Goal: Information Seeking & Learning: Learn about a topic

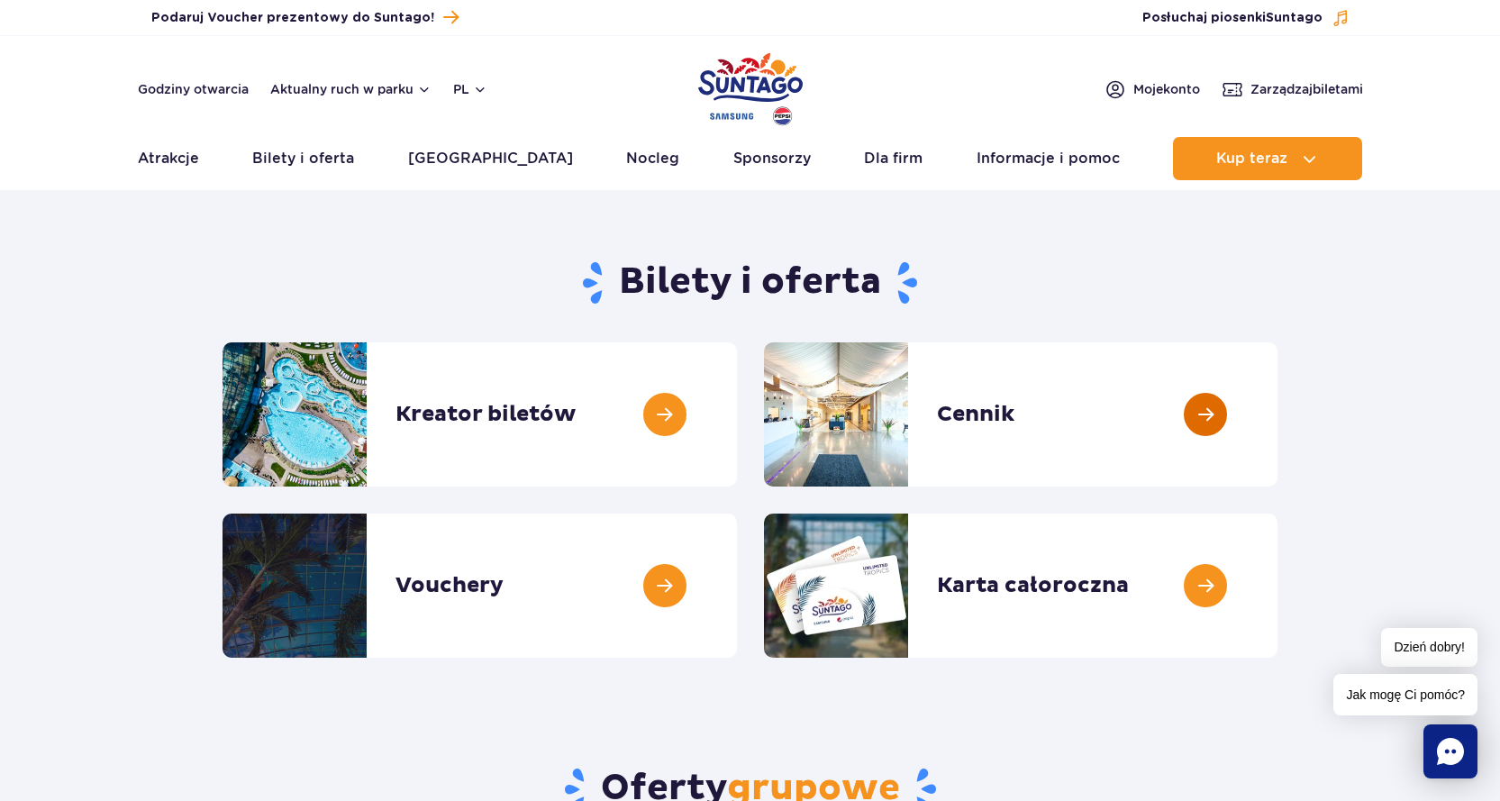
click at [1277, 411] on link at bounding box center [1277, 414] width 0 height 144
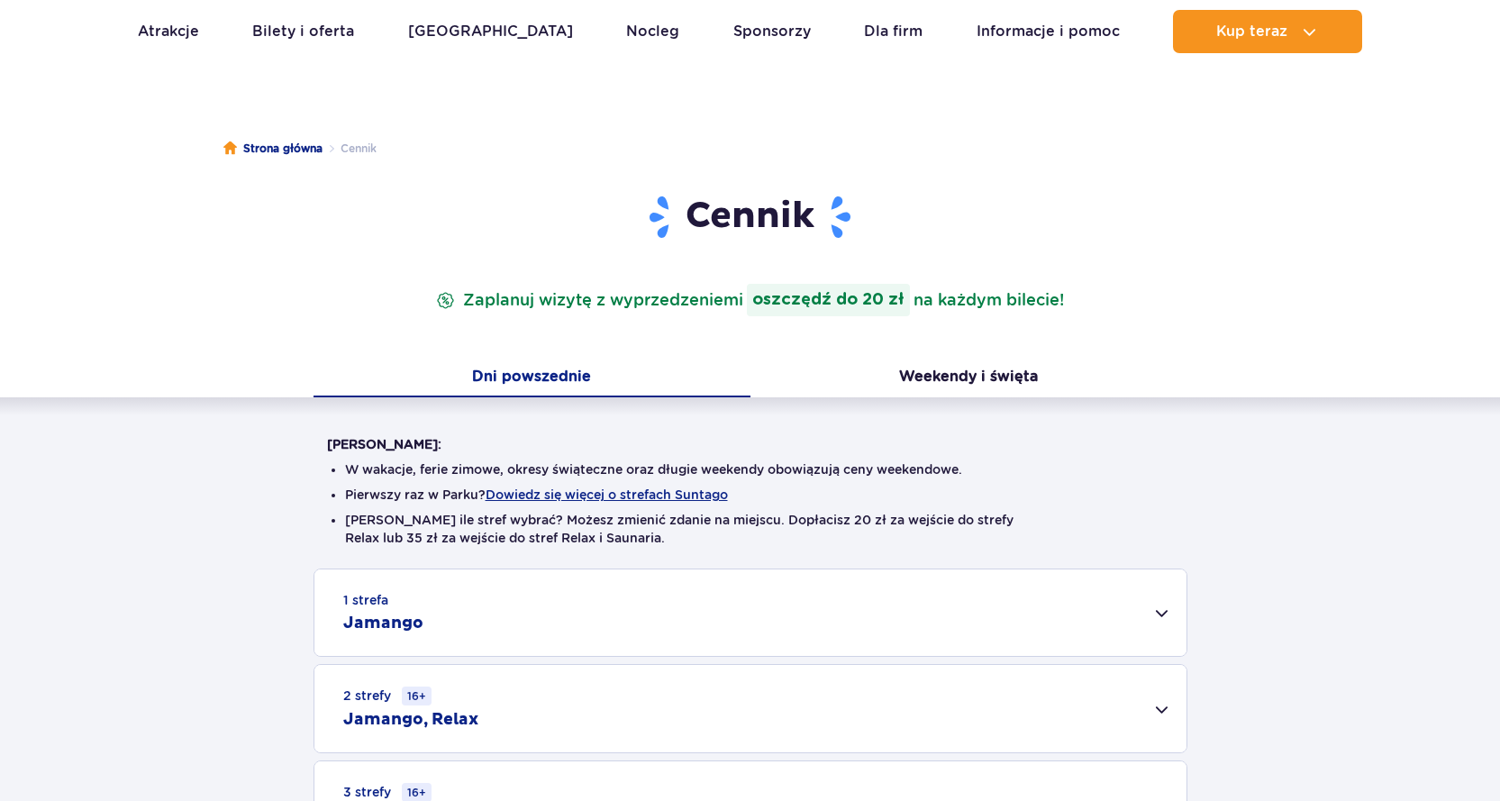
scroll to position [360, 0]
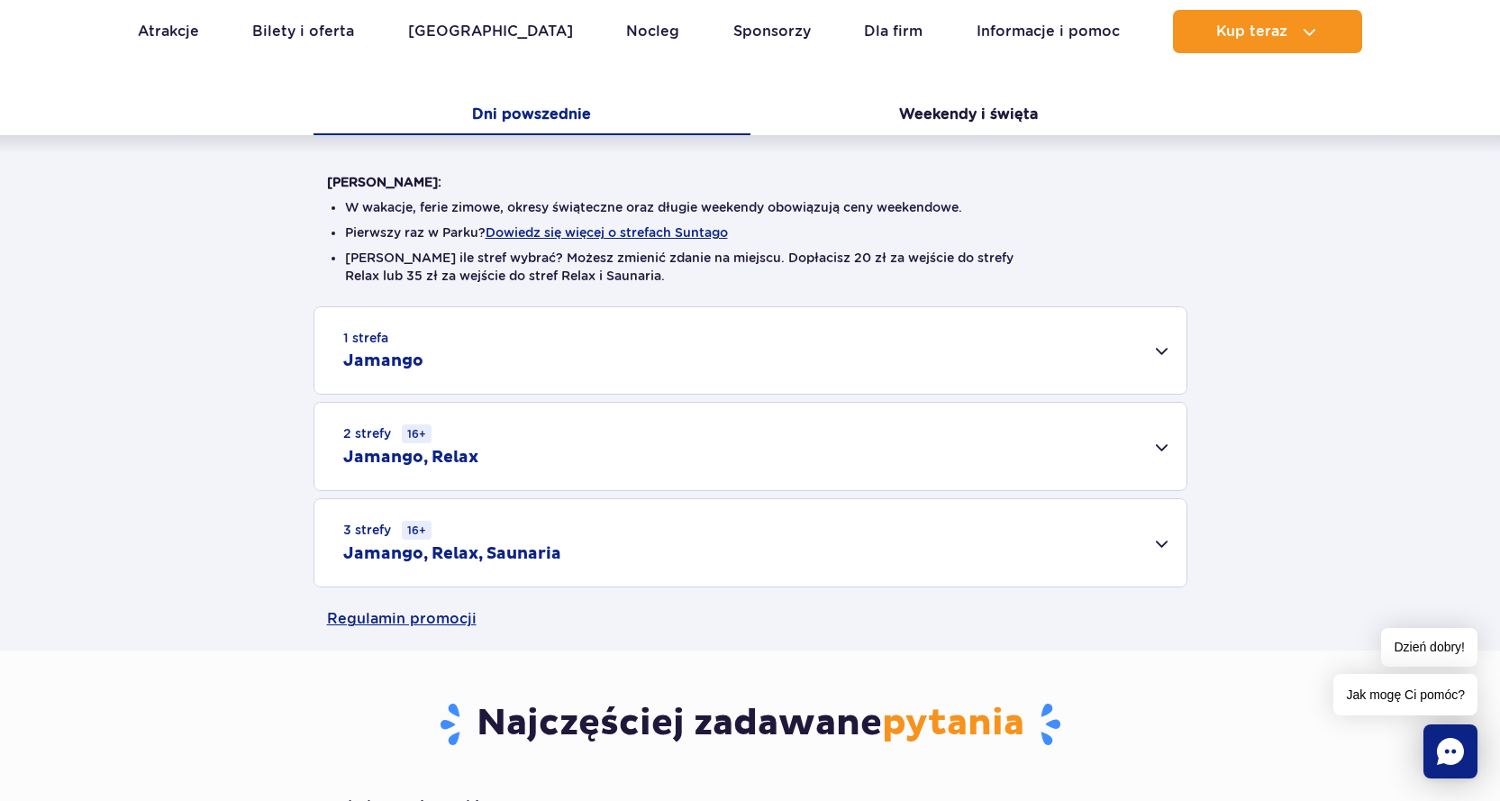
click at [984, 443] on div "2 strefy 16+ Jamango, Relax" at bounding box center [750, 446] width 872 height 87
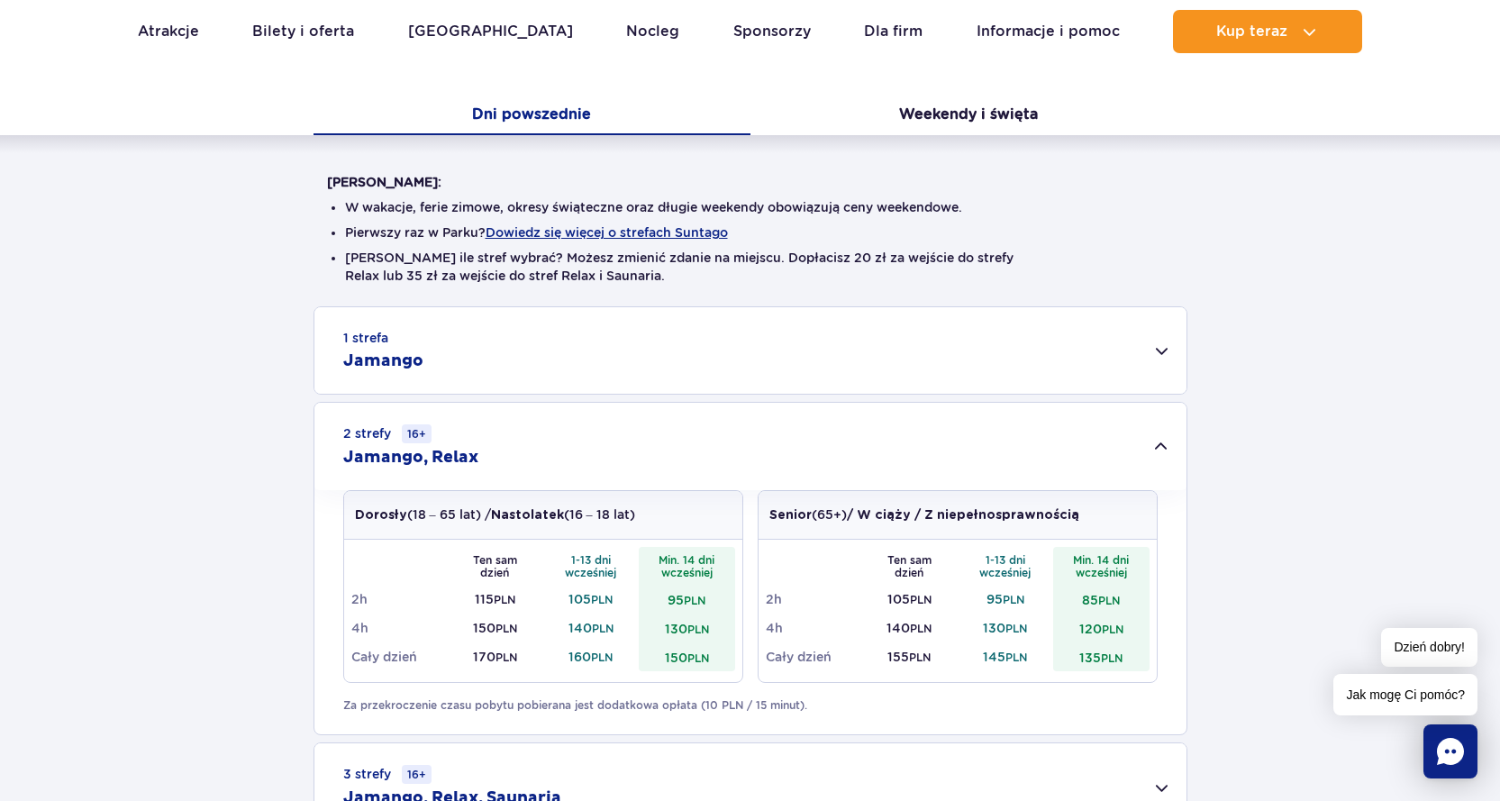
click at [1154, 344] on div "1 strefa Jamango" at bounding box center [750, 350] width 872 height 86
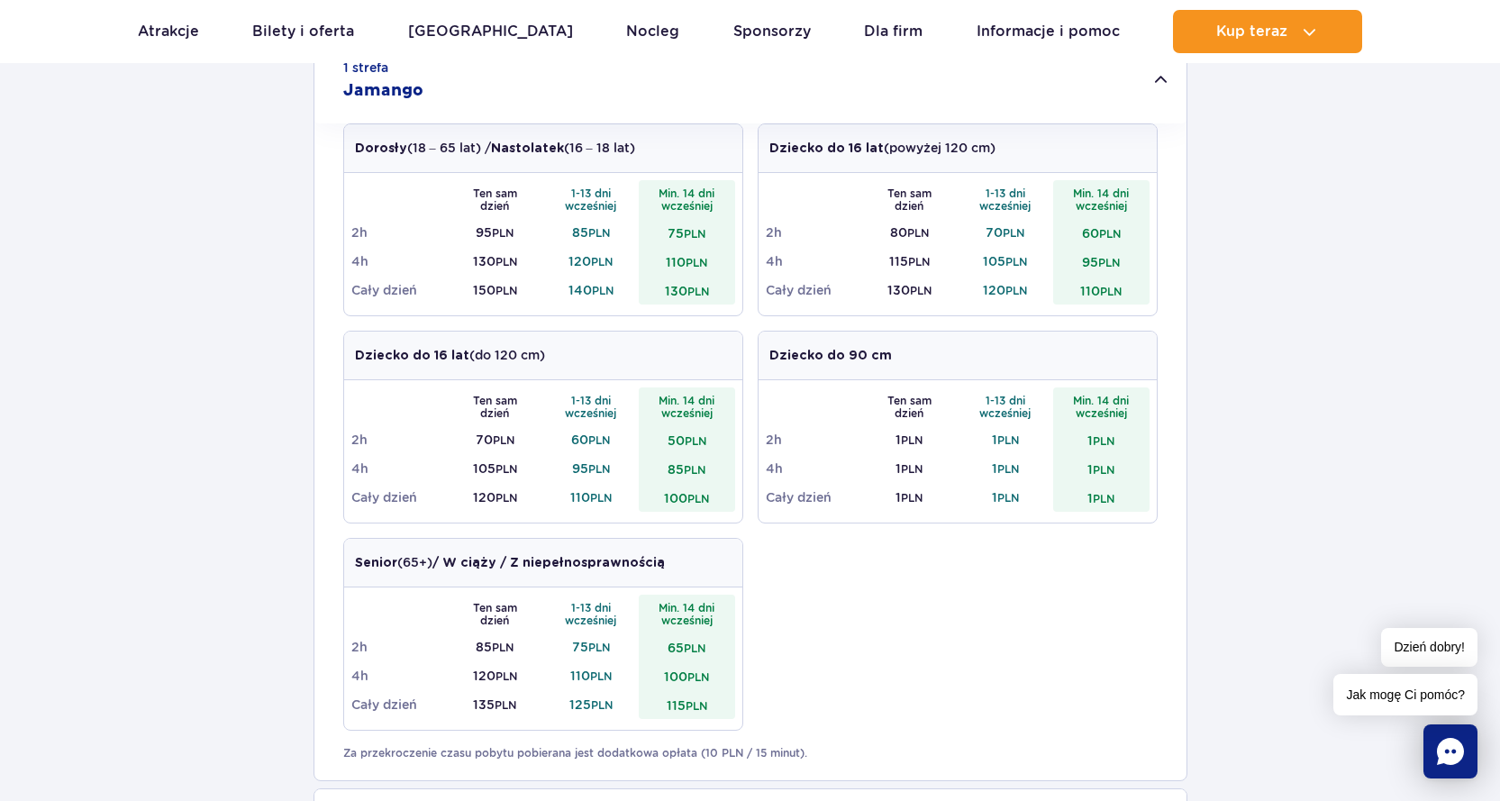
scroll to position [180, 0]
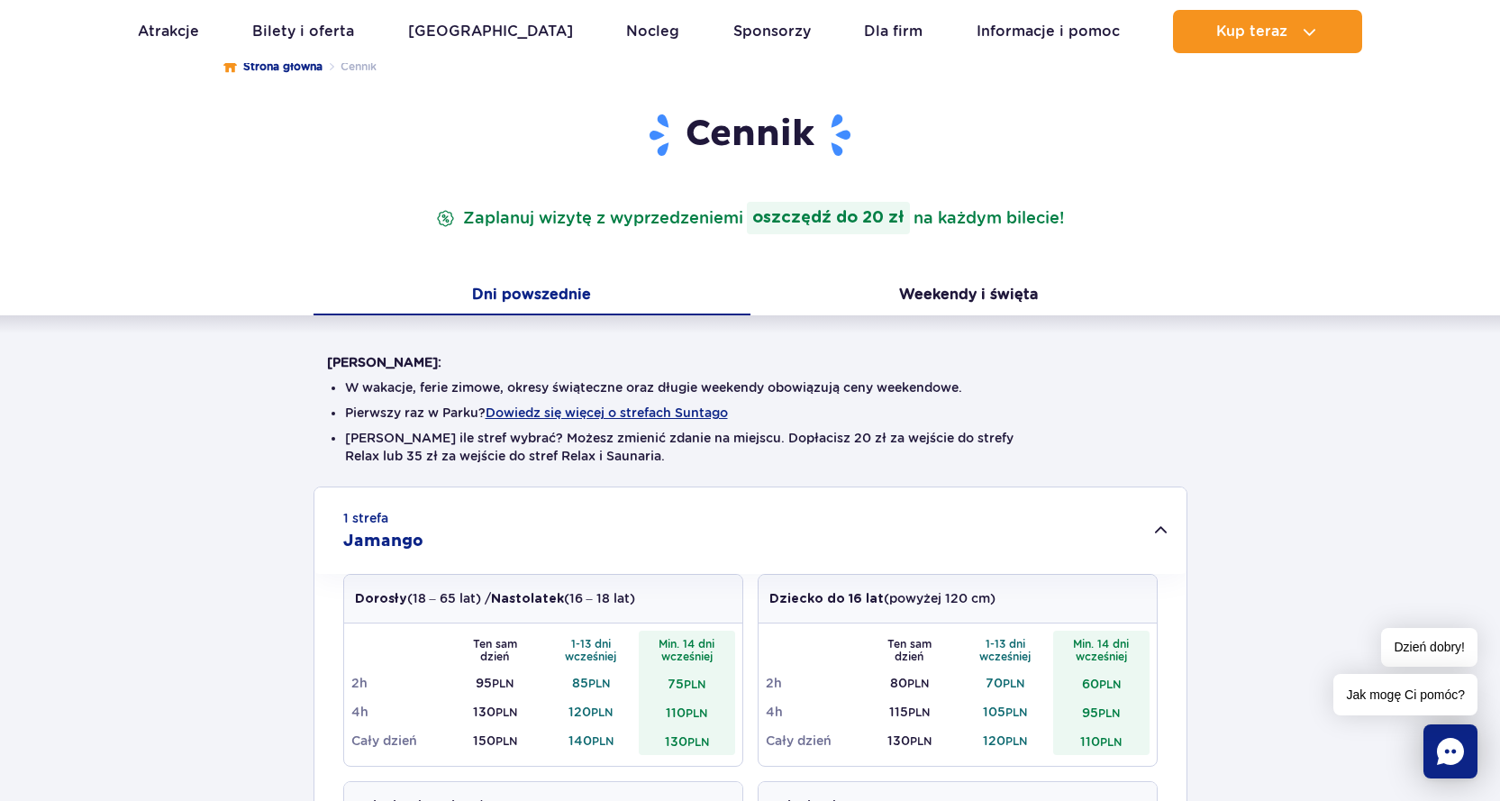
click at [1136, 520] on div "1 strefa Jamango" at bounding box center [750, 530] width 872 height 86
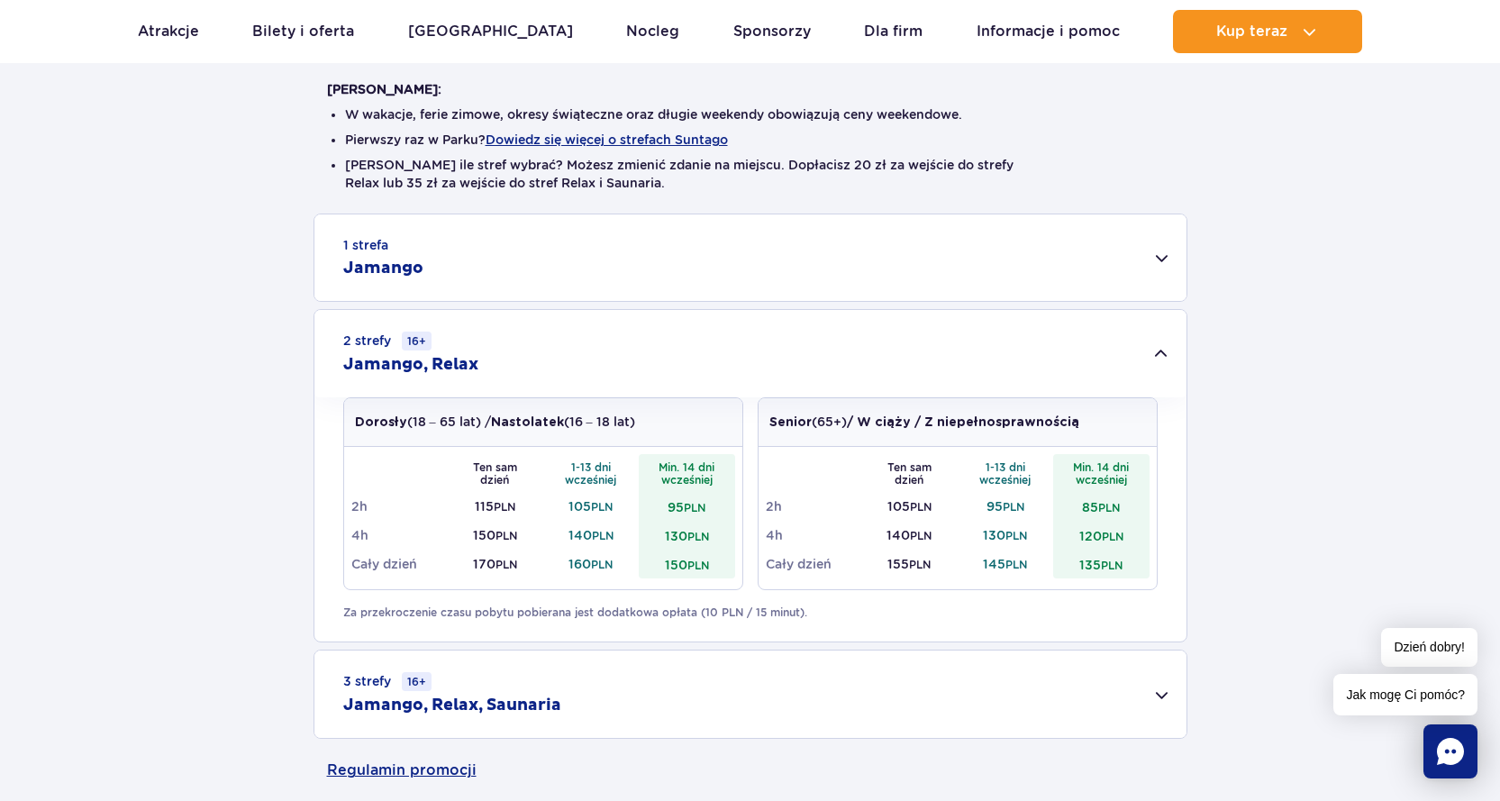
scroll to position [540, 0]
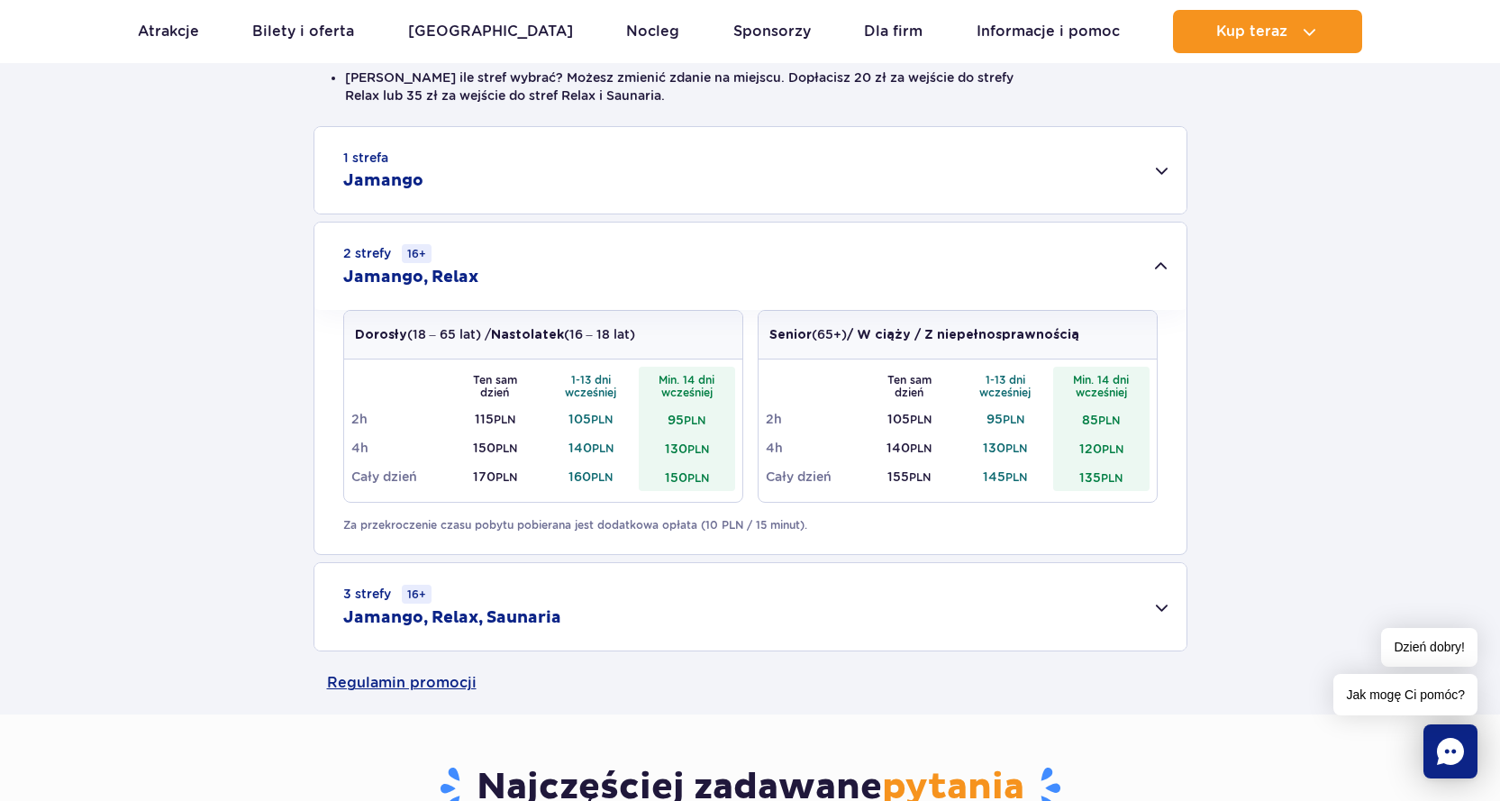
click at [1119, 267] on div "2 strefy 16+ Jamango, Relax" at bounding box center [750, 265] width 872 height 87
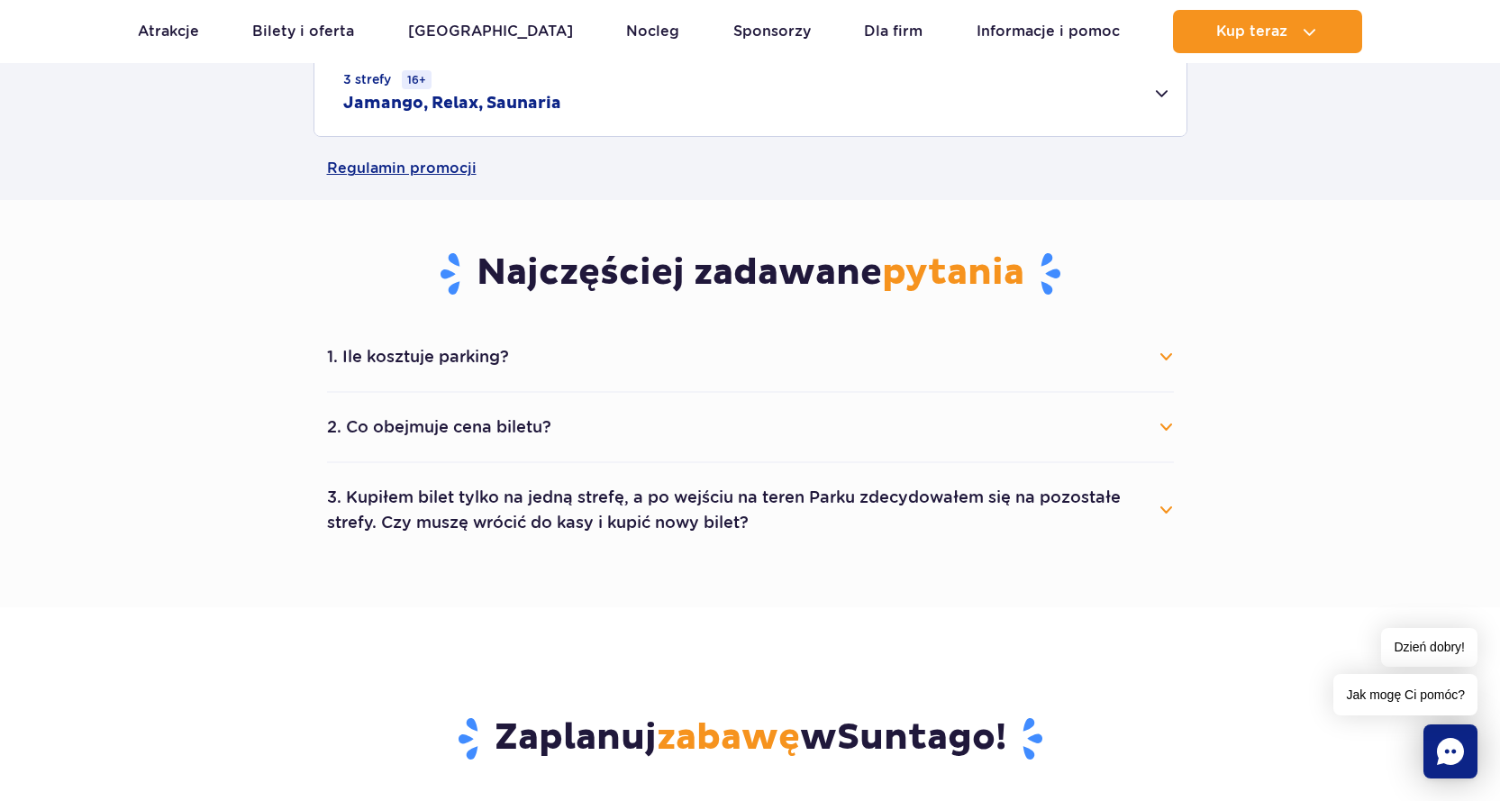
scroll to position [450, 0]
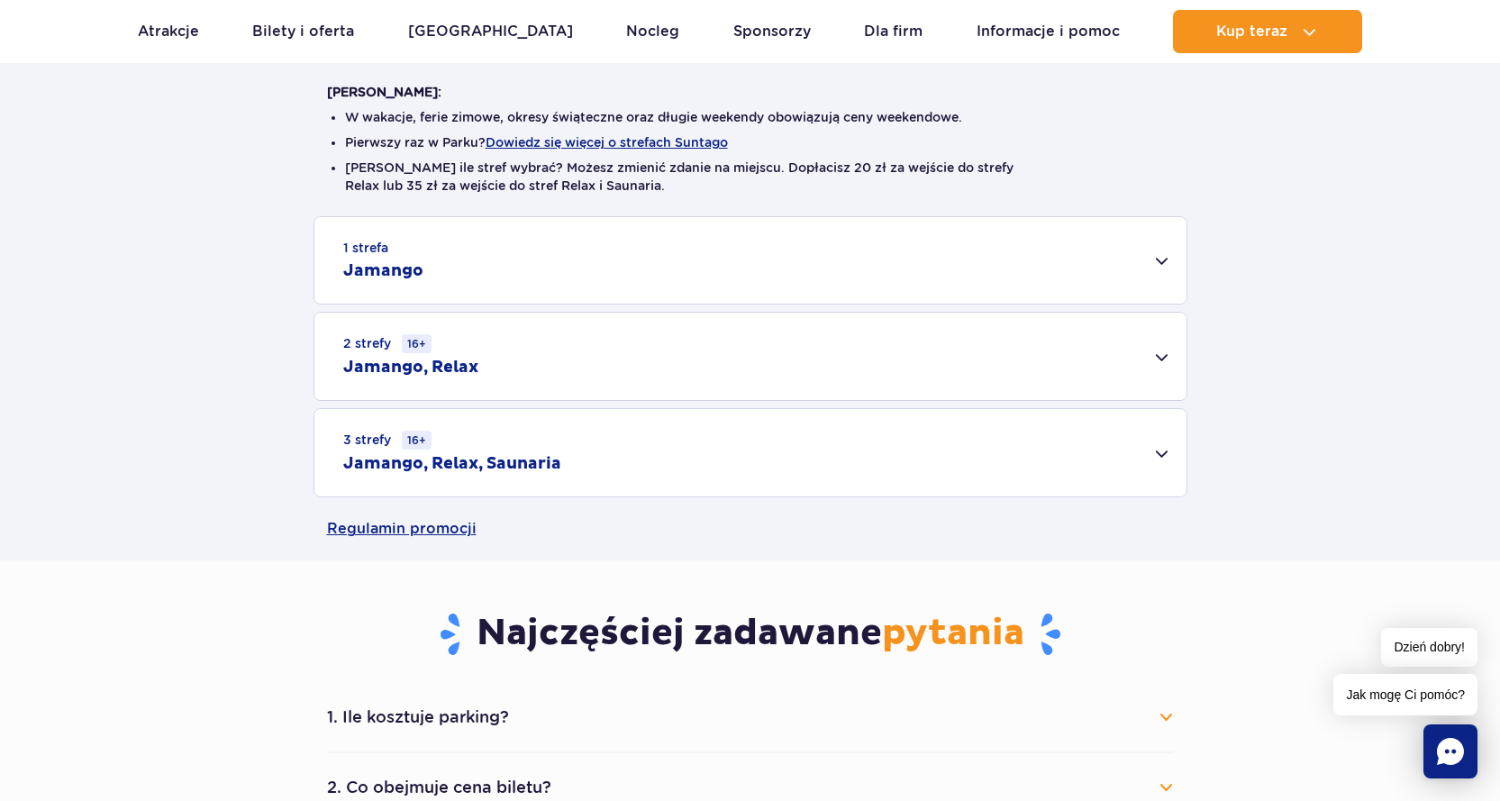
click at [874, 347] on div "2 strefy 16+ Jamango, Relax" at bounding box center [750, 356] width 872 height 87
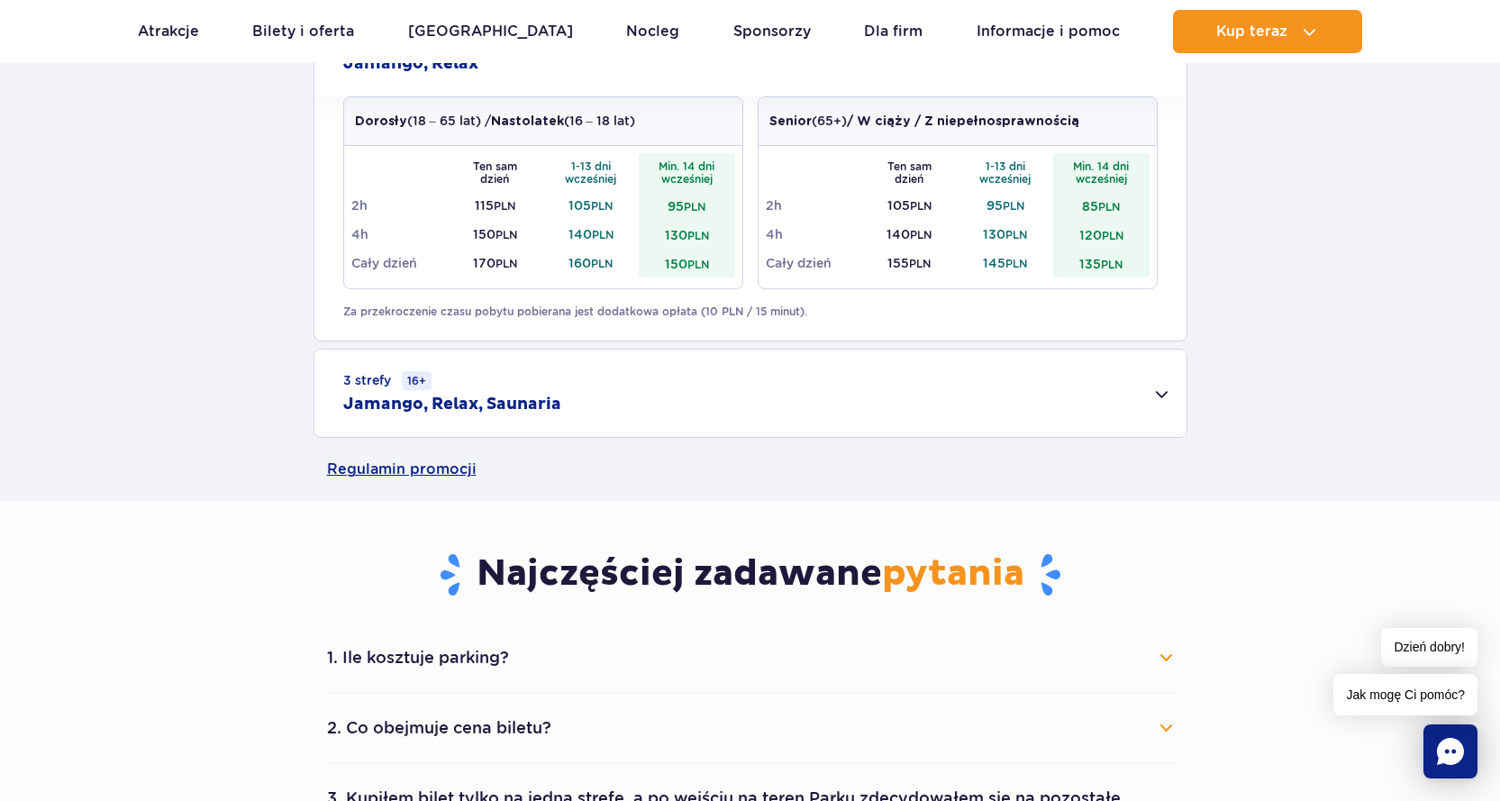
scroll to position [811, 0]
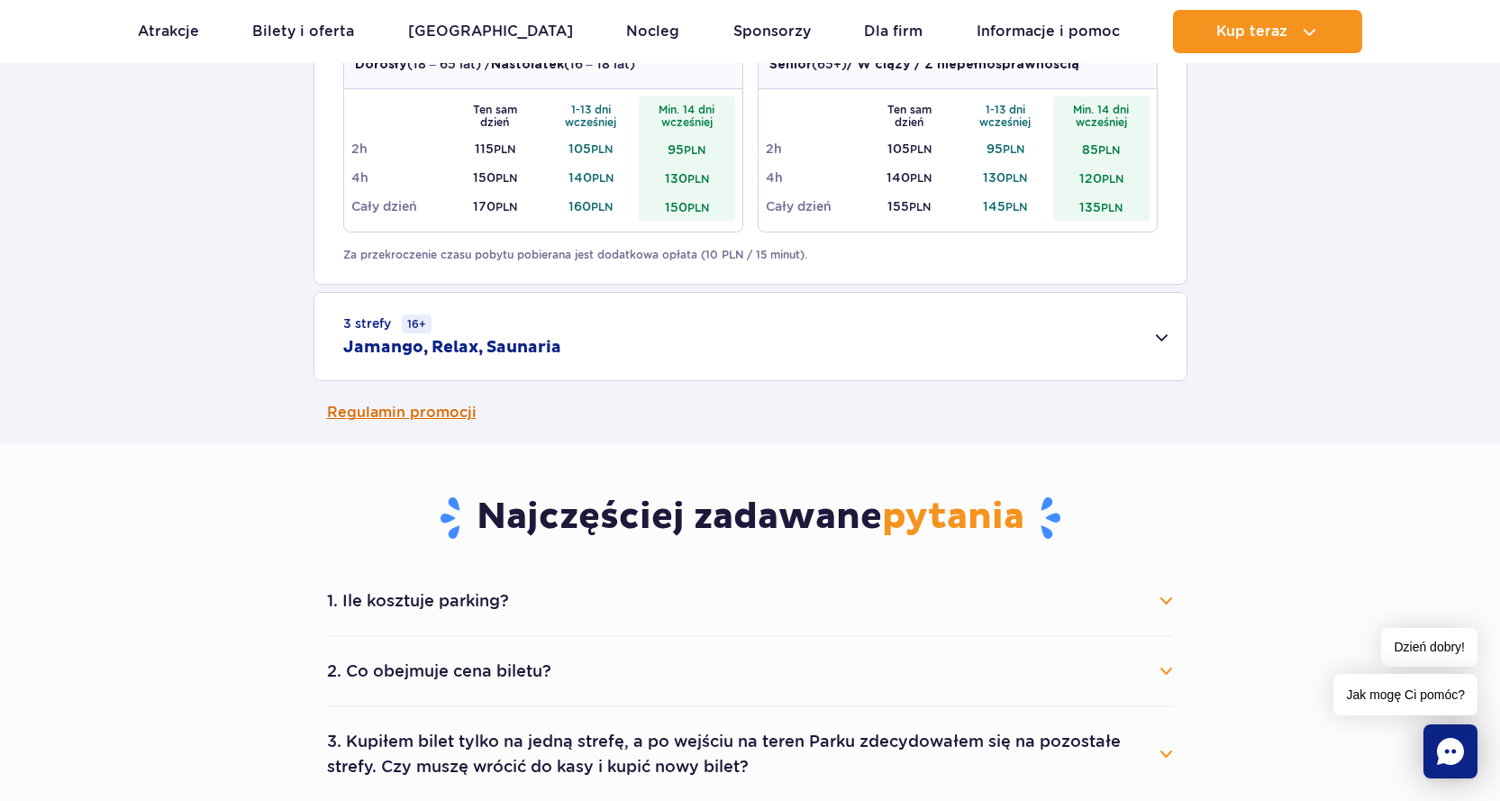
click at [437, 415] on link "Regulamin promocji" at bounding box center [750, 412] width 847 height 63
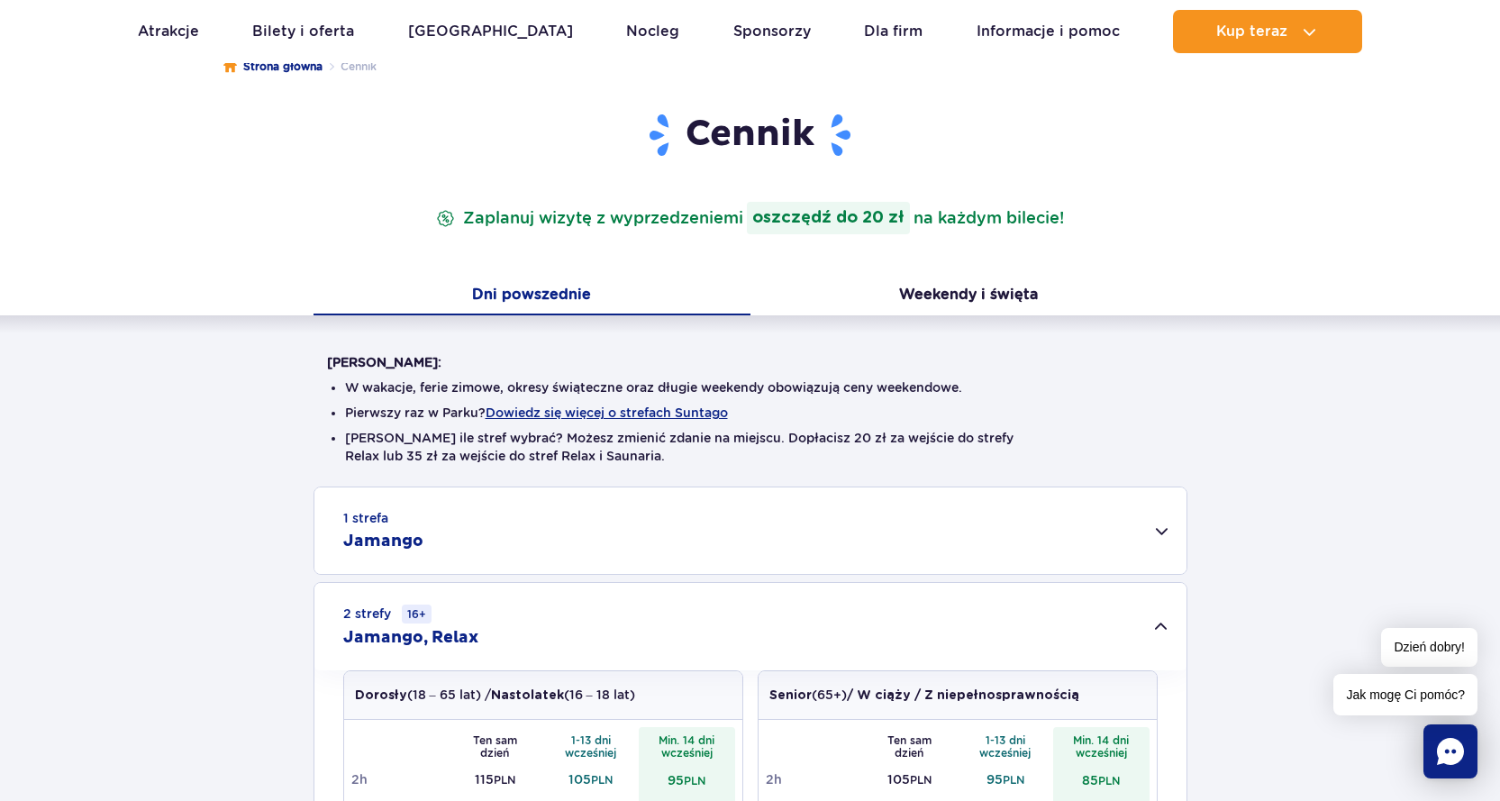
scroll to position [0, 0]
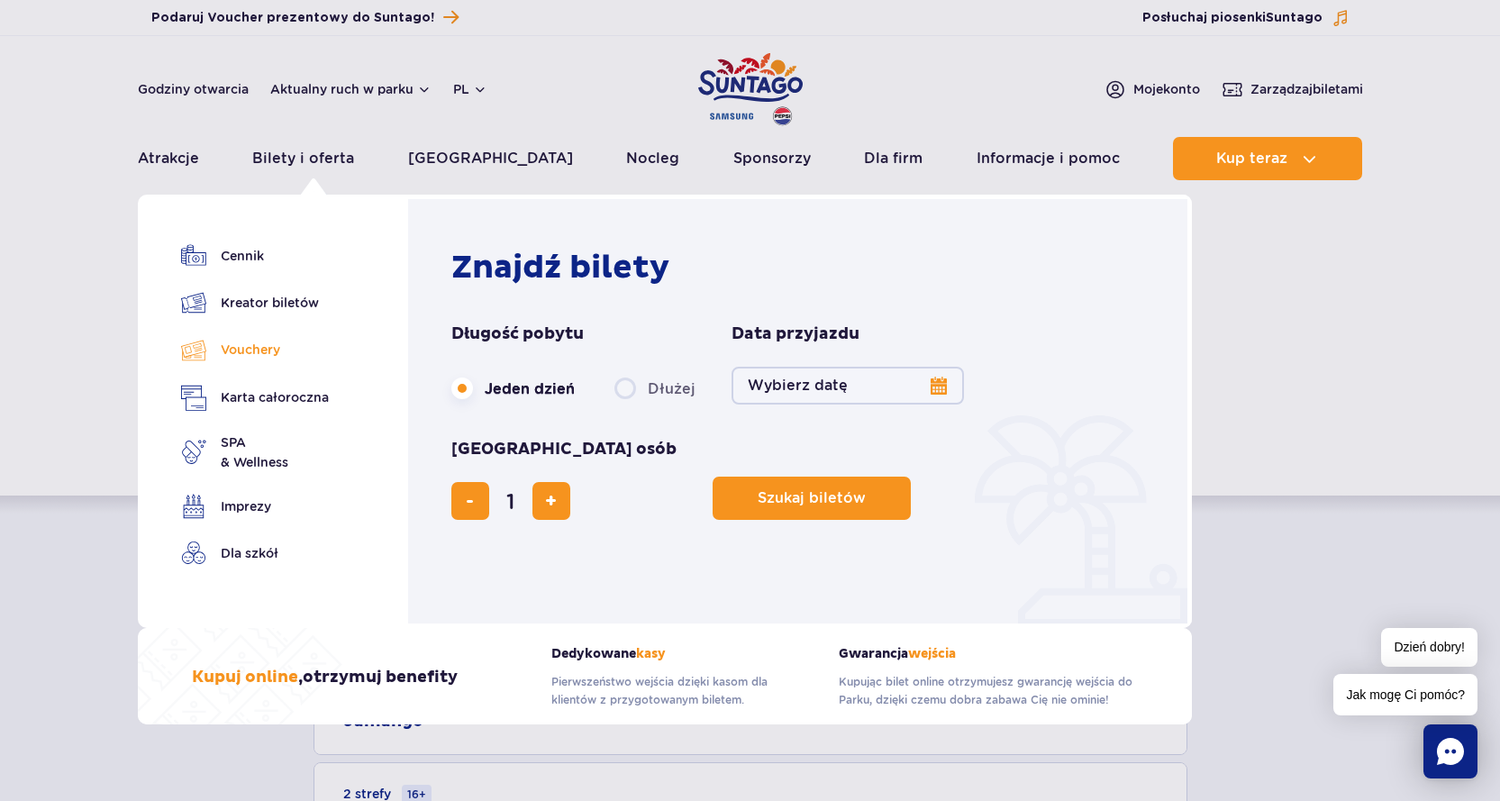
click at [278, 353] on link "Vouchery" at bounding box center [255, 350] width 148 height 26
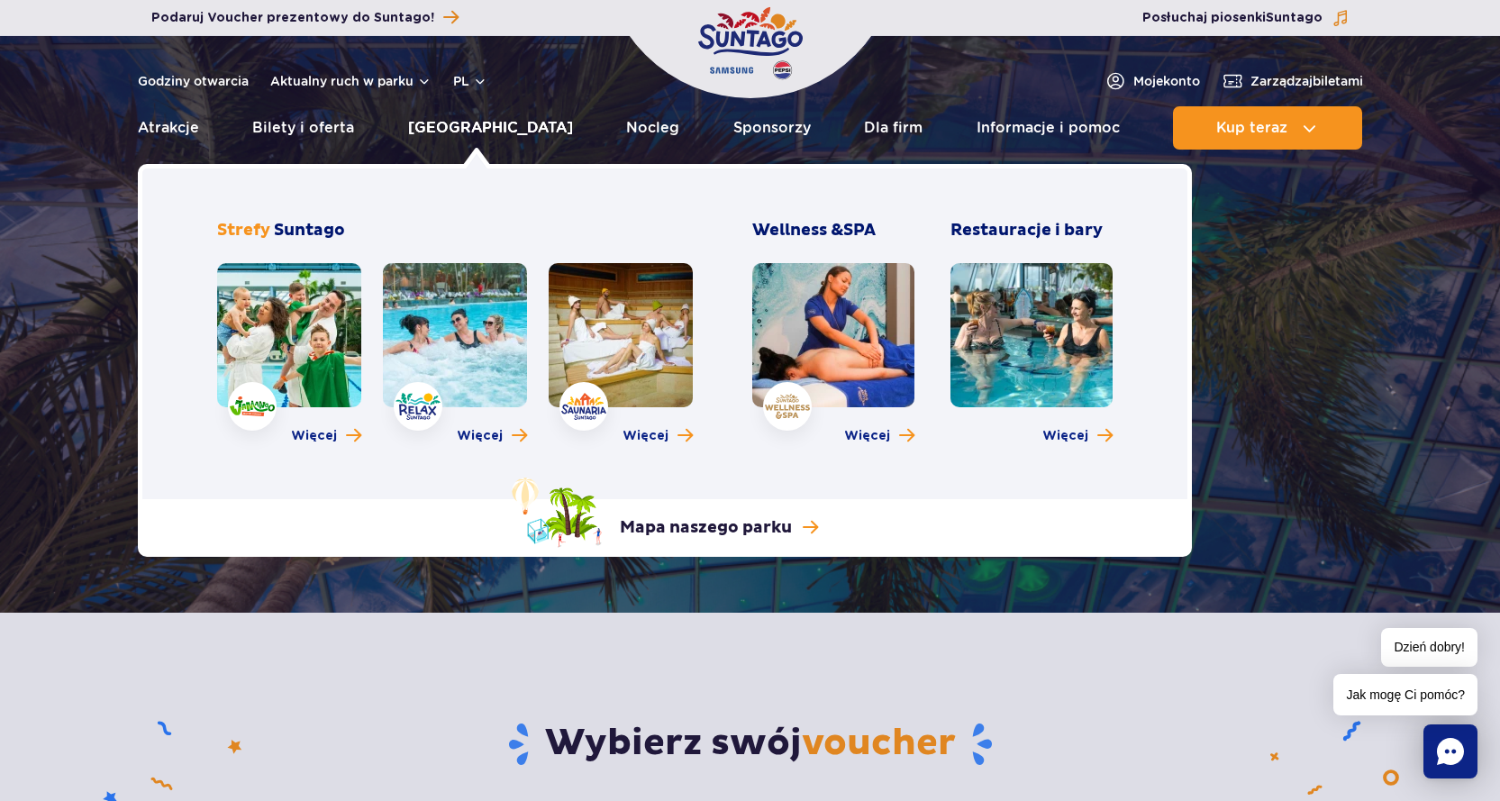
click at [471, 132] on link "[GEOGRAPHIC_DATA]" at bounding box center [490, 127] width 165 height 43
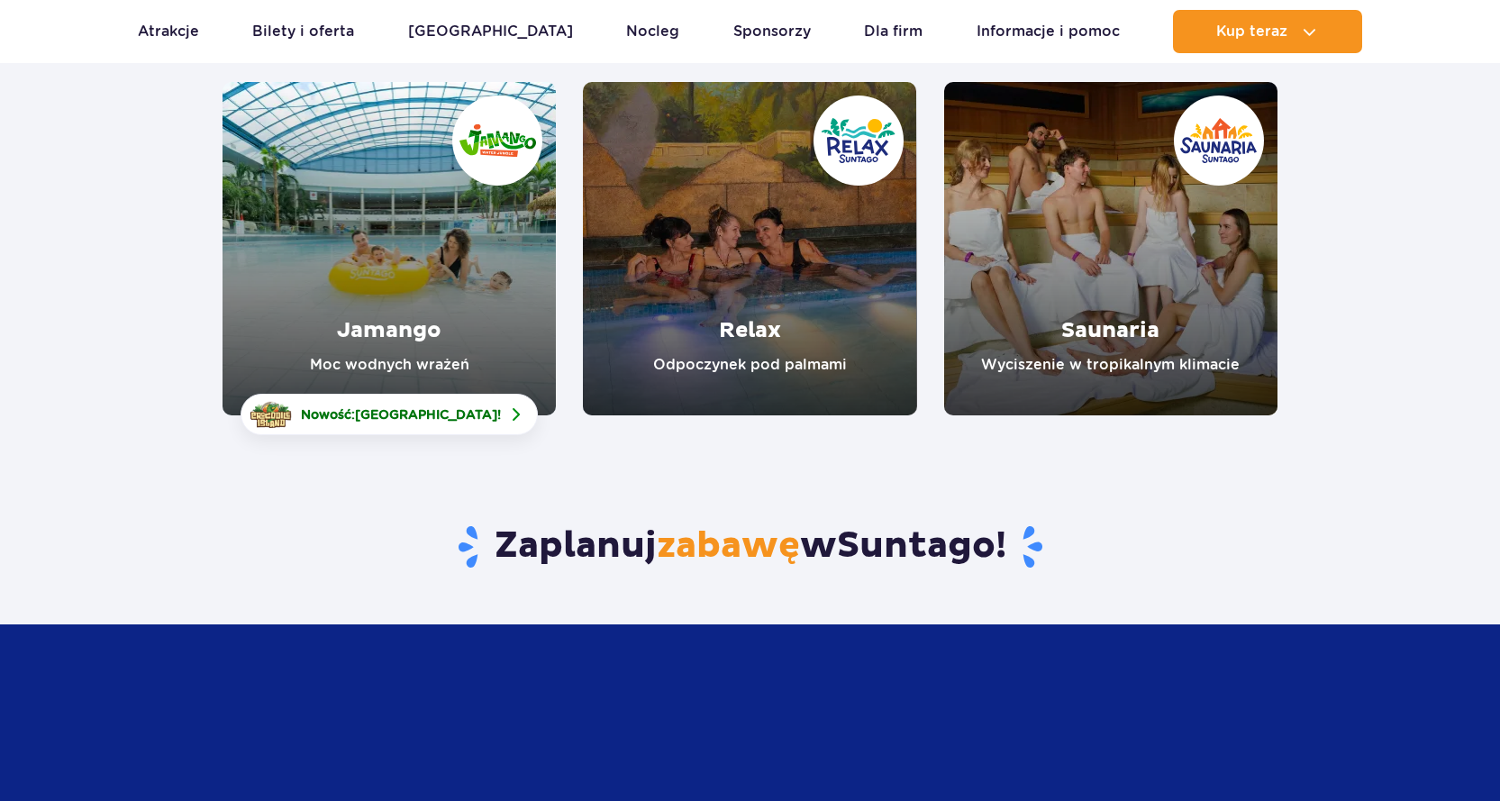
scroll to position [270, 0]
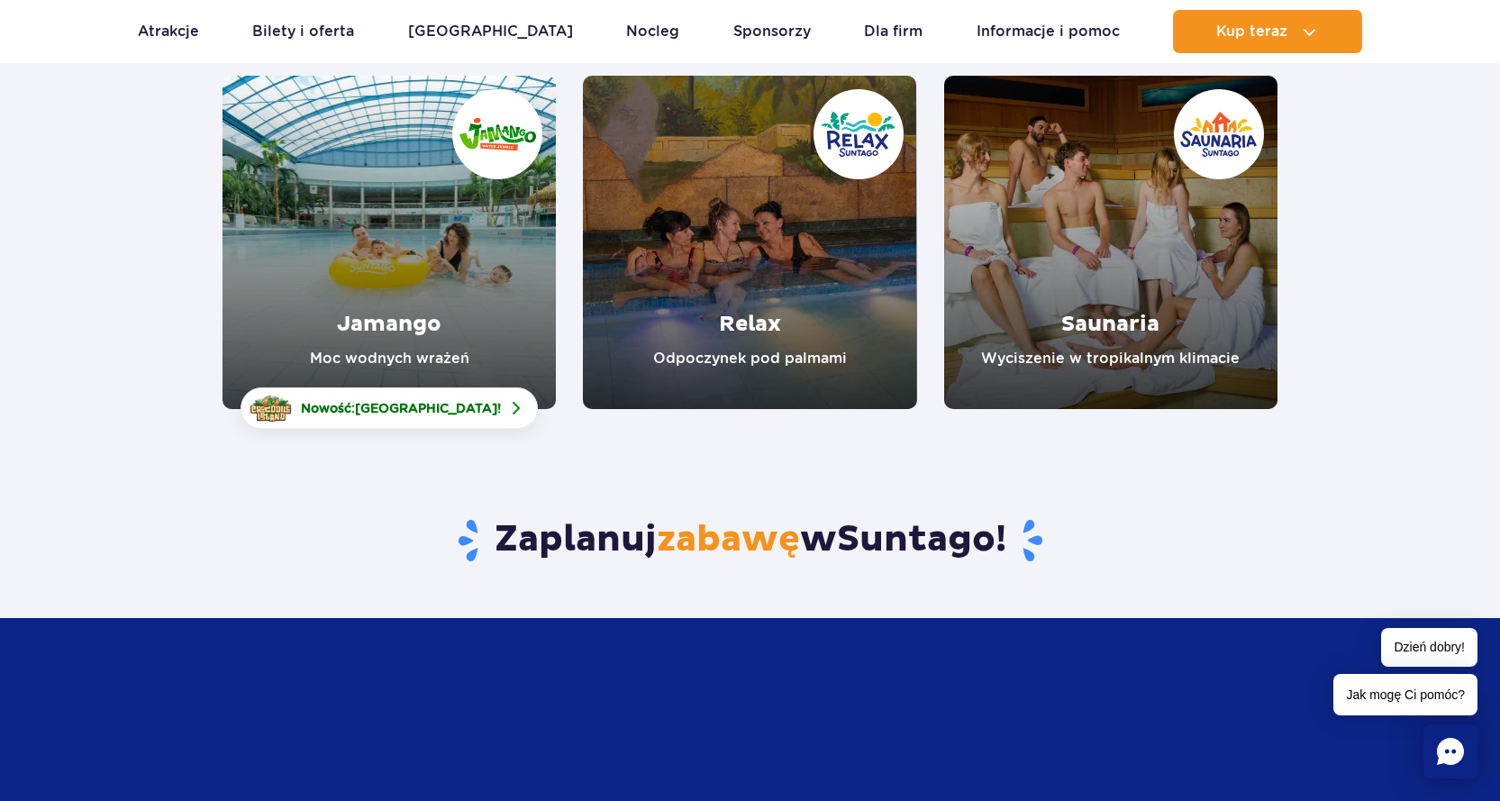
click at [483, 281] on link "Jamango" at bounding box center [388, 242] width 333 height 333
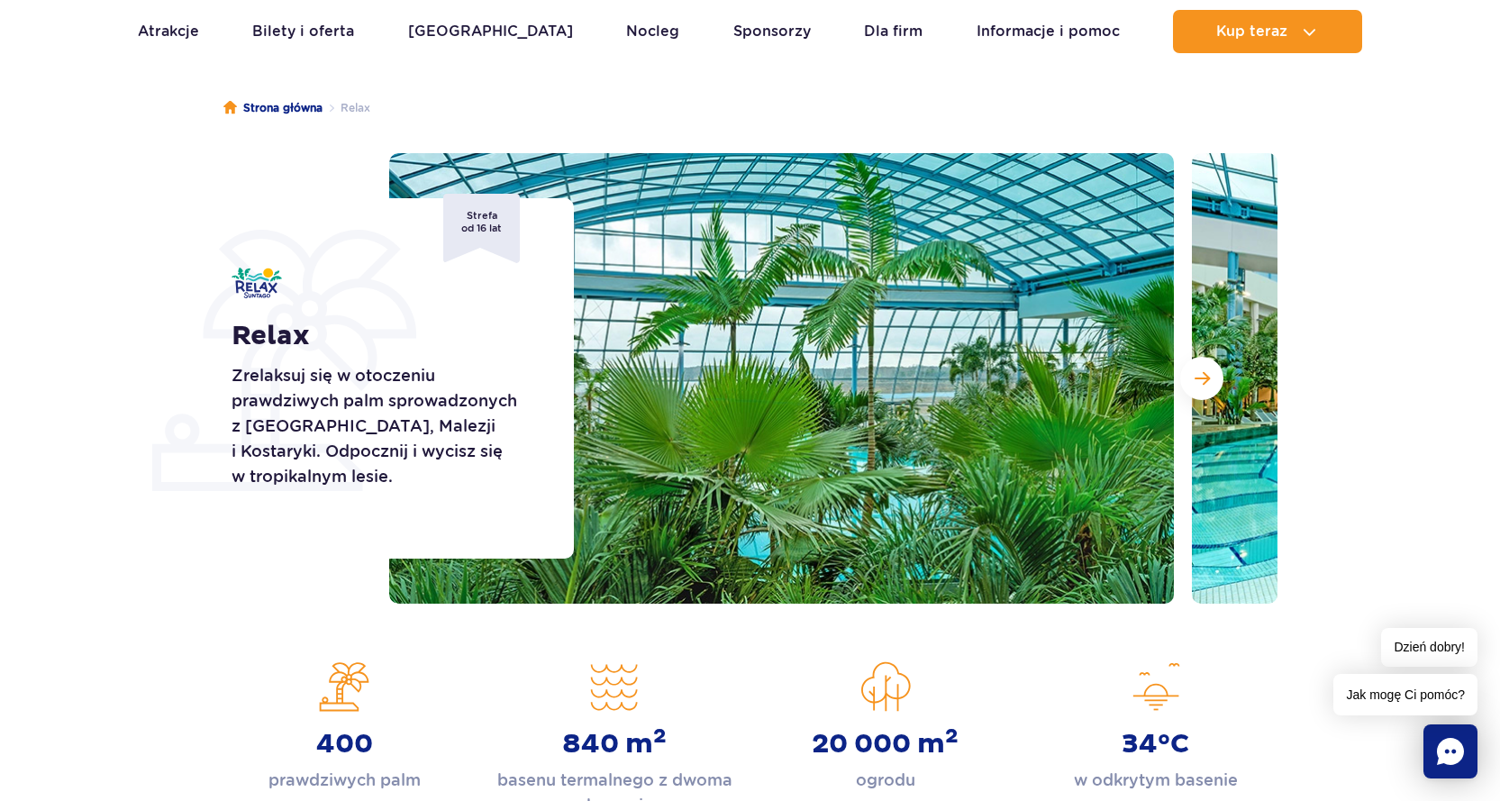
scroll to position [180, 0]
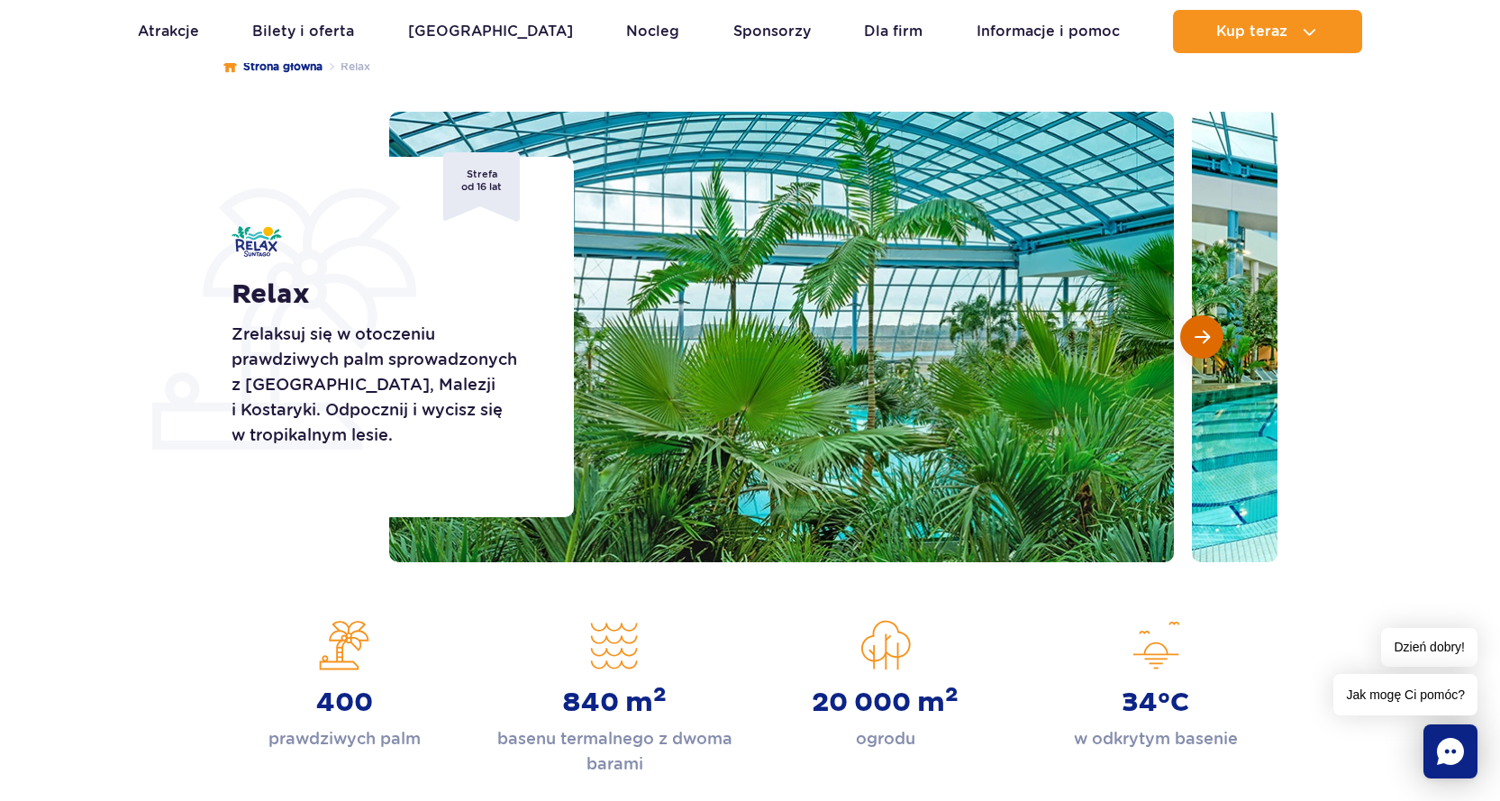
click at [1220, 341] on button "Następny slajd" at bounding box center [1201, 336] width 43 height 43
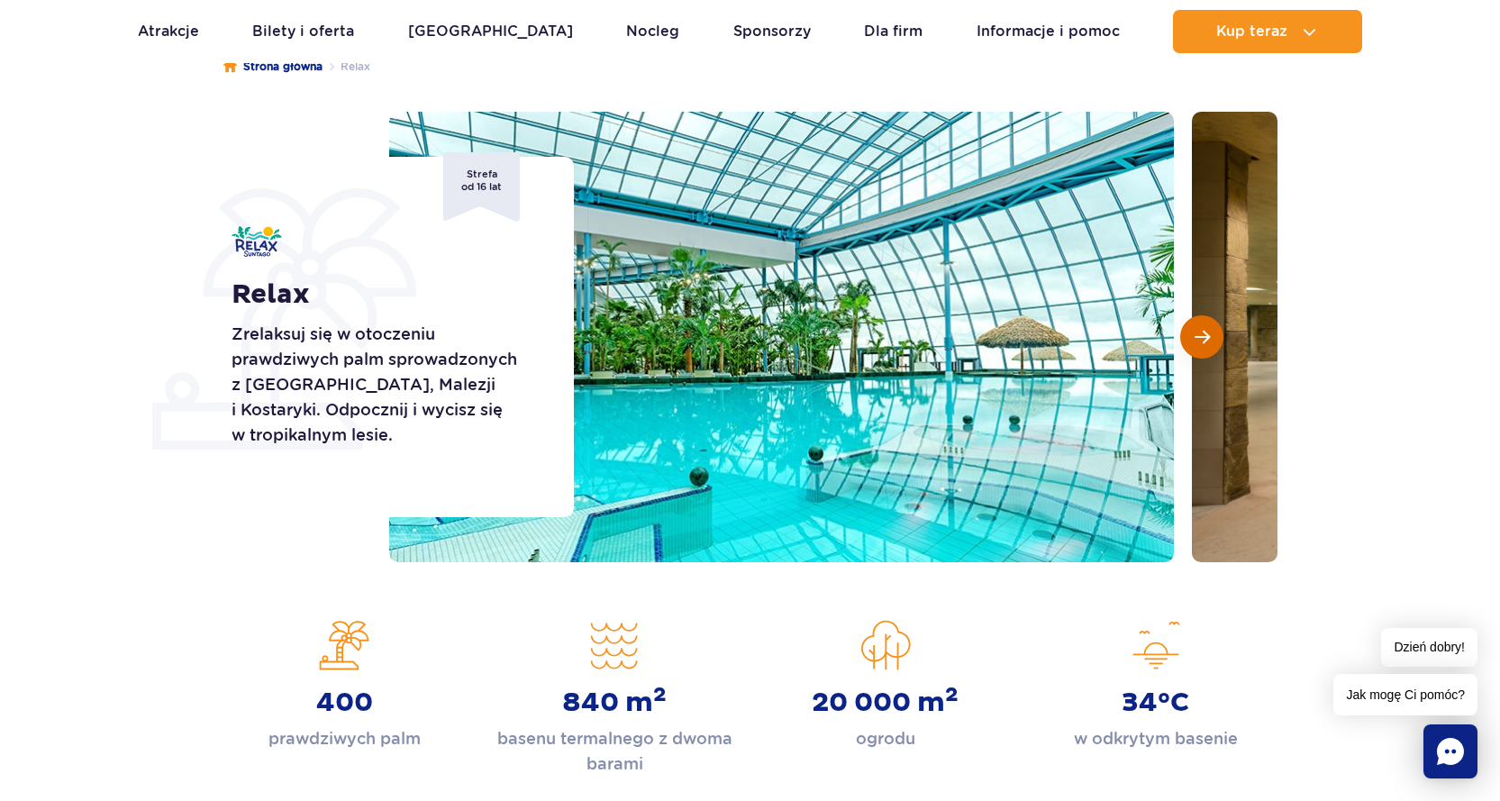
click at [1220, 341] on button "Następny slajd" at bounding box center [1201, 336] width 43 height 43
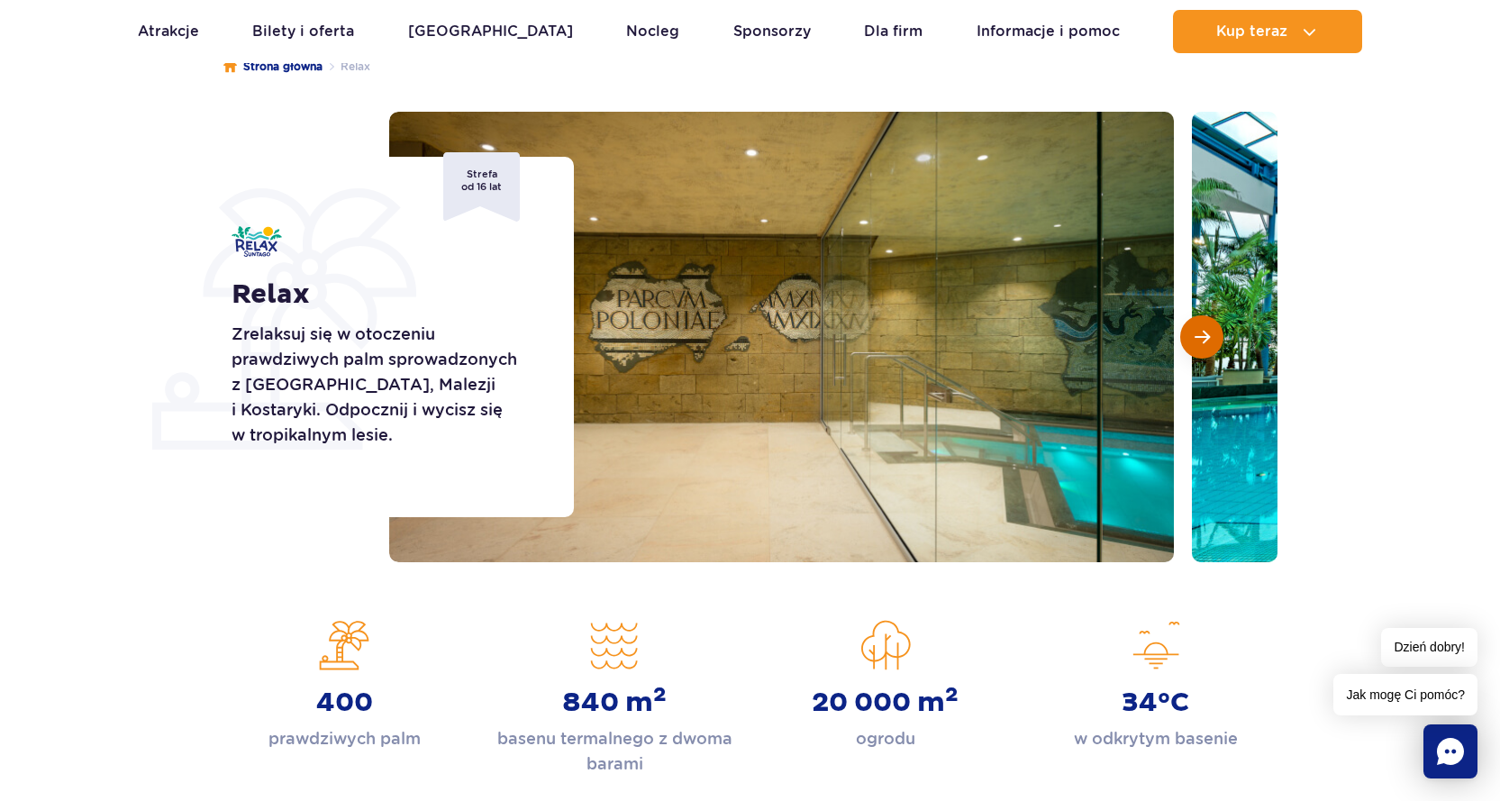
click at [1220, 341] on button "Następny slajd" at bounding box center [1201, 336] width 43 height 43
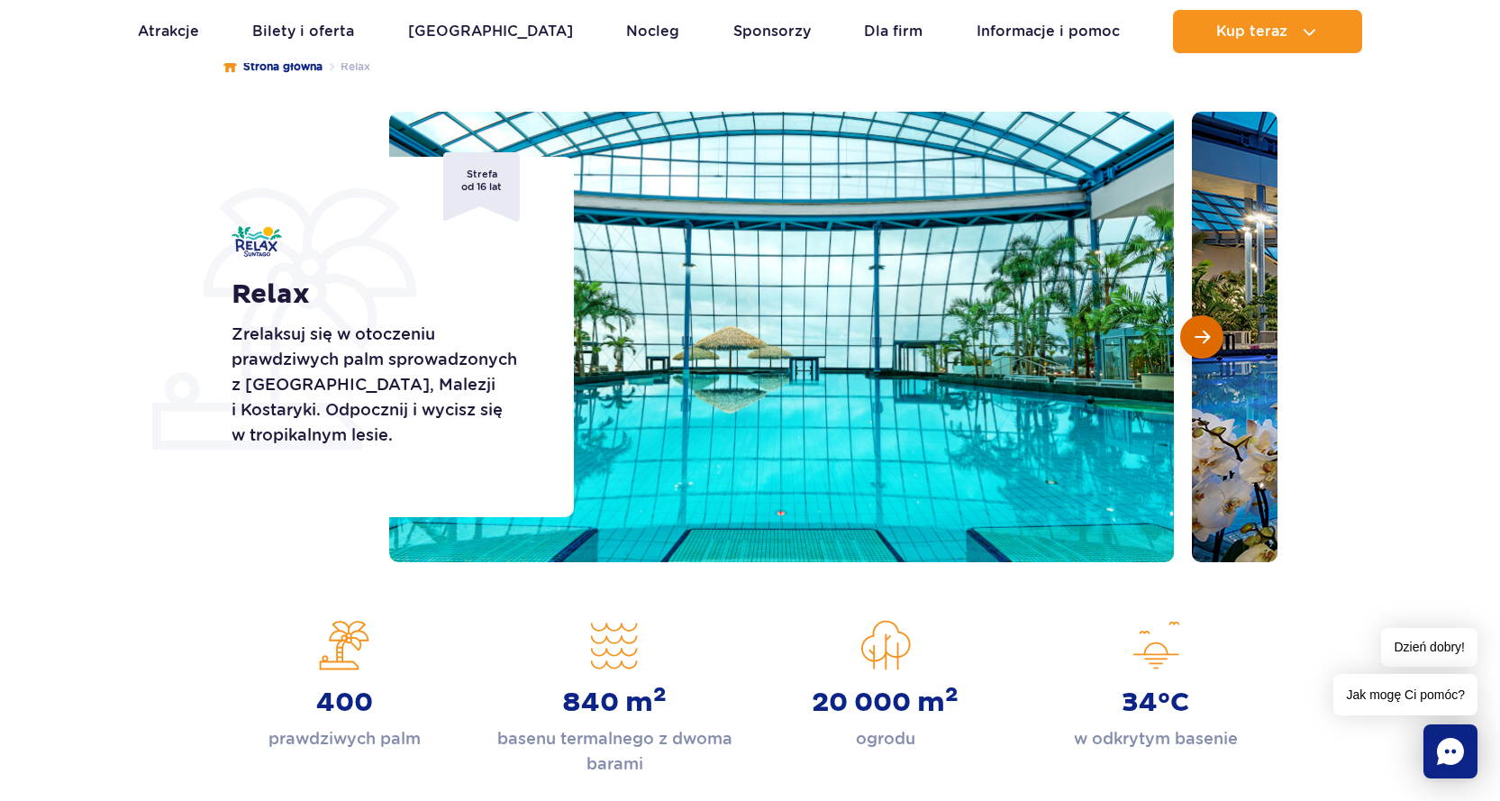
click at [1220, 341] on button "Następny slajd" at bounding box center [1201, 336] width 43 height 43
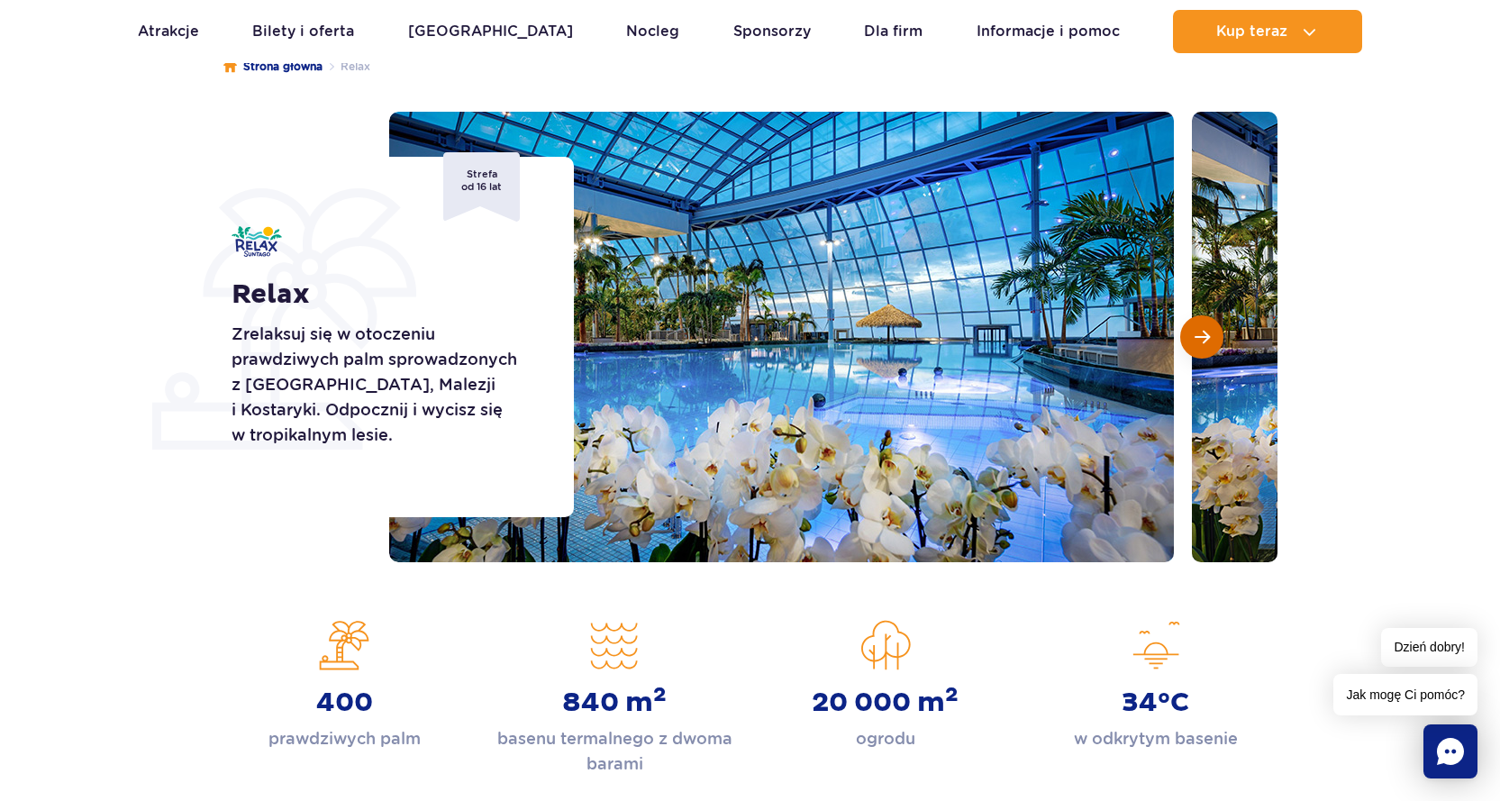
click at [1220, 341] on button "Następny slajd" at bounding box center [1201, 336] width 43 height 43
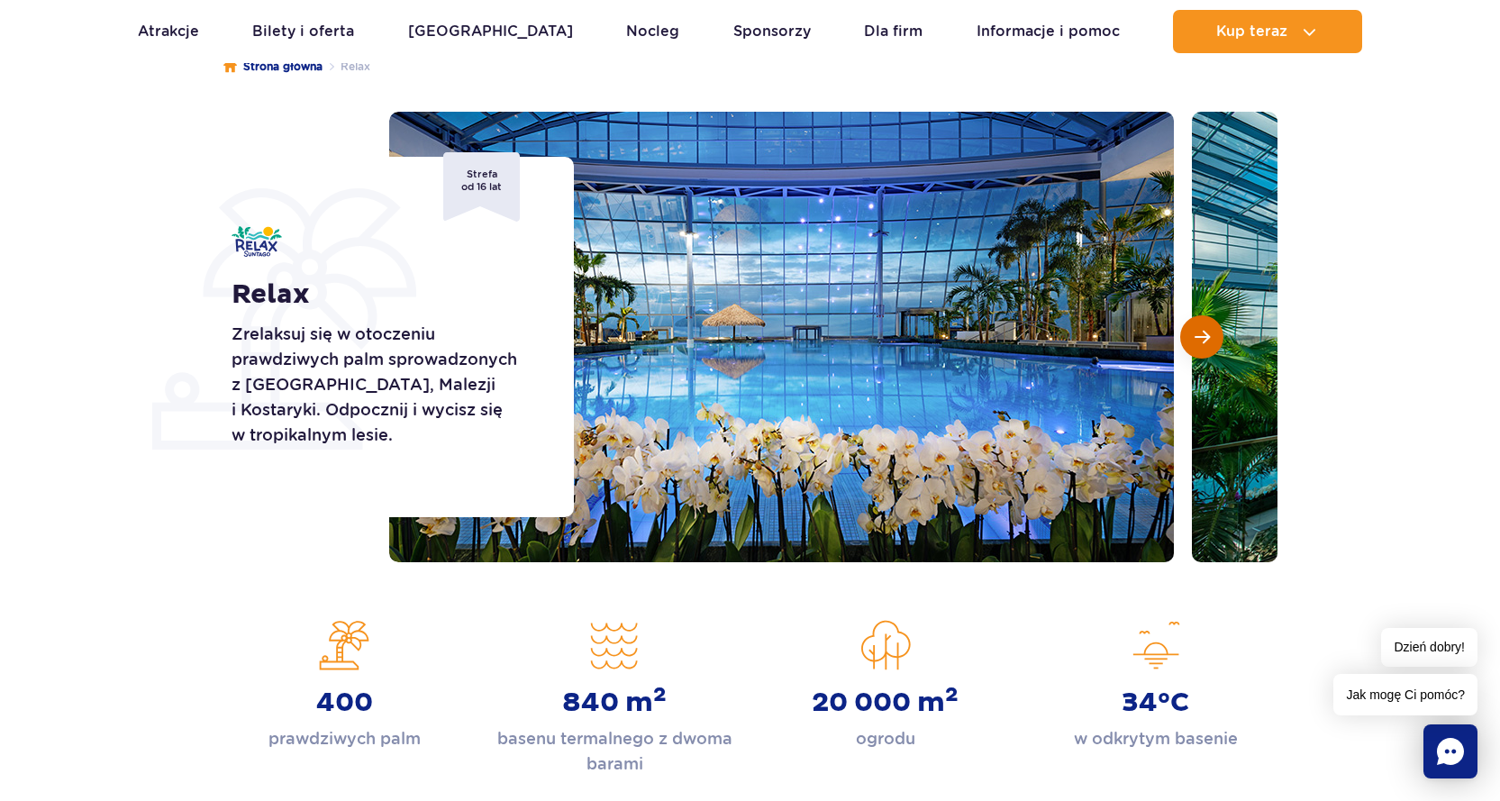
click at [1220, 341] on button "Następny slajd" at bounding box center [1201, 336] width 43 height 43
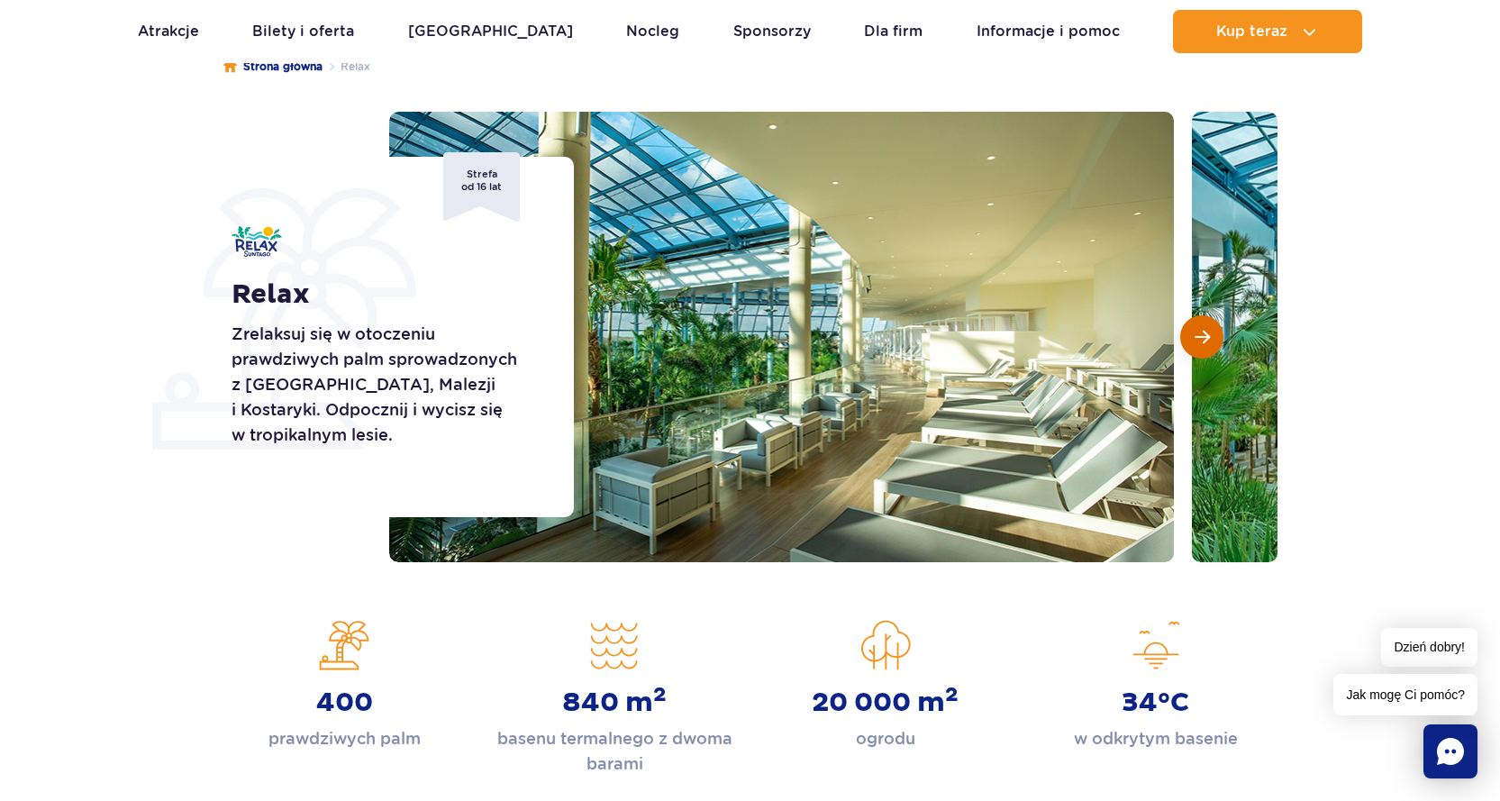
click at [1220, 341] on button "Następny slajd" at bounding box center [1201, 336] width 43 height 43
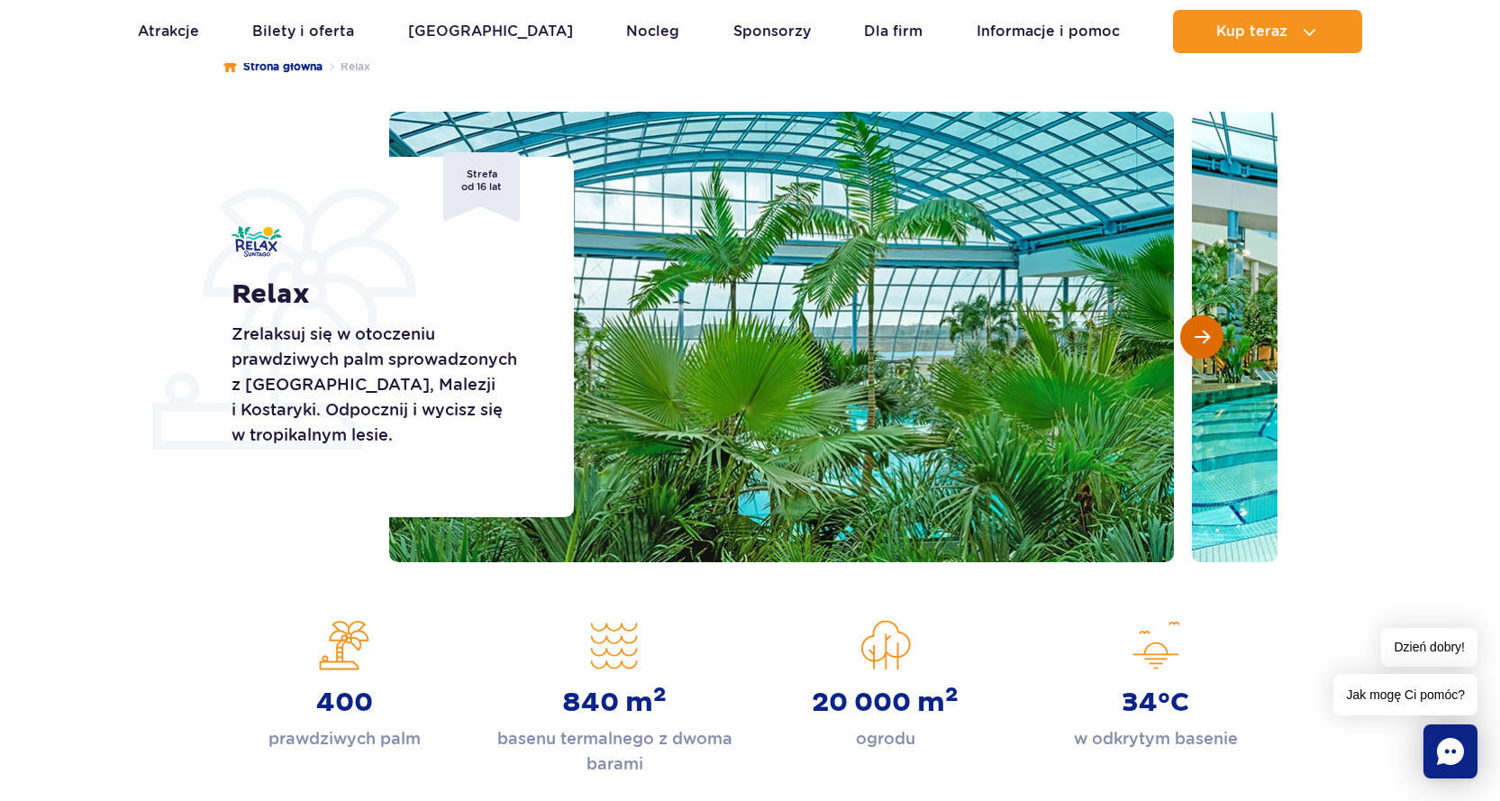
click at [1196, 335] on span "Następny slajd" at bounding box center [1201, 337] width 15 height 16
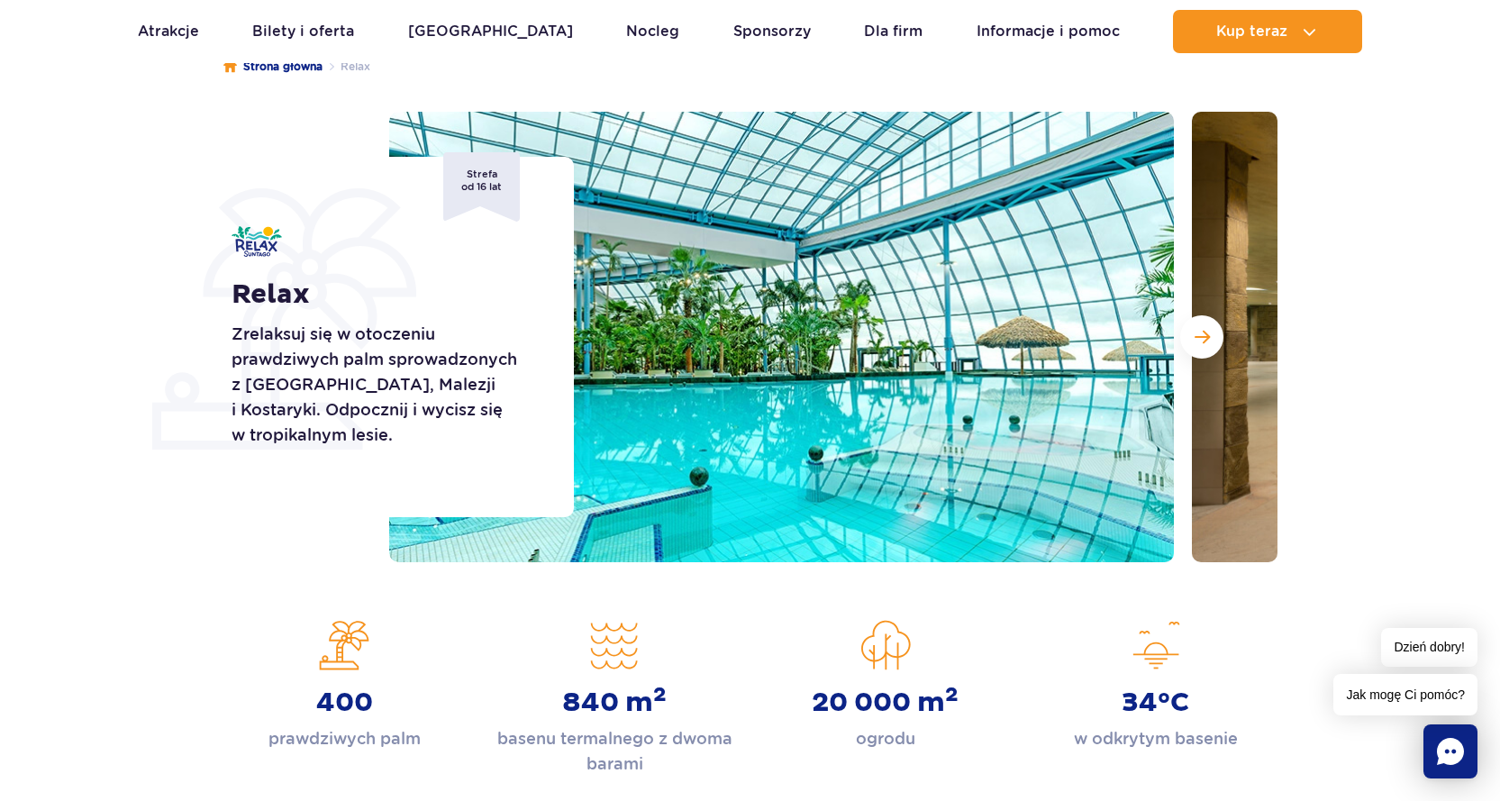
click at [518, 249] on div "Relax Zrelaksuj się w otoczeniu prawdziwych palm sprowadzonych z Florydy, Malez…" at bounding box center [391, 337] width 365 height 360
click at [671, 332] on img at bounding box center [781, 337] width 784 height 450
click at [296, 362] on p "Zrelaksuj się w otoczeniu prawdziwych palm sprowadzonych z Florydy, Malezji i K…" at bounding box center [382, 385] width 302 height 126
click at [147, 346] on section "Relax Zrelaksuj się w otoczeniu prawdziwych palm sprowadzonych z Florydy, Malez…" at bounding box center [750, 337] width 1500 height 450
click at [258, 347] on p "Zrelaksuj się w otoczeniu prawdziwych palm sprowadzonych z Florydy, Malezji i K…" at bounding box center [382, 385] width 302 height 126
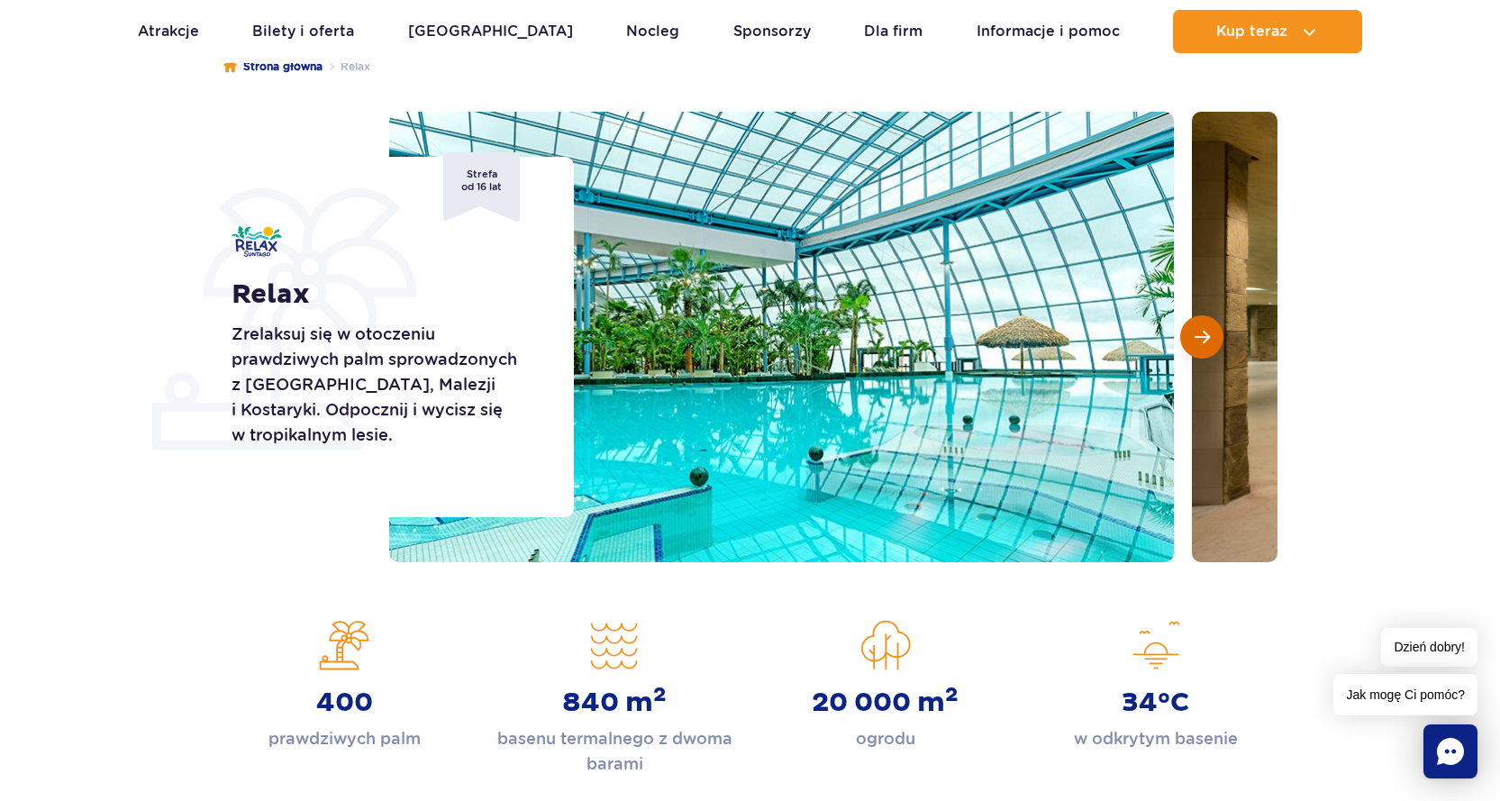
click at [1201, 333] on span "Następny slajd" at bounding box center [1201, 337] width 15 height 16
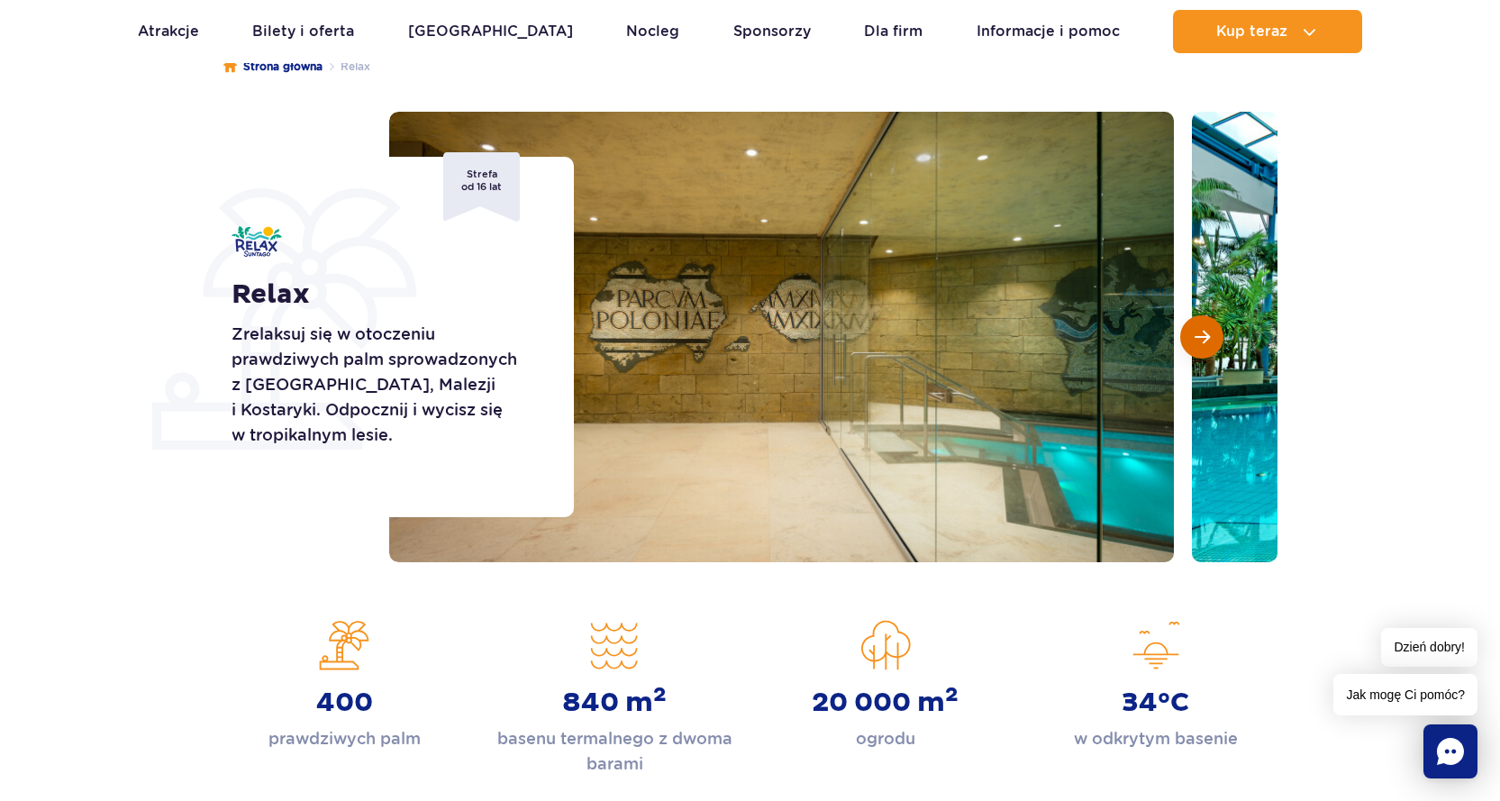
click at [1201, 333] on span "Następny slajd" at bounding box center [1201, 337] width 15 height 16
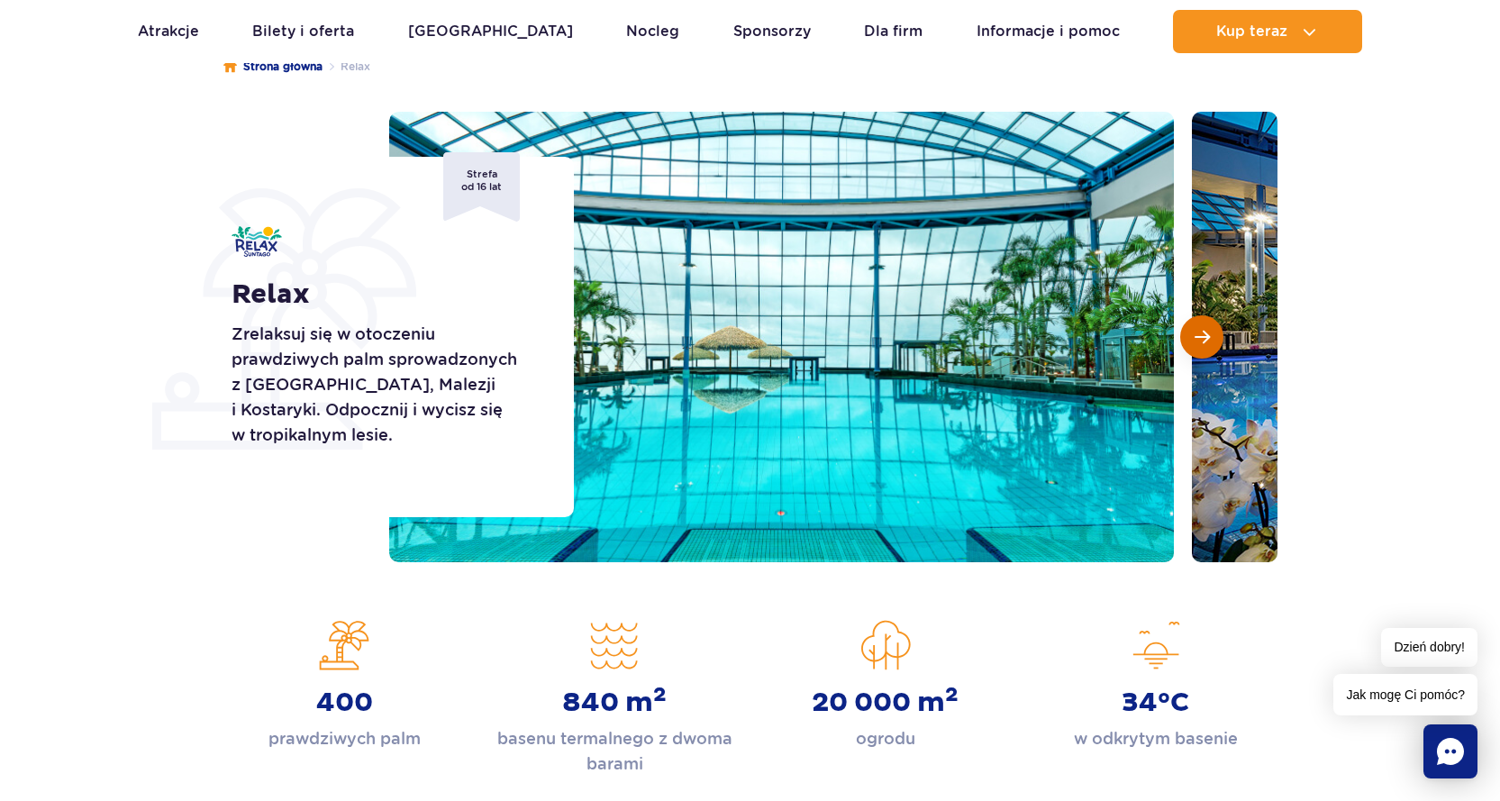
click at [1201, 333] on span "Następny slajd" at bounding box center [1201, 337] width 15 height 16
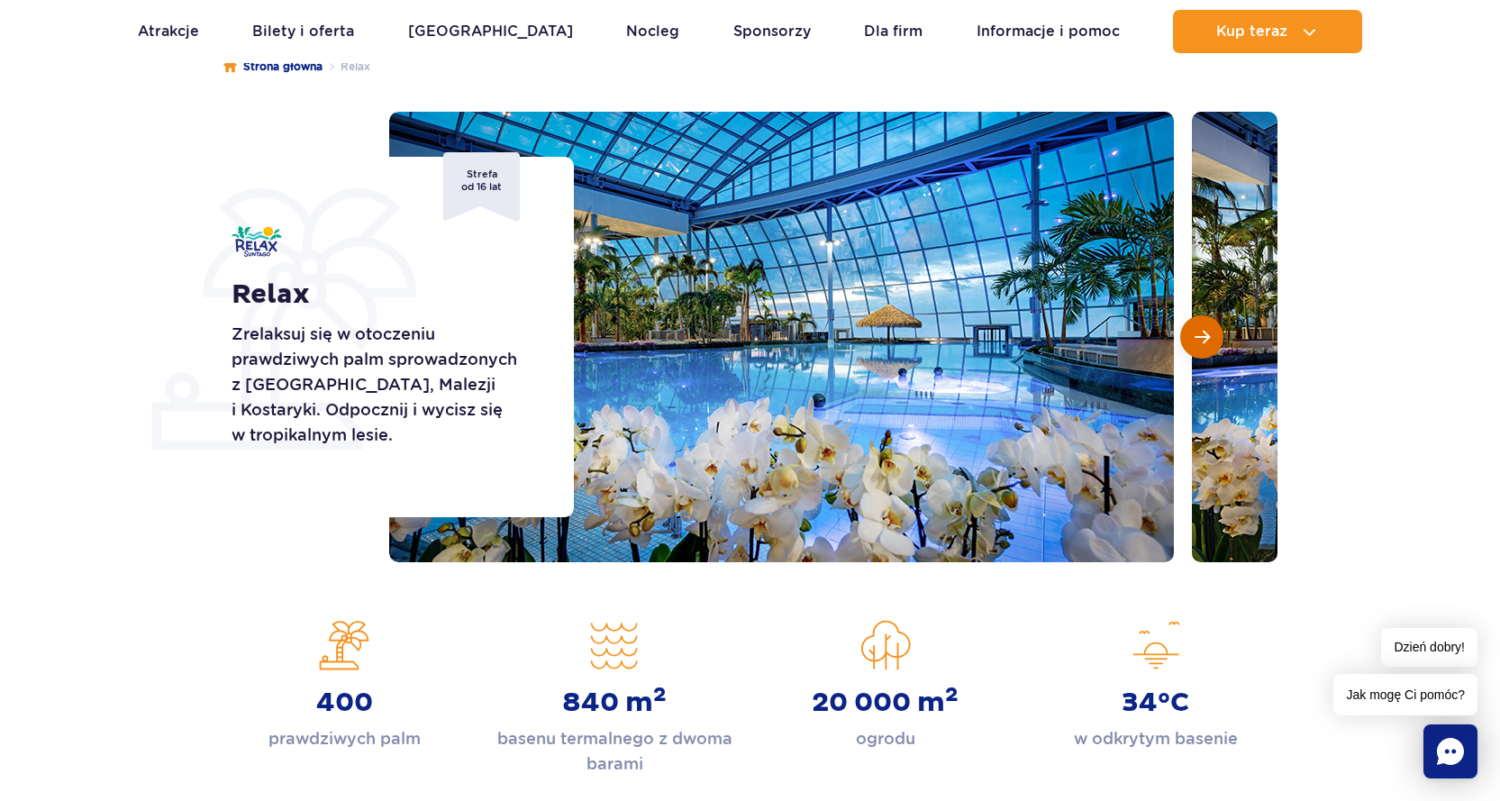
click at [1201, 333] on span "Następny slajd" at bounding box center [1201, 337] width 15 height 16
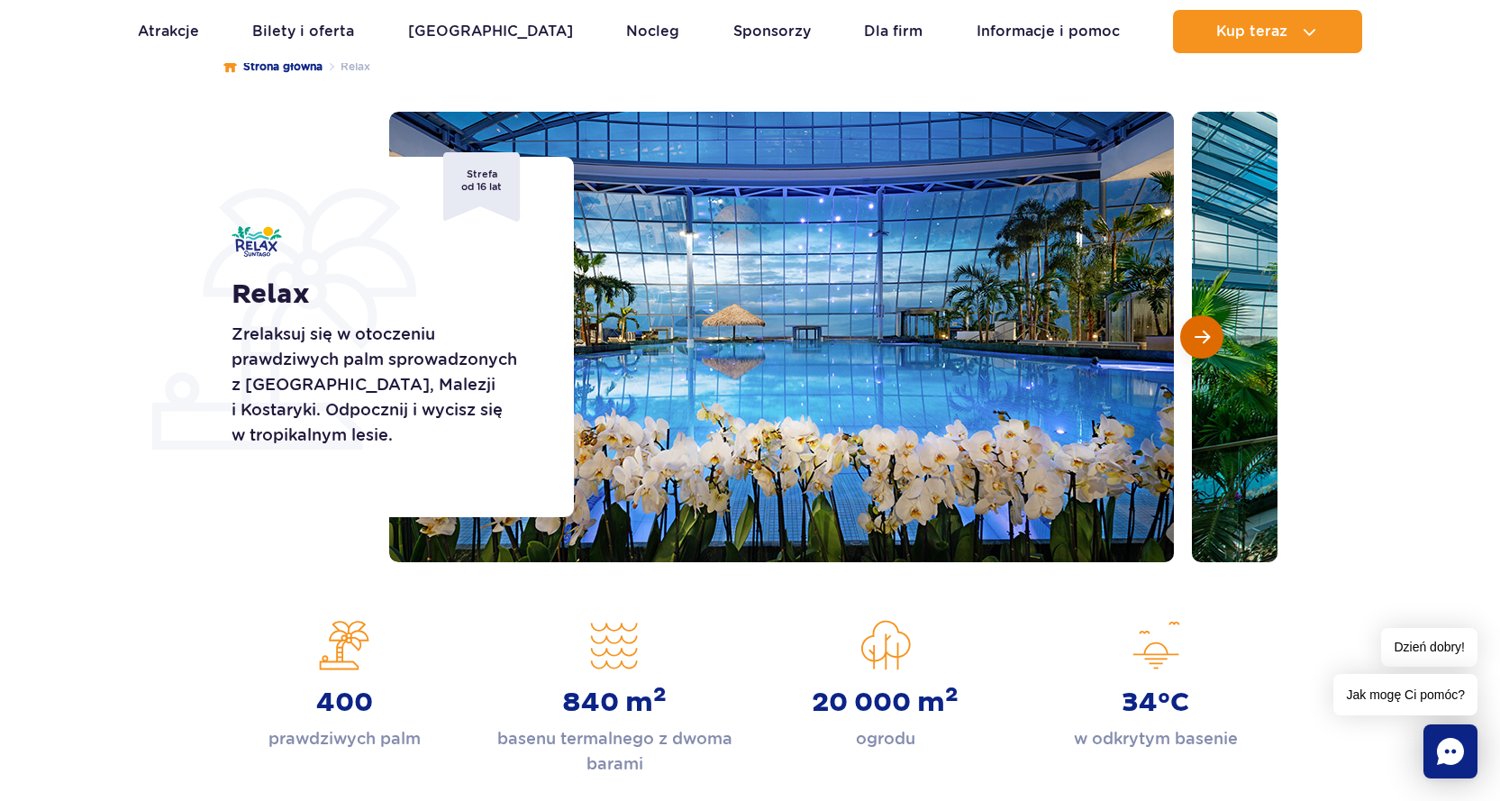
click at [1201, 333] on span "Następny slajd" at bounding box center [1201, 337] width 15 height 16
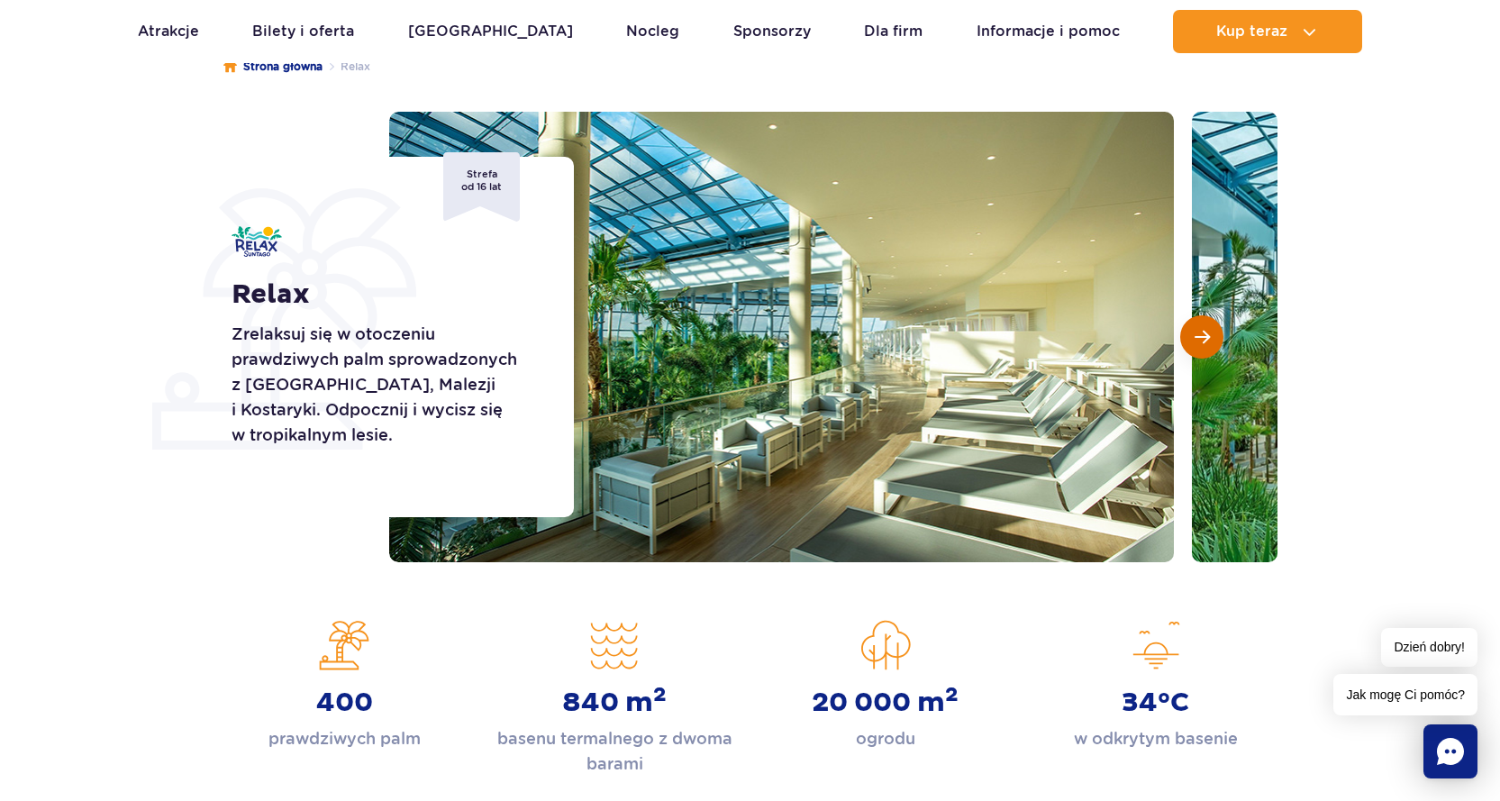
click at [1201, 333] on span "Następny slajd" at bounding box center [1201, 337] width 15 height 16
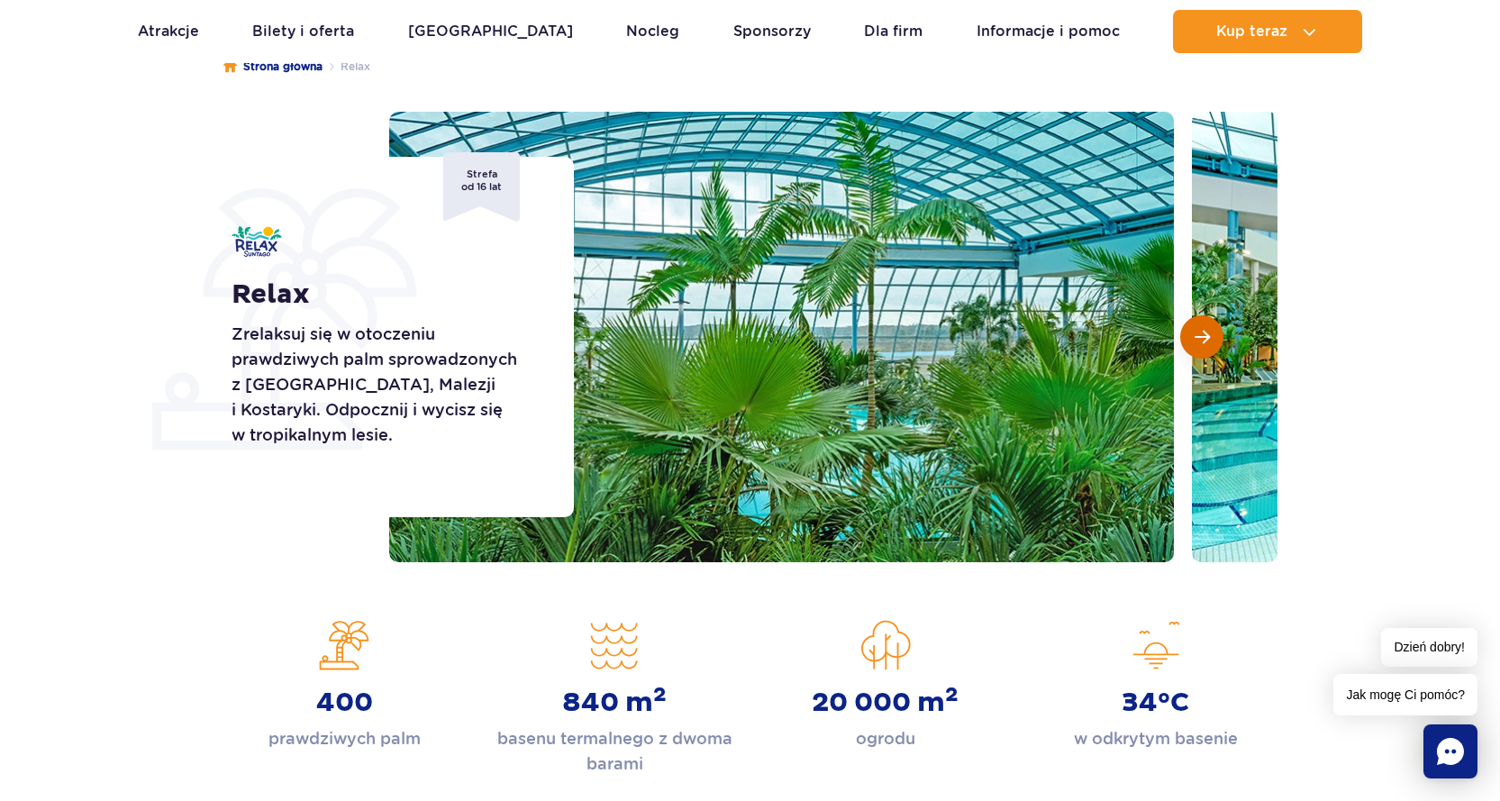
click at [1201, 333] on span "Następny slajd" at bounding box center [1201, 337] width 15 height 16
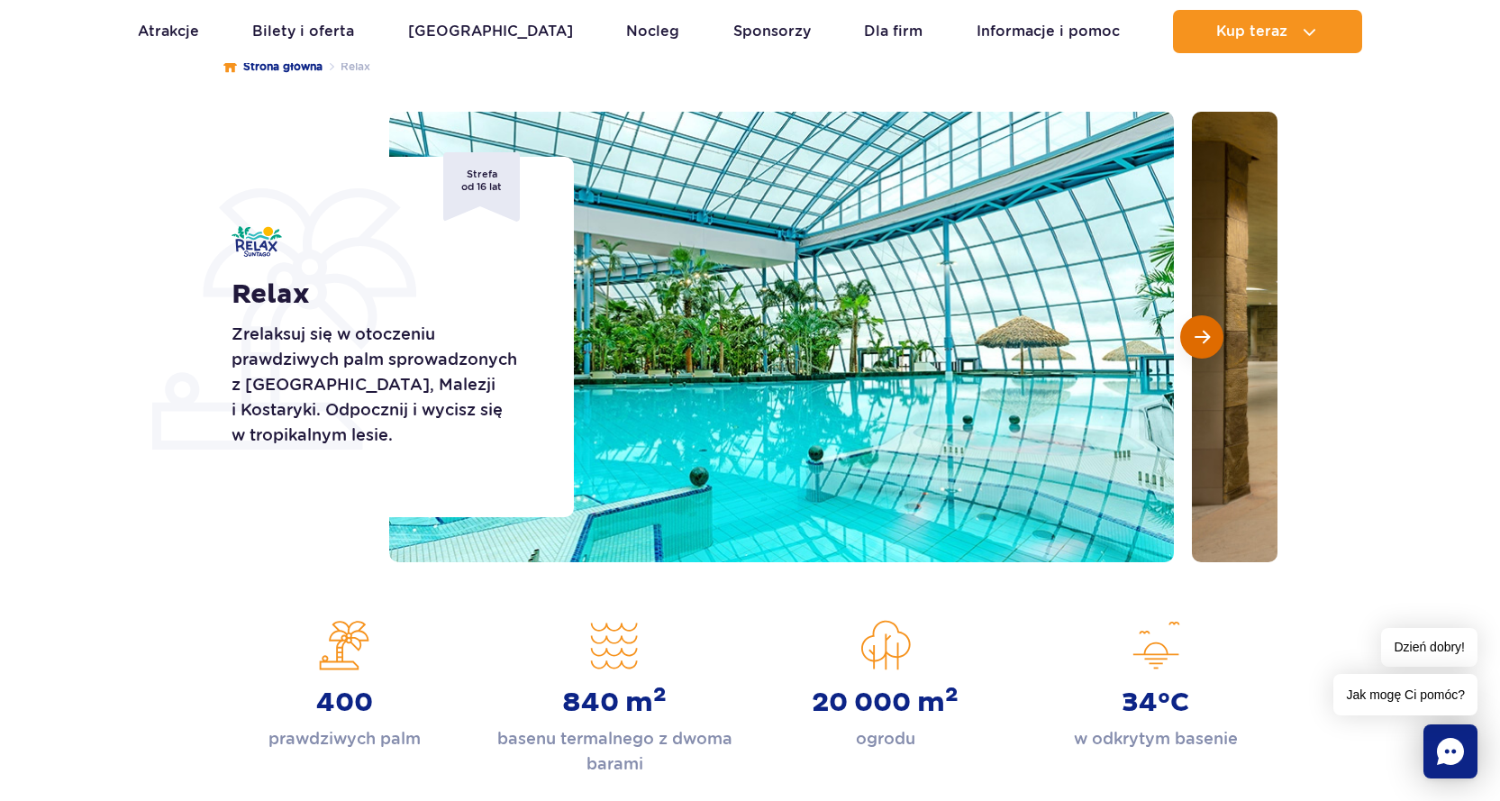
click at [1201, 333] on span "Następny slajd" at bounding box center [1201, 337] width 15 height 16
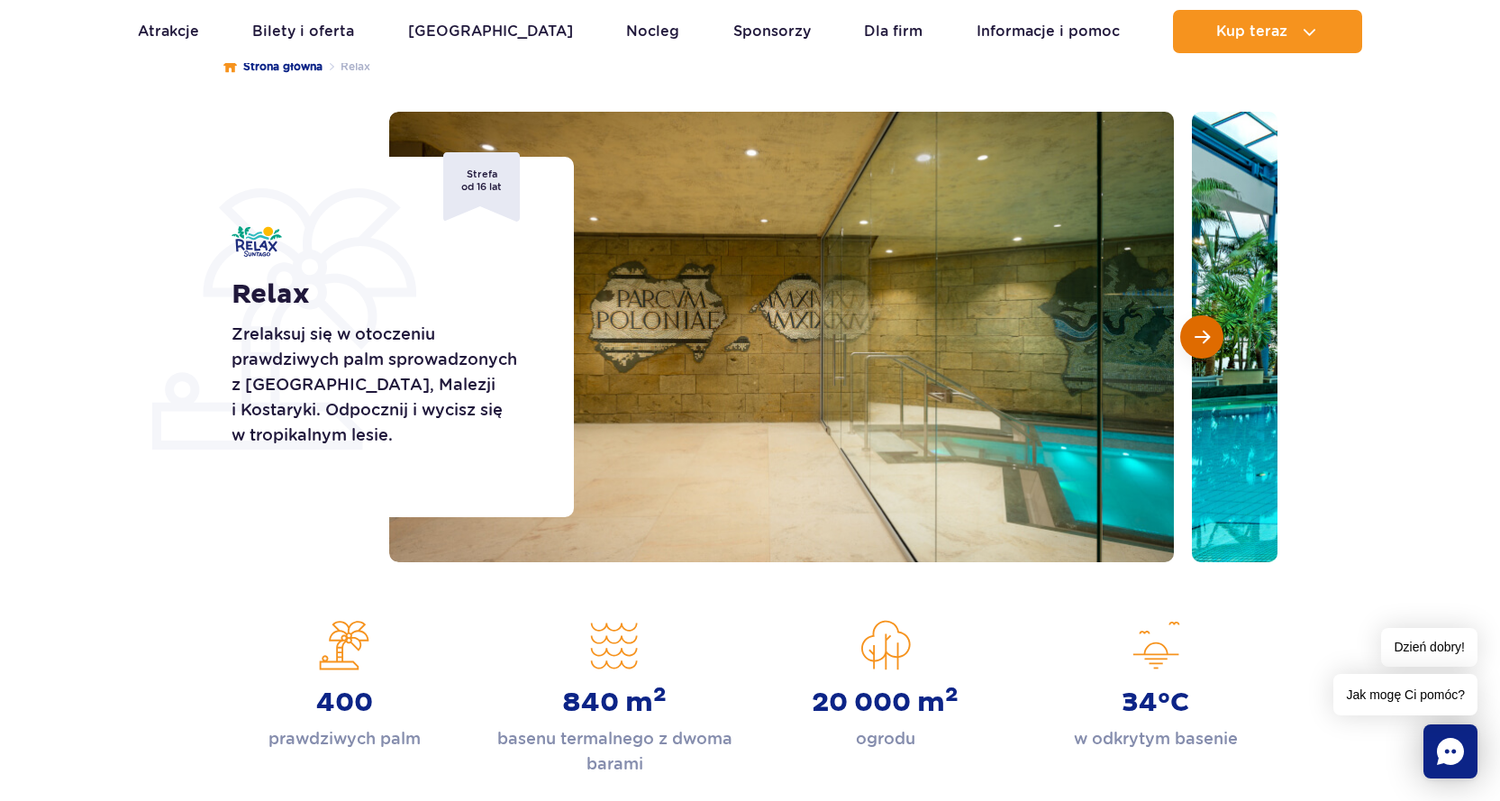
click at [1201, 333] on span "Następny slajd" at bounding box center [1201, 337] width 15 height 16
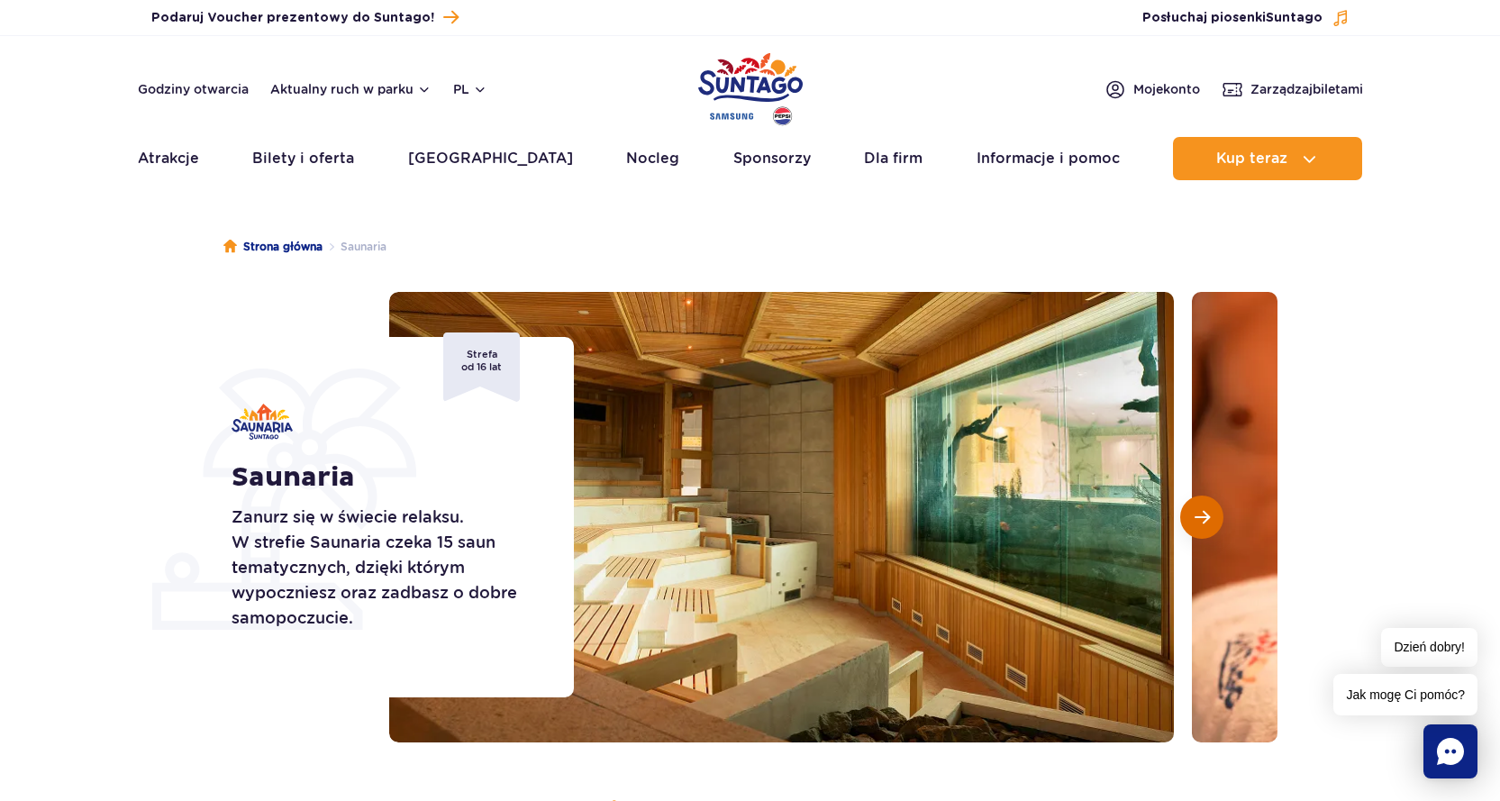
click at [1202, 507] on button "Następny slajd" at bounding box center [1201, 516] width 43 height 43
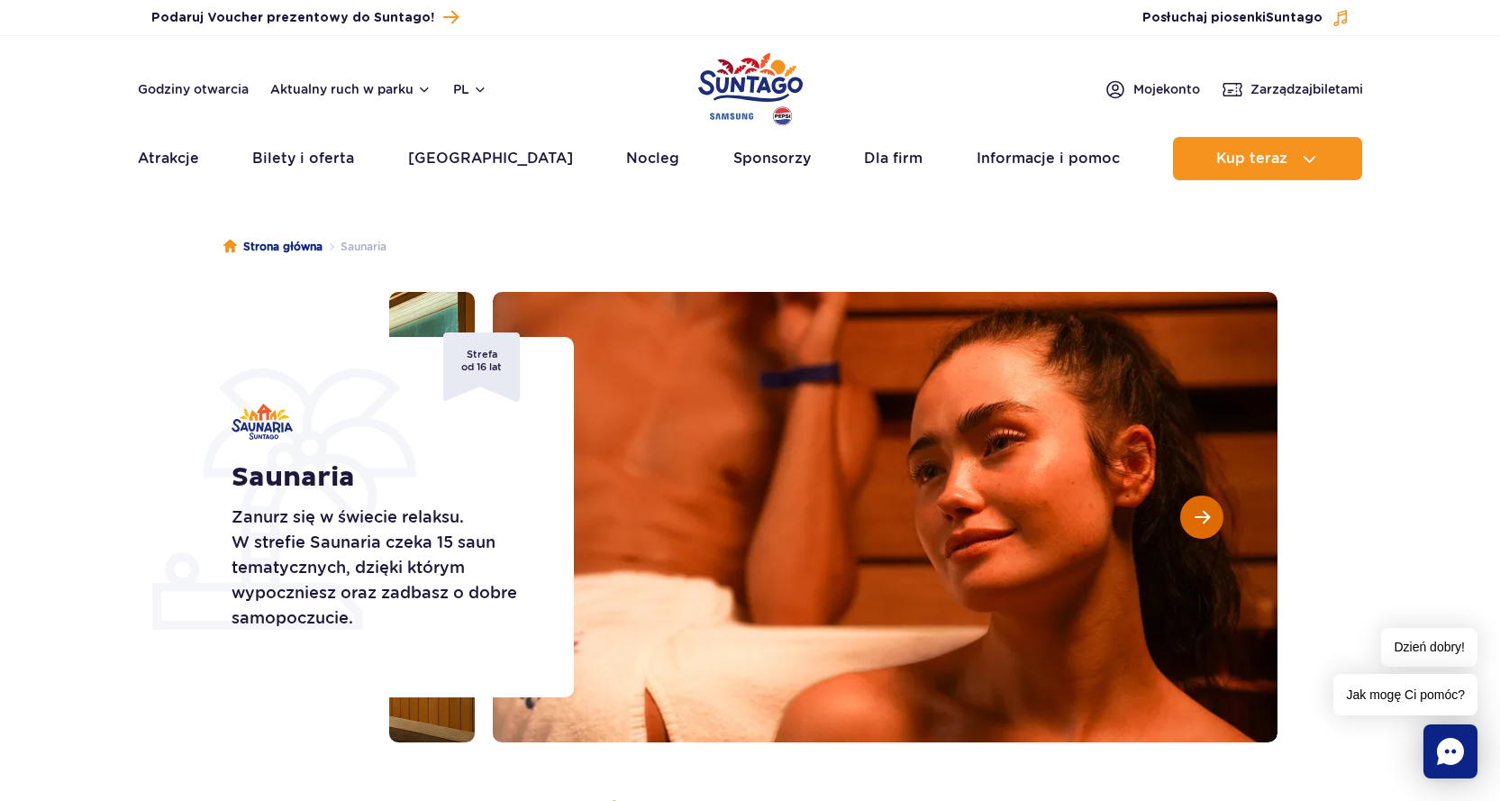
click at [1202, 507] on button "Następny slajd" at bounding box center [1201, 516] width 43 height 43
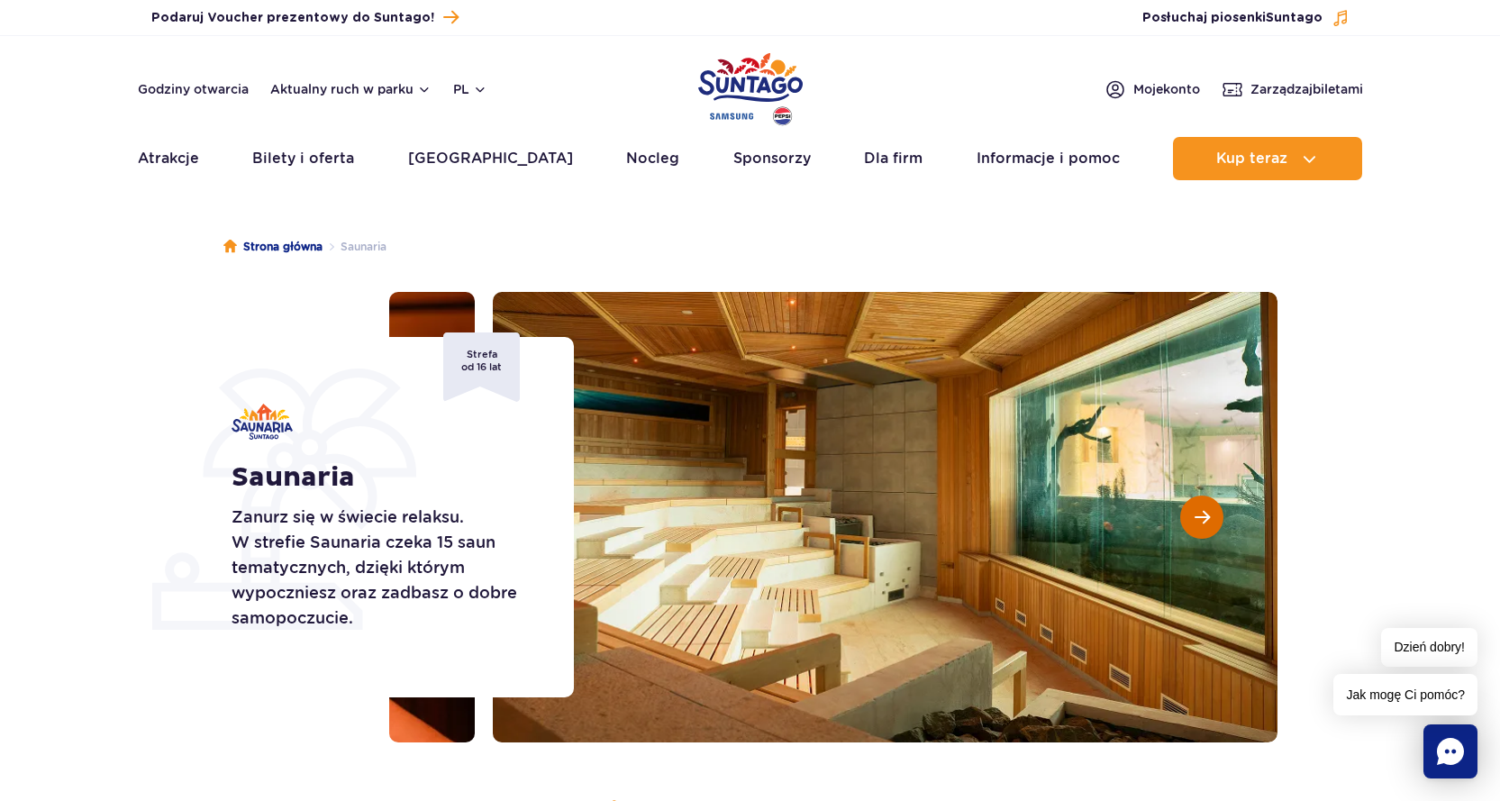
click at [1202, 507] on button "Następny slajd" at bounding box center [1201, 516] width 43 height 43
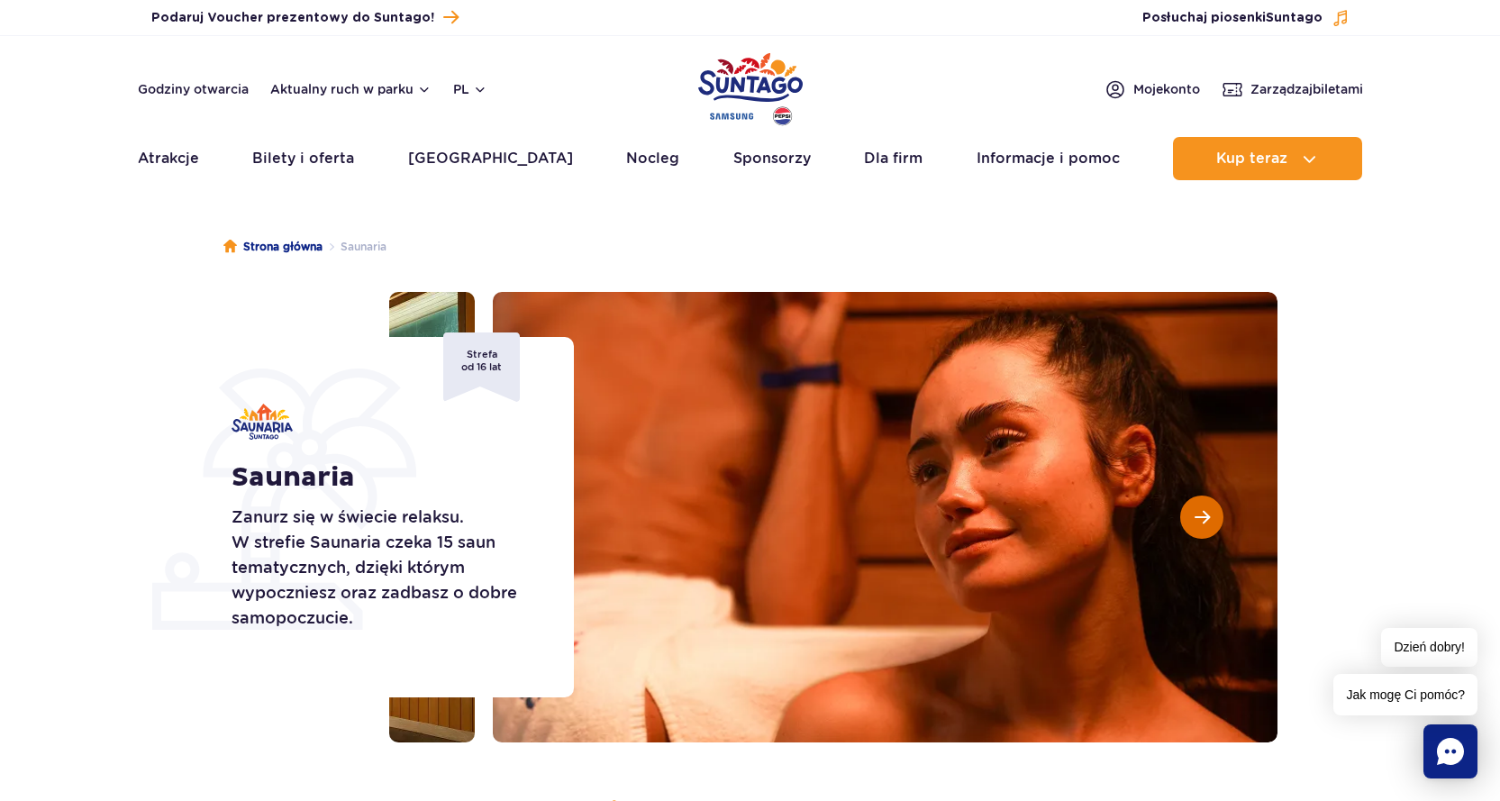
click at [1202, 507] on button "Następny slajd" at bounding box center [1201, 516] width 43 height 43
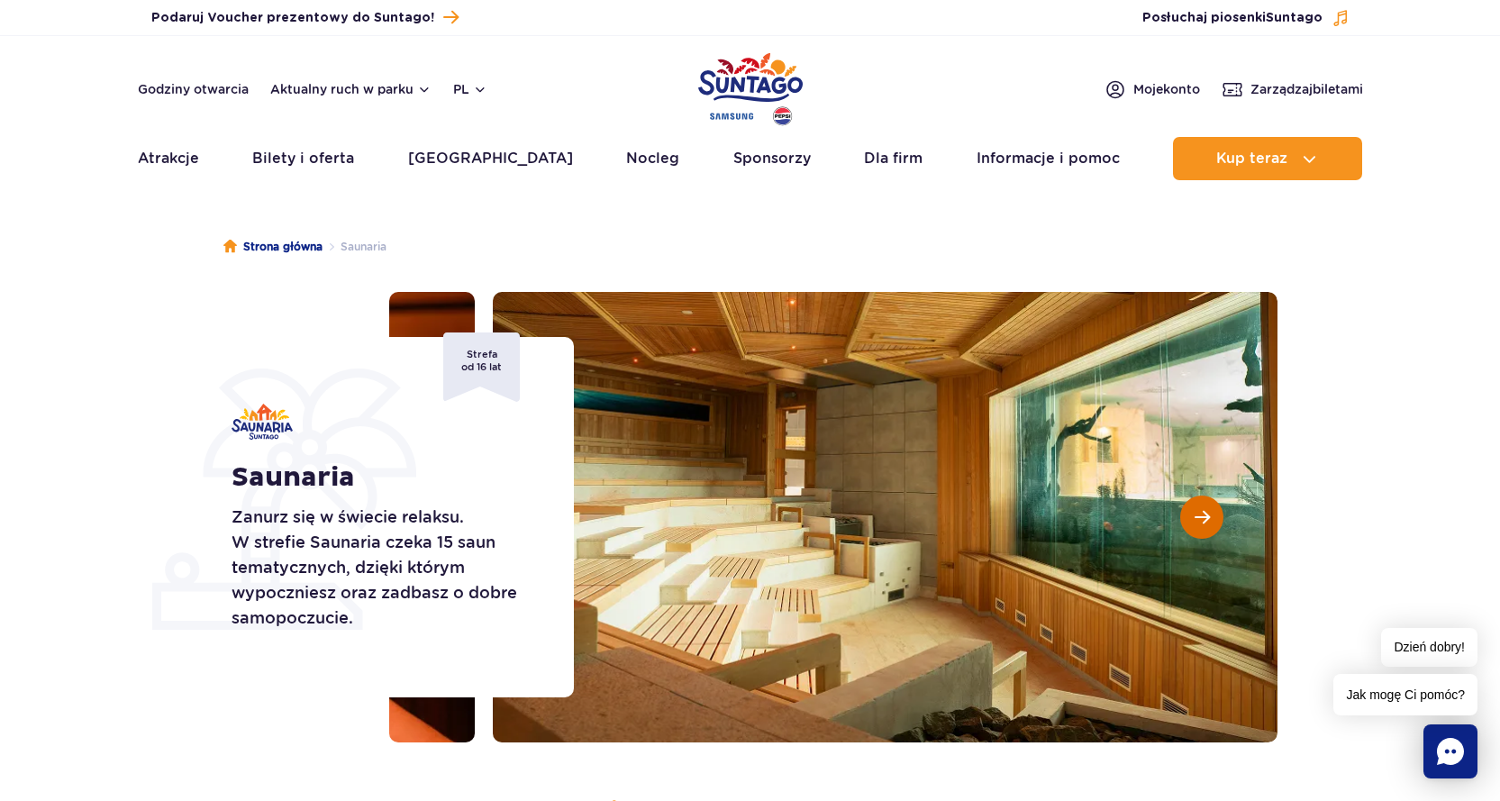
click at [1202, 507] on button "Następny slajd" at bounding box center [1201, 516] width 43 height 43
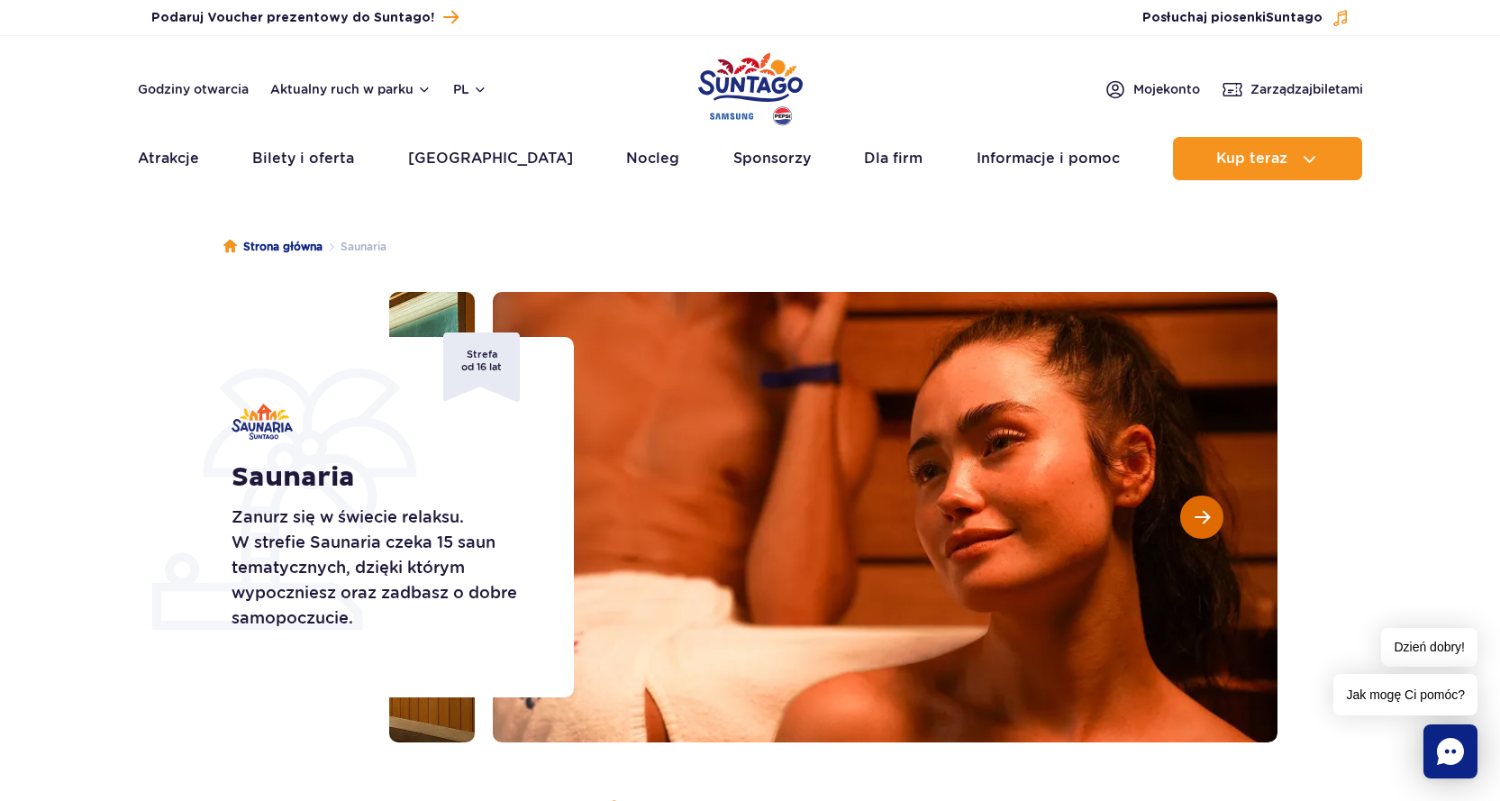
click at [1202, 507] on button "Następny slajd" at bounding box center [1201, 516] width 43 height 43
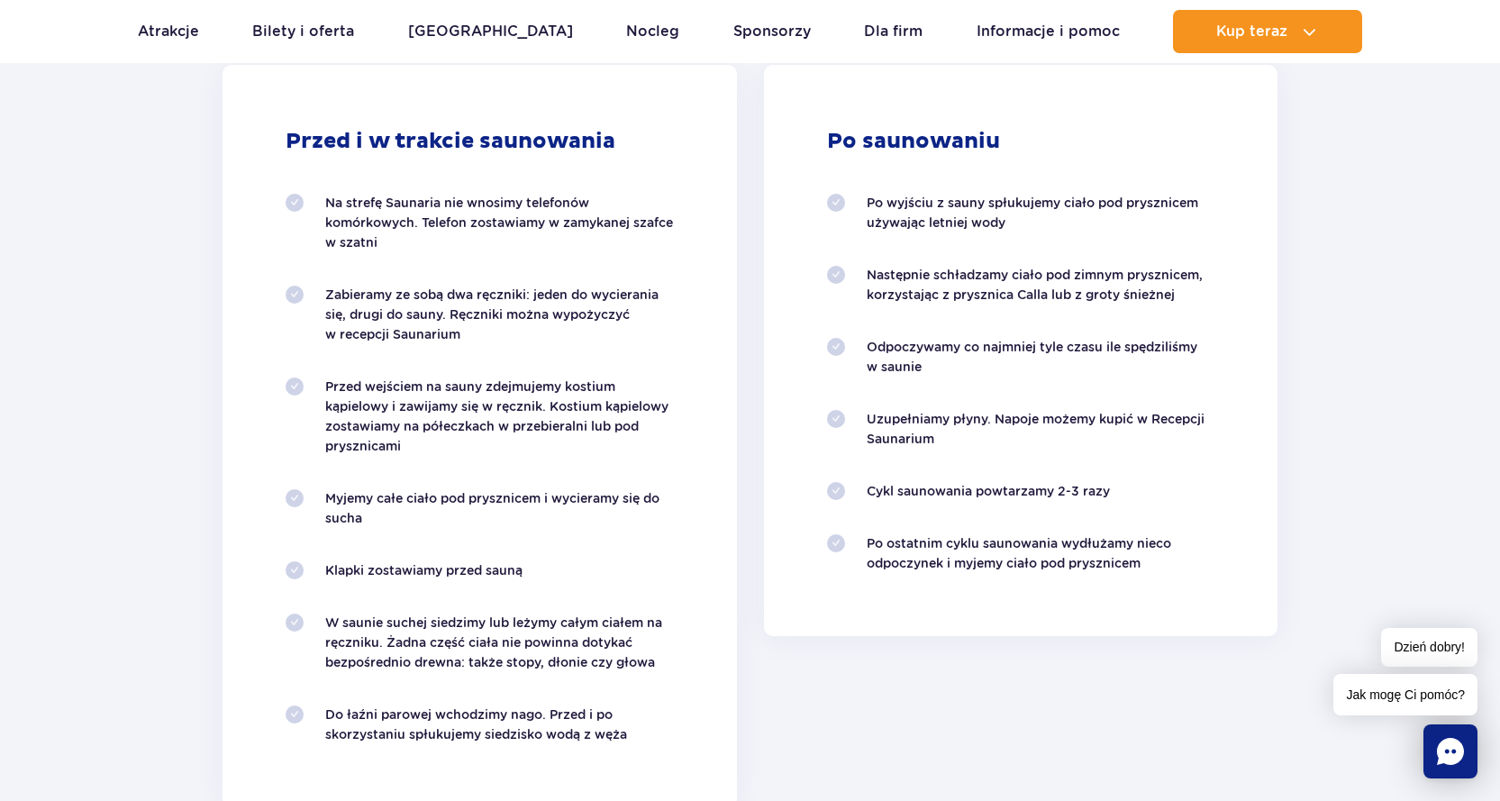
scroll to position [1801, 0]
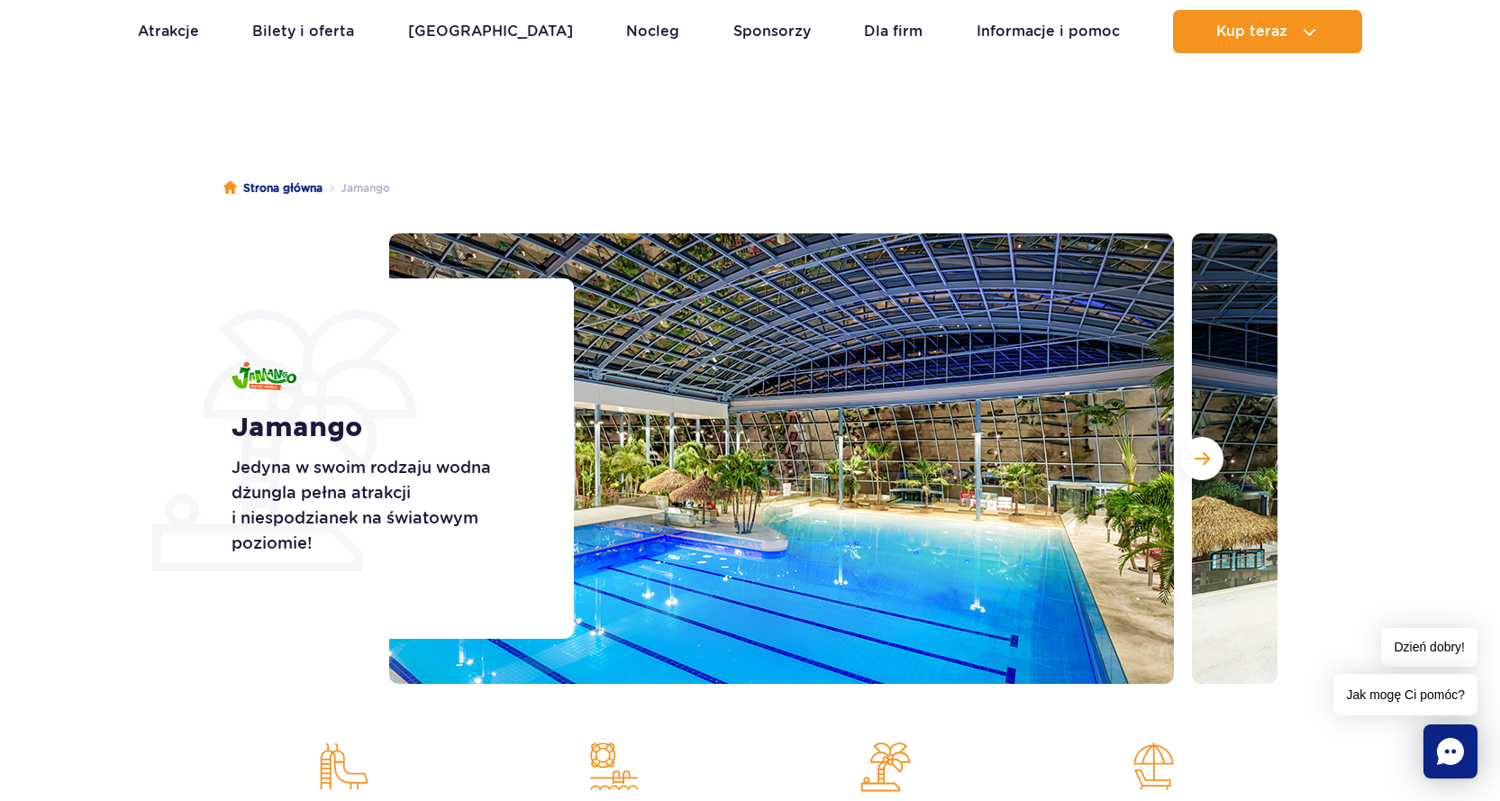
scroll to position [90, 0]
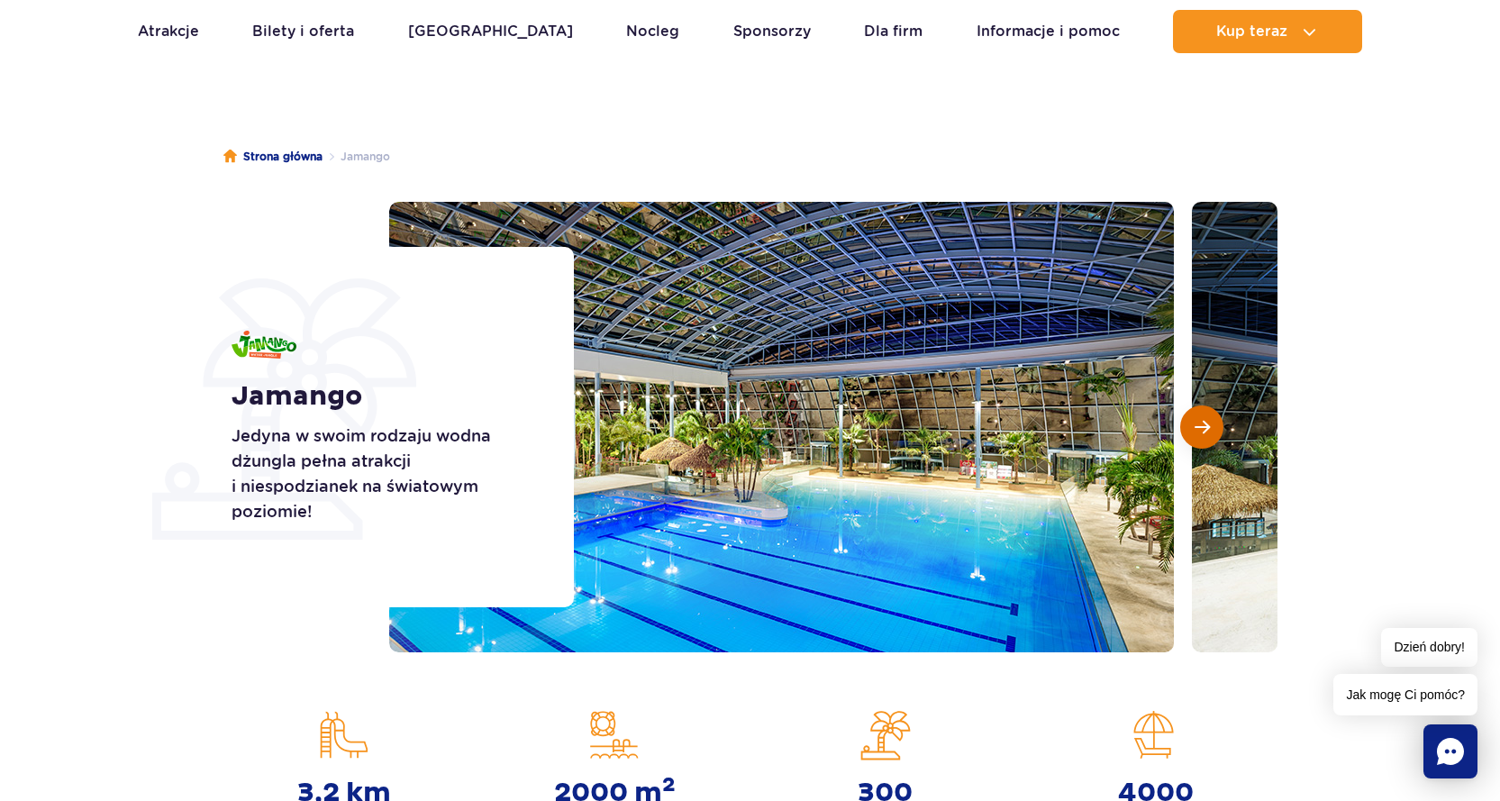
click at [1194, 431] on span "Następny slajd" at bounding box center [1201, 427] width 15 height 16
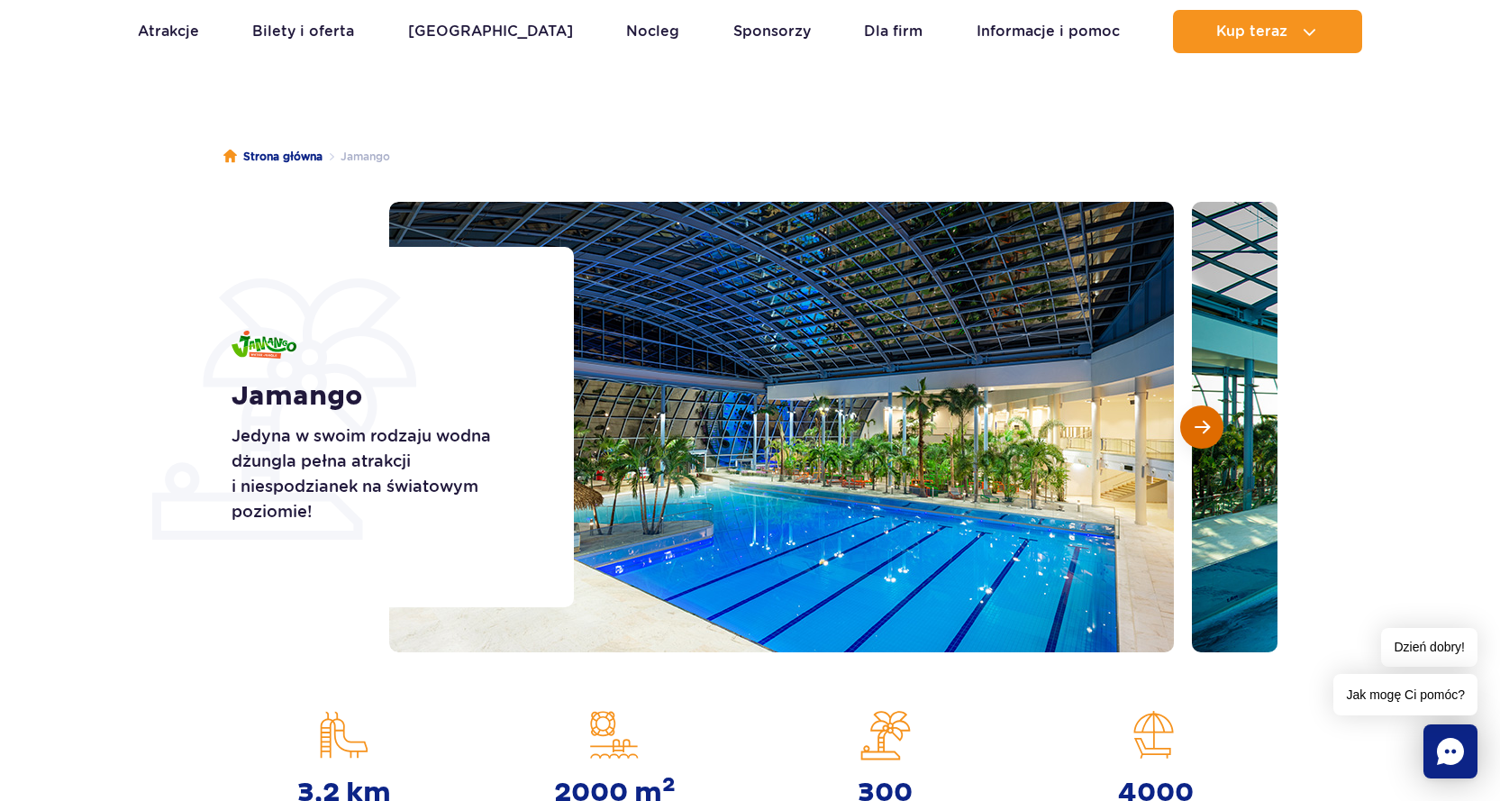
click at [1194, 431] on span "Następny slajd" at bounding box center [1201, 427] width 15 height 16
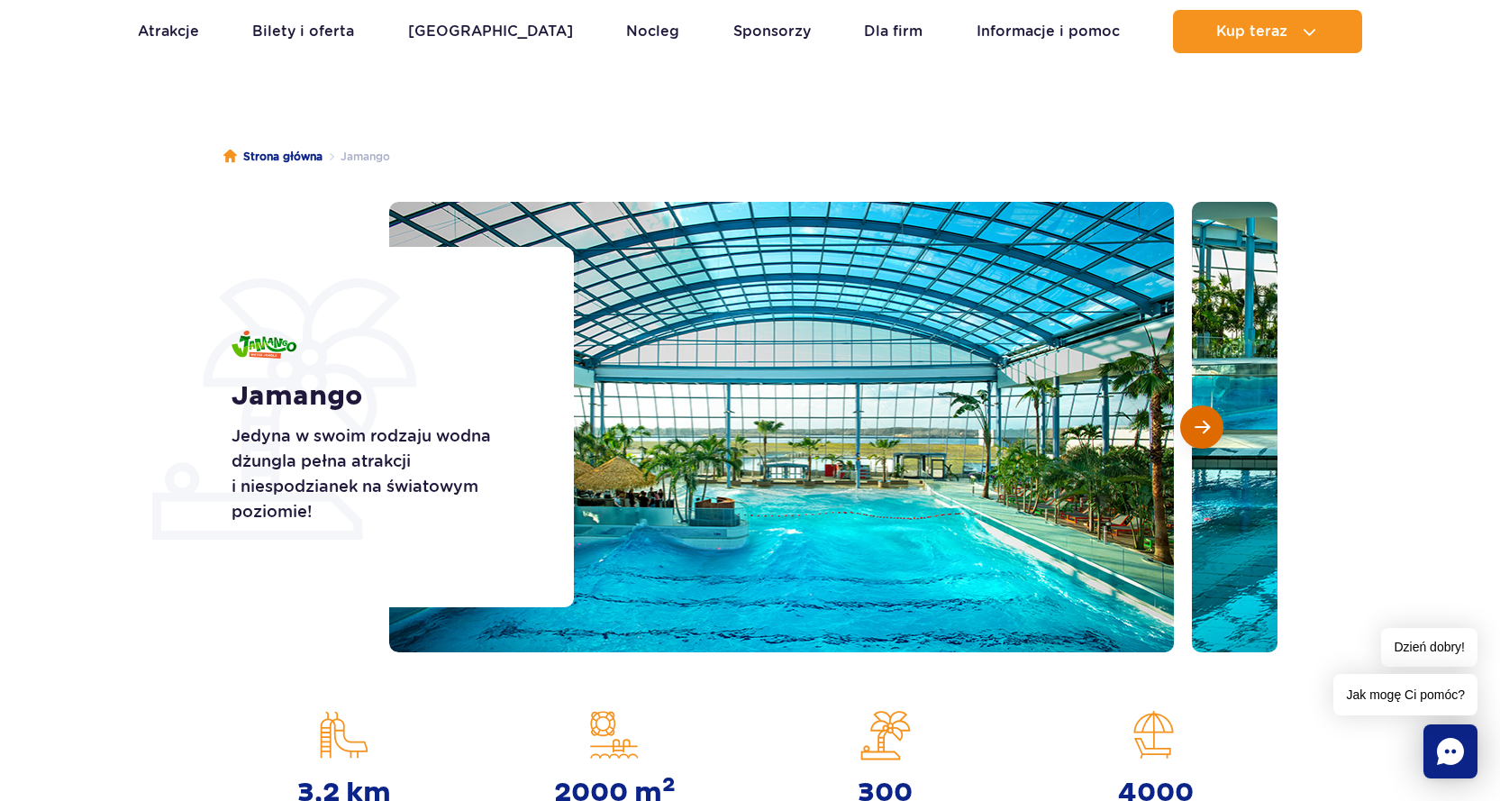
click at [1194, 431] on span "Następny slajd" at bounding box center [1201, 427] width 15 height 16
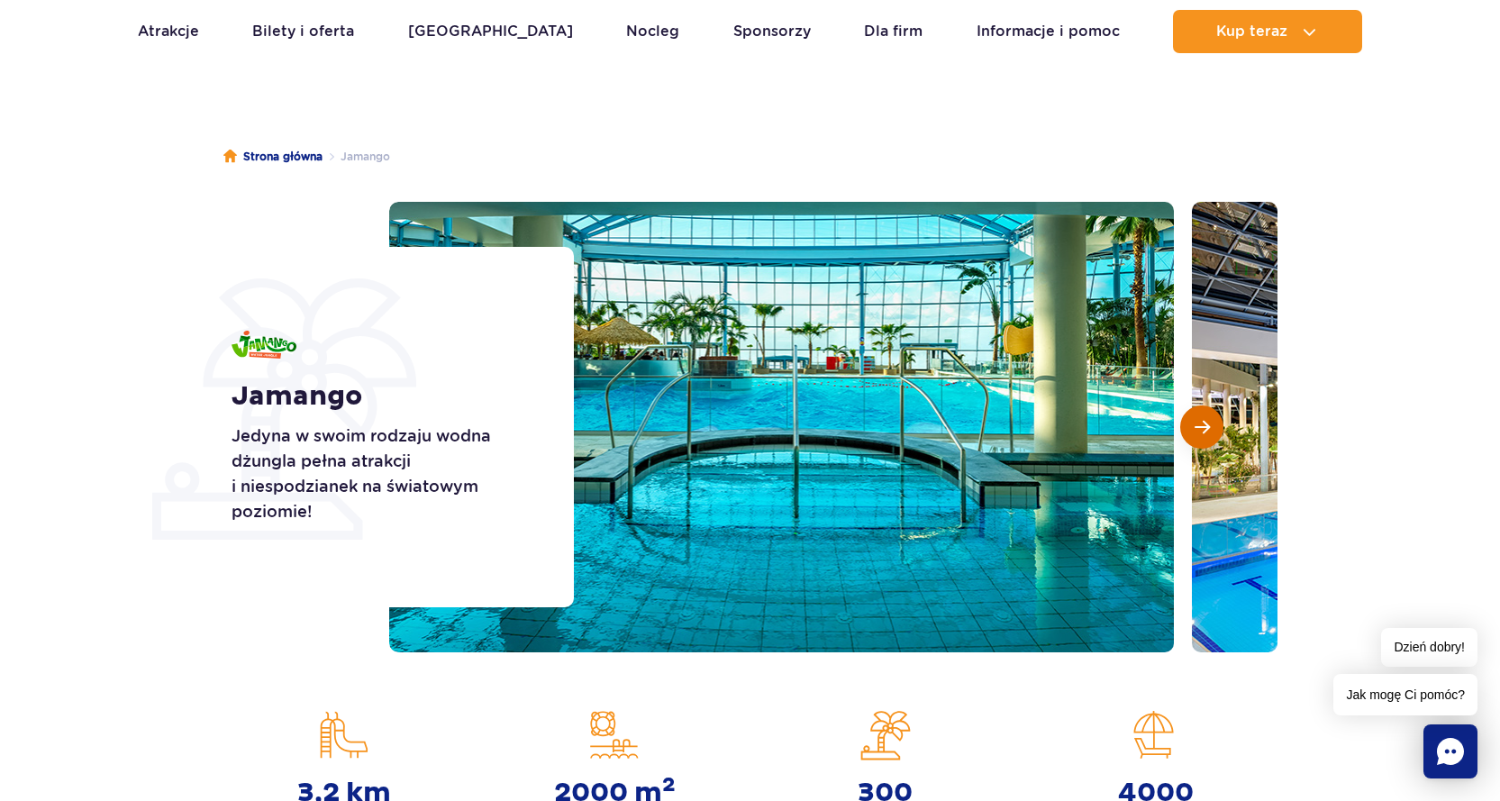
click at [1194, 431] on span "Następny slajd" at bounding box center [1201, 427] width 15 height 16
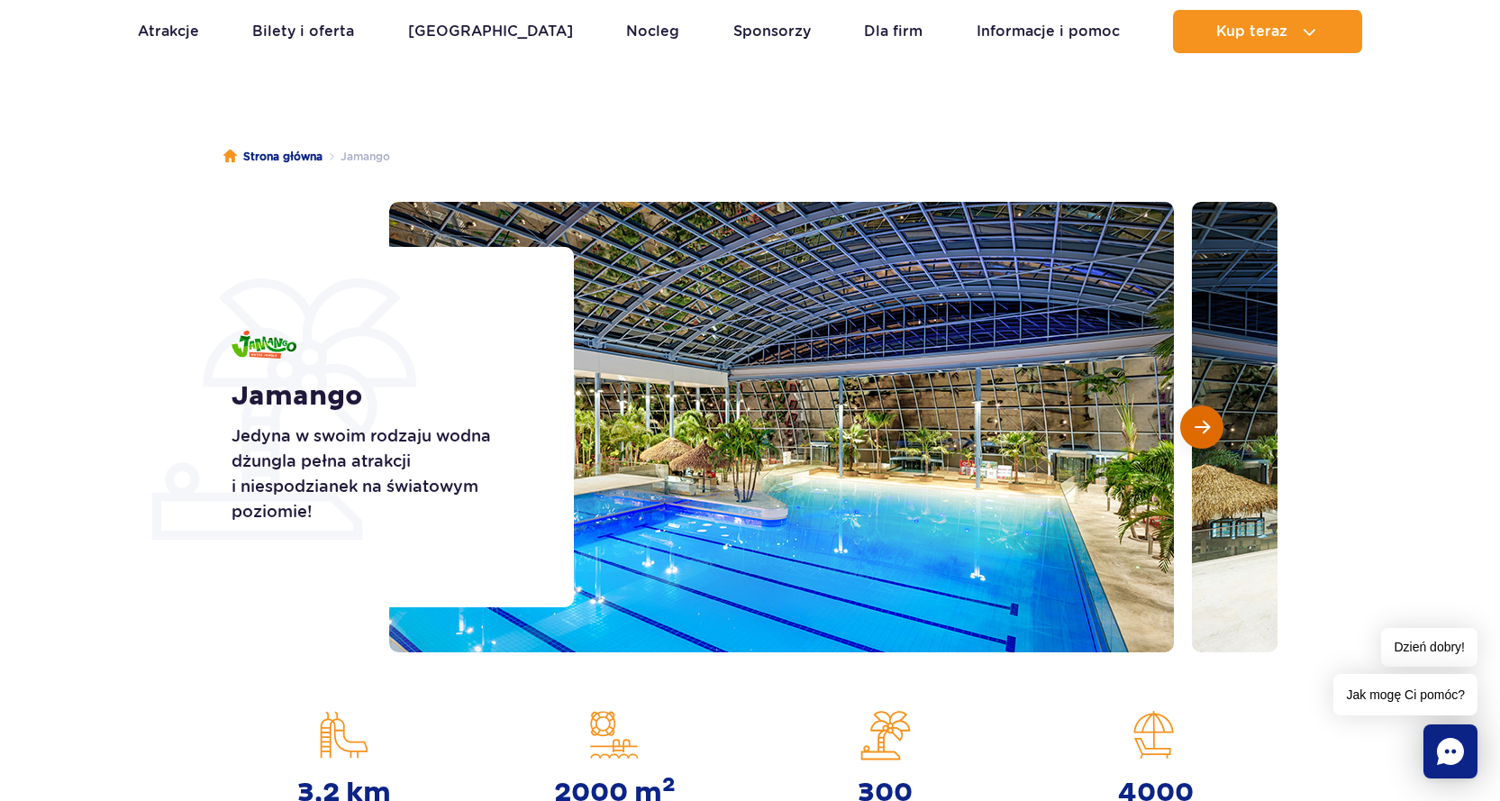
click at [1194, 431] on span "Następny slajd" at bounding box center [1201, 427] width 15 height 16
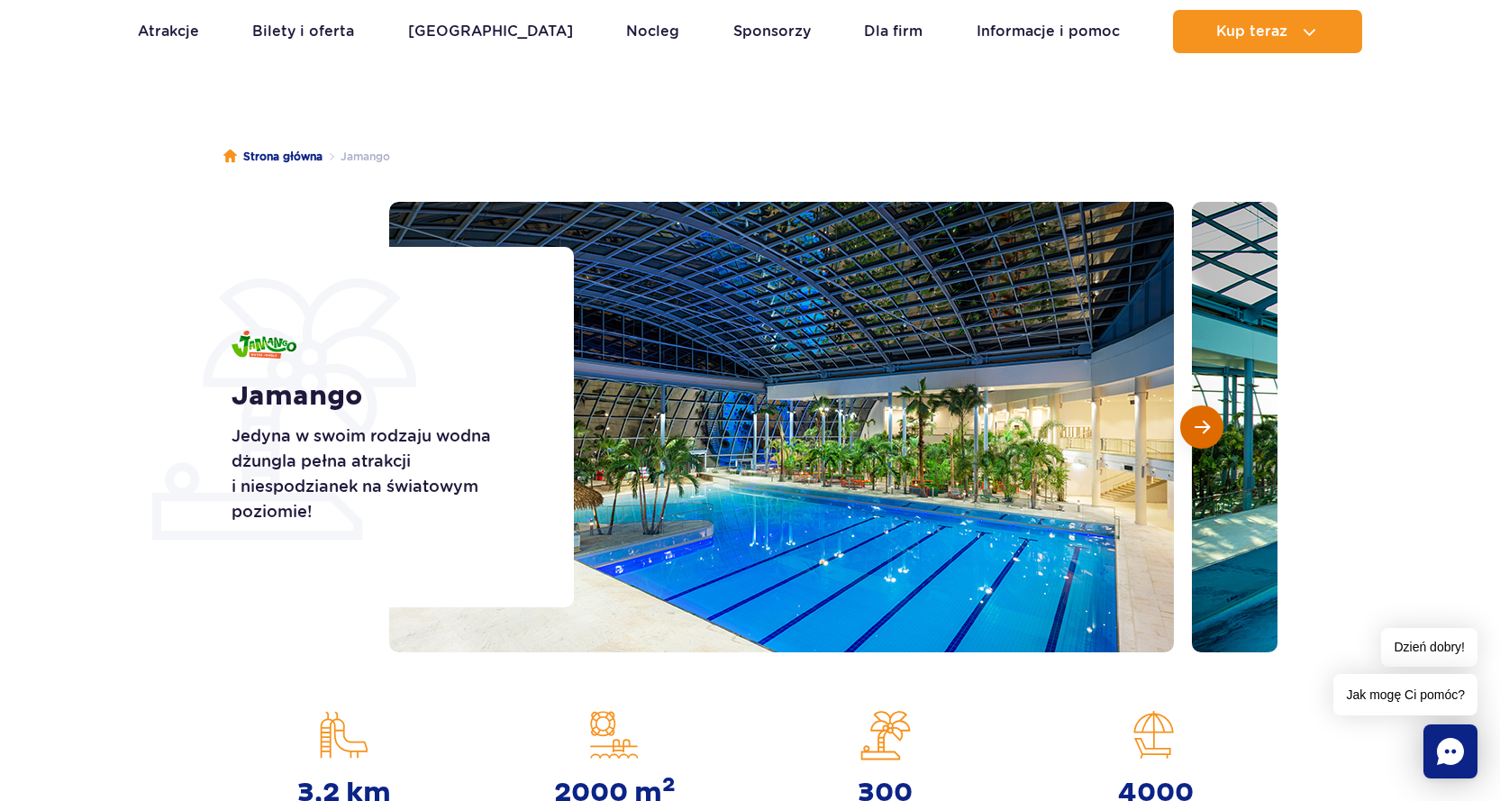
click at [1194, 431] on span "Następny slajd" at bounding box center [1201, 427] width 15 height 16
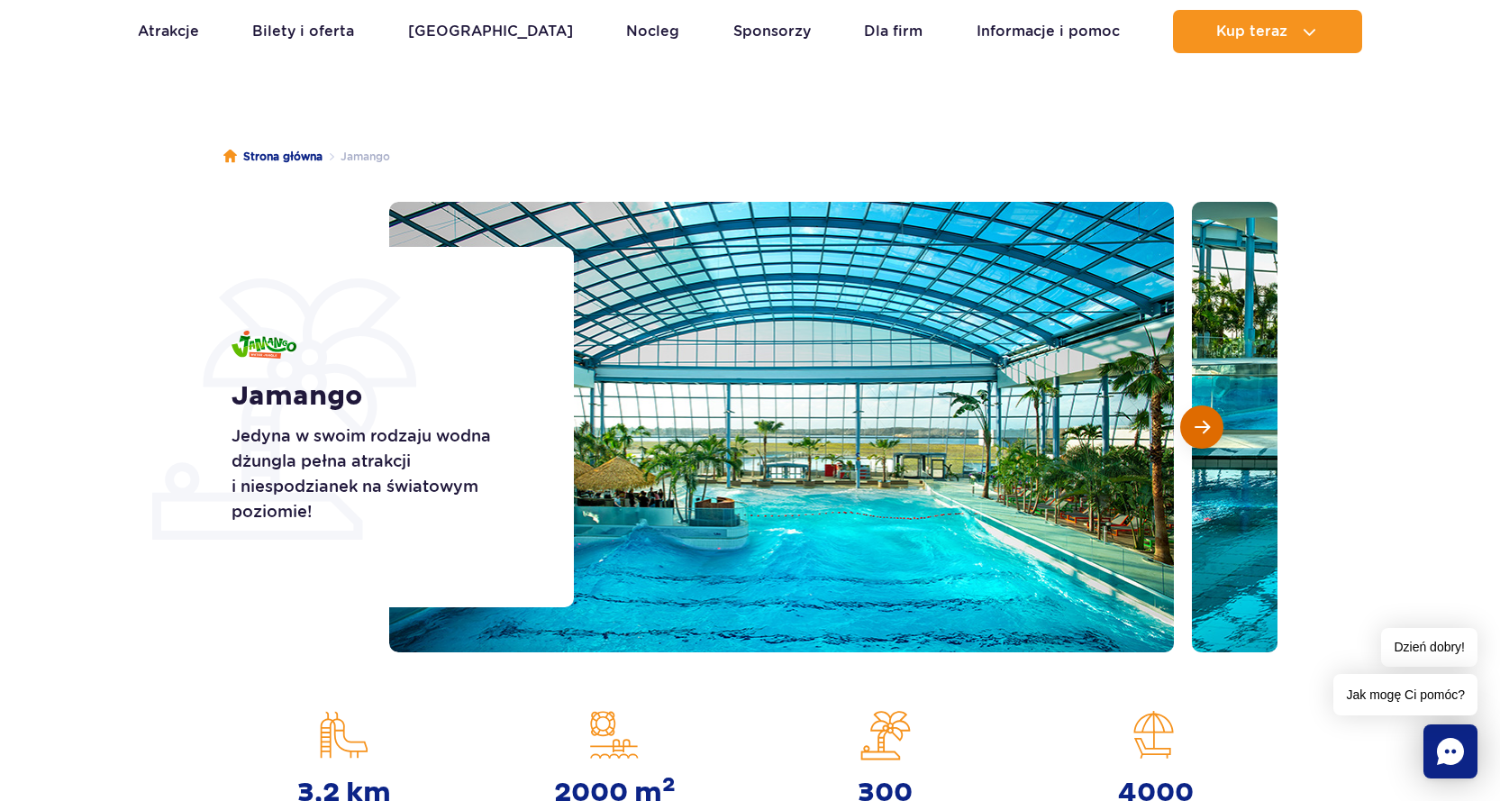
click at [1194, 431] on span "Następny slajd" at bounding box center [1201, 427] width 15 height 16
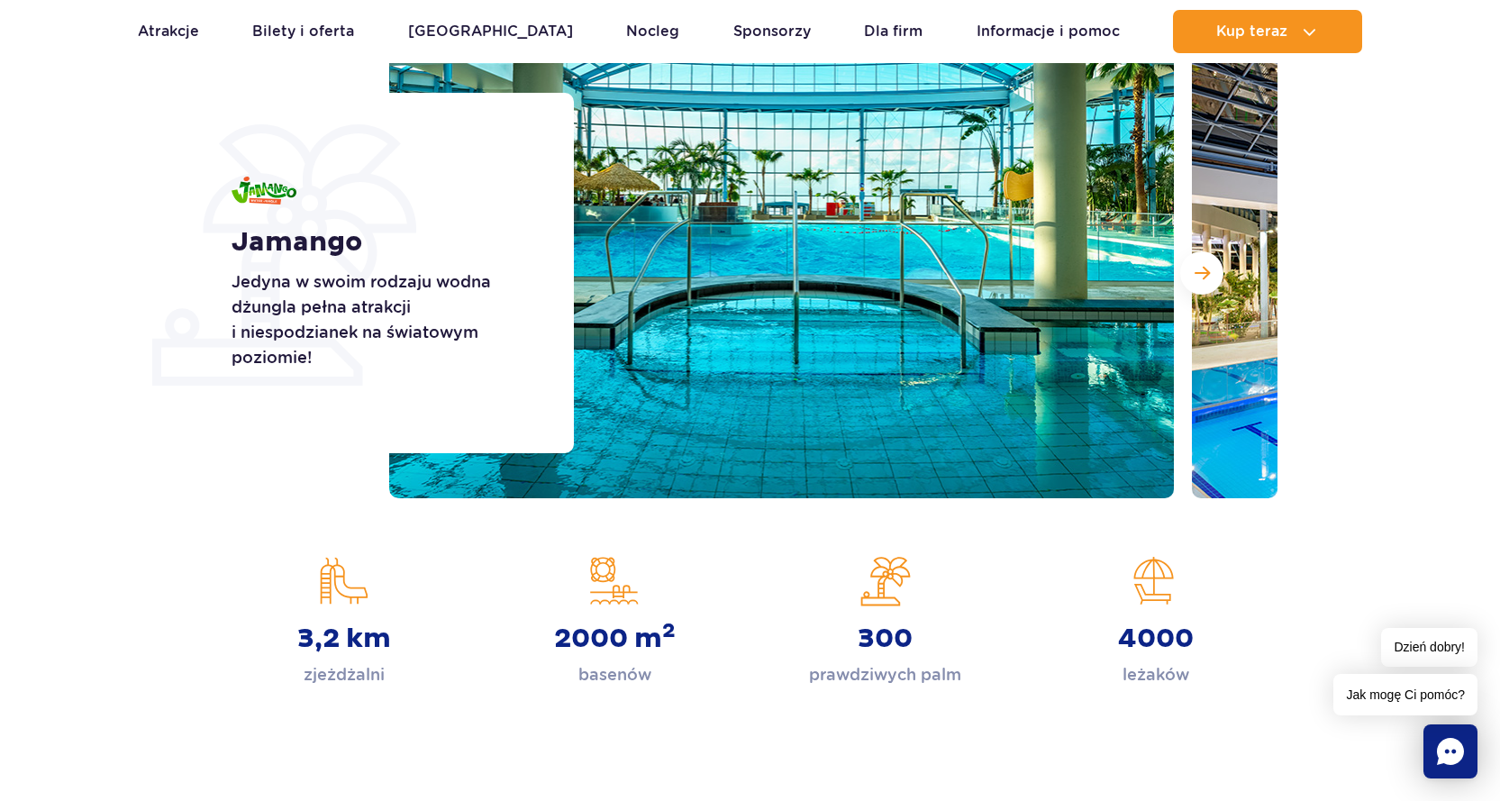
scroll to position [0, 0]
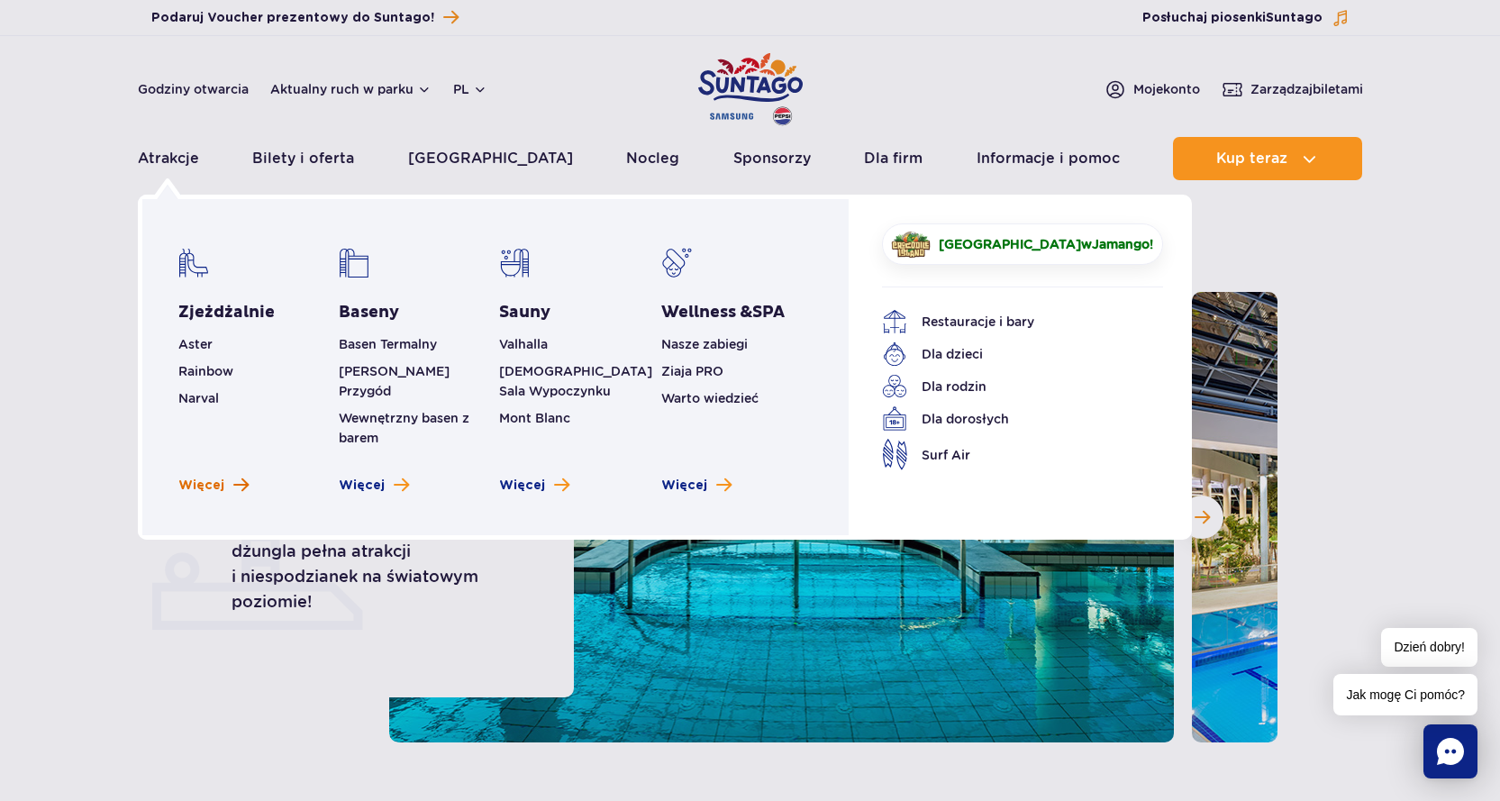
click at [199, 476] on span "Więcej" at bounding box center [201, 485] width 46 height 18
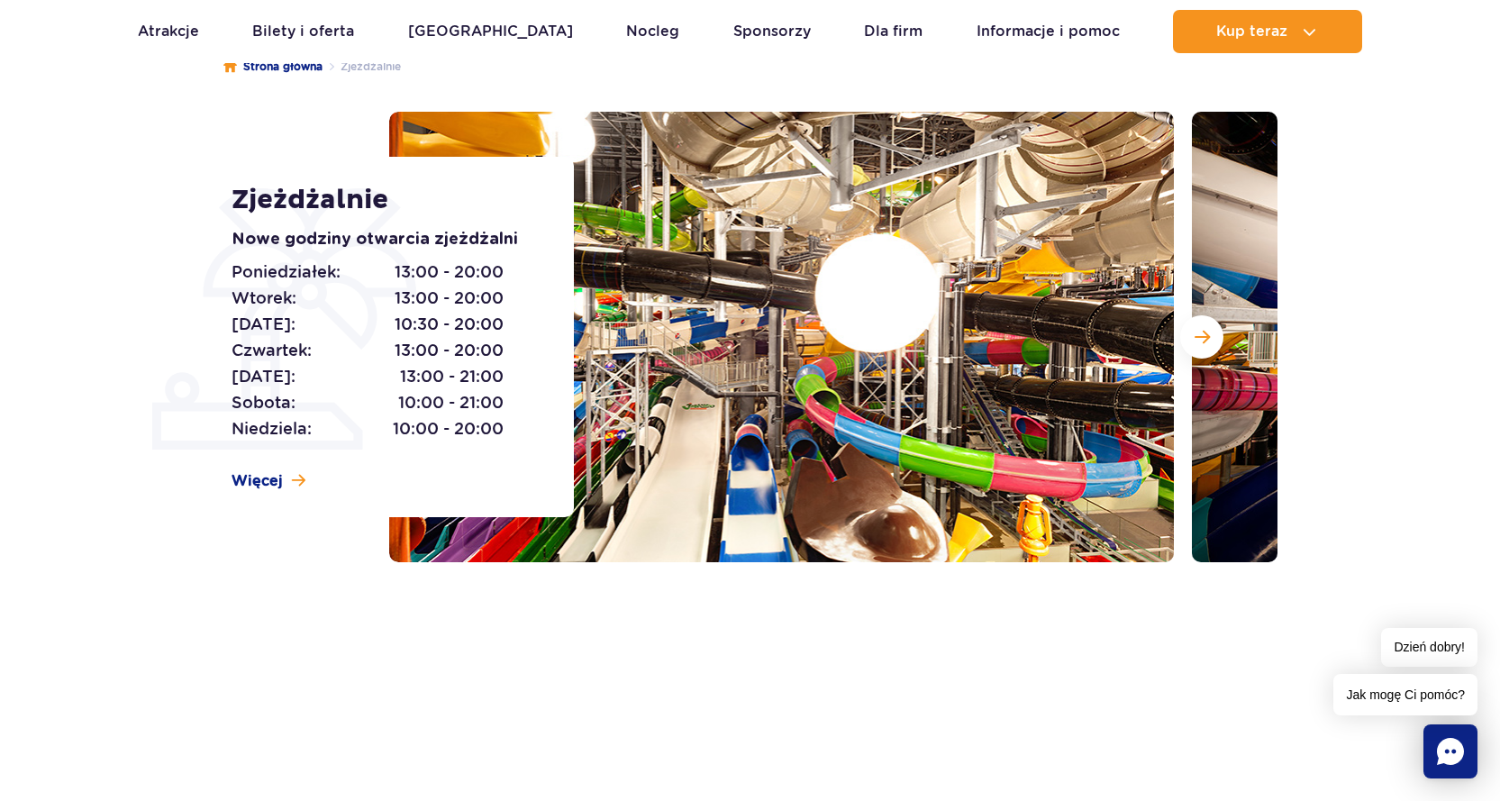
scroll to position [90, 0]
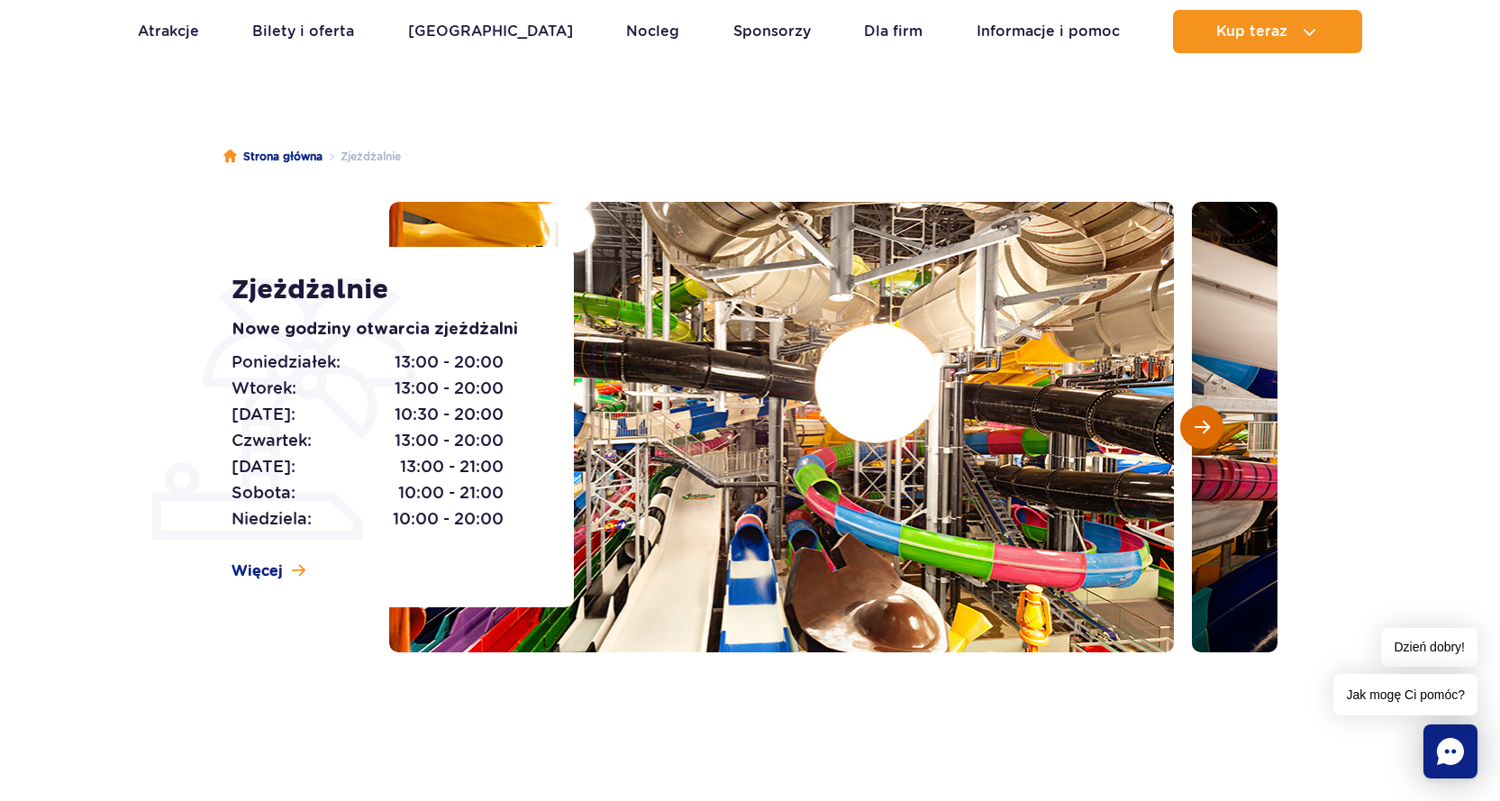
click at [1193, 424] on button "Następny slajd" at bounding box center [1201, 426] width 43 height 43
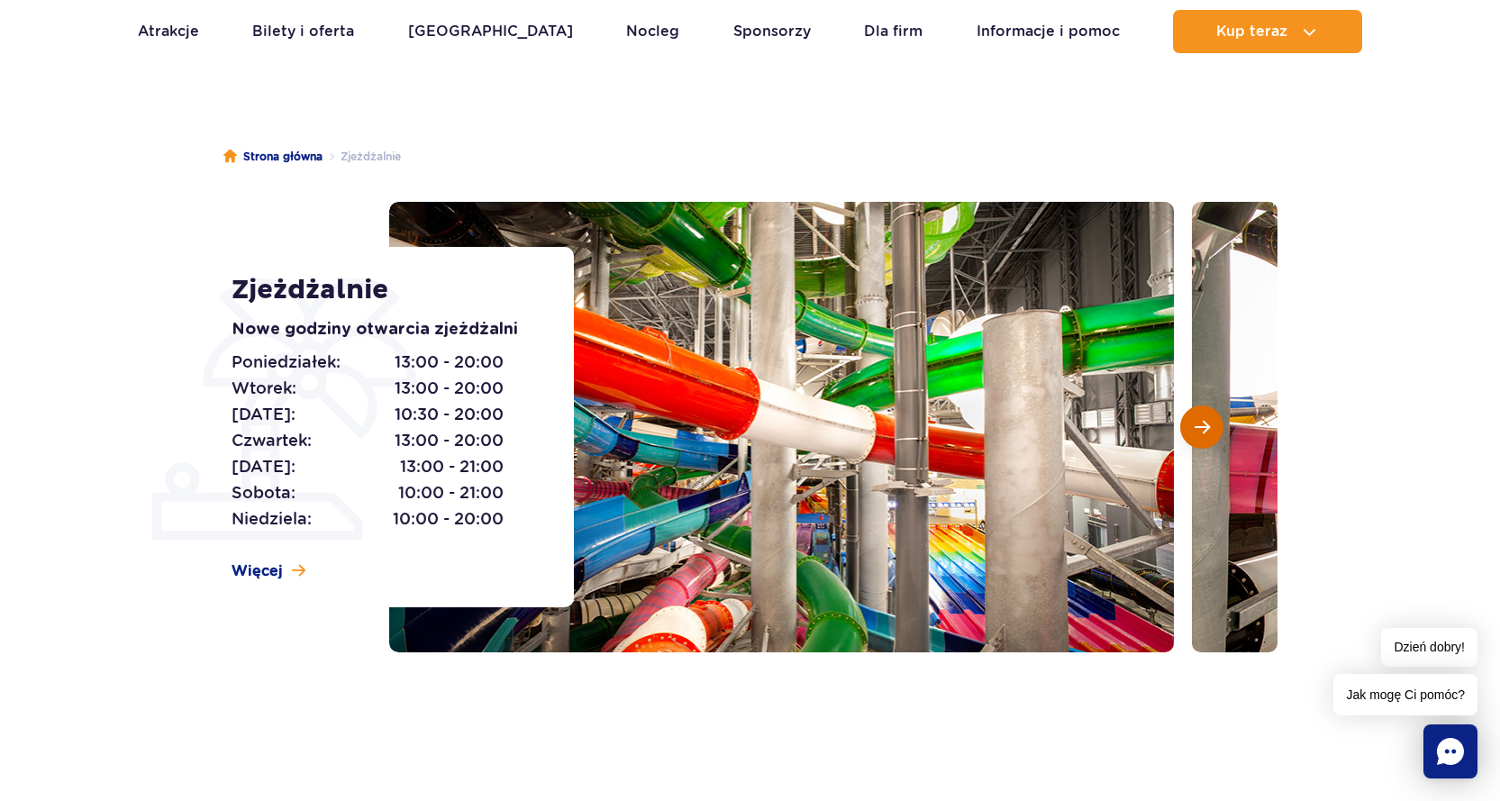
click at [1196, 424] on span "Następny slajd" at bounding box center [1201, 427] width 15 height 16
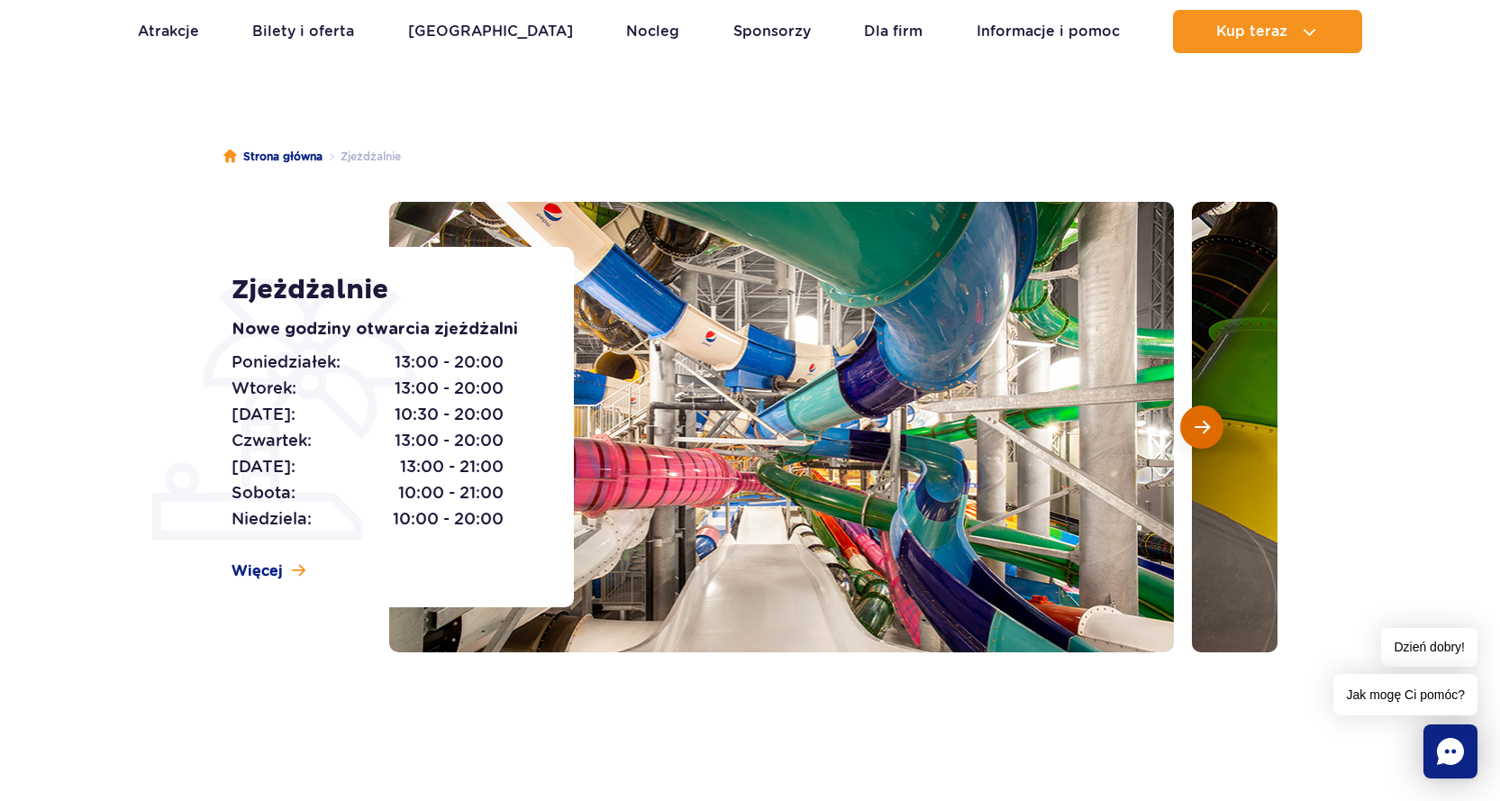
click at [1205, 415] on button "Następny slajd" at bounding box center [1201, 426] width 43 height 43
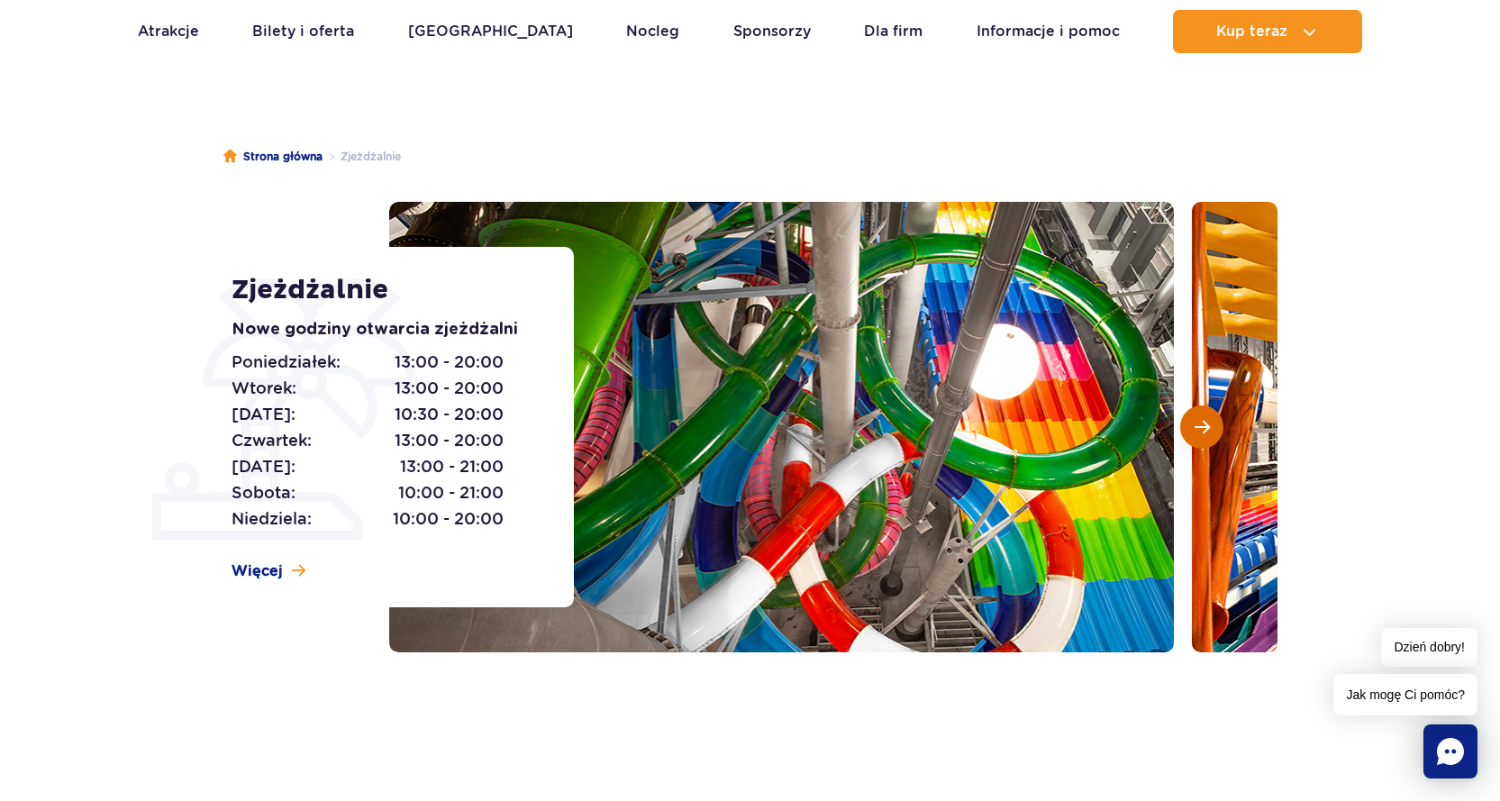
click at [1205, 415] on button "Następny slajd" at bounding box center [1201, 426] width 43 height 43
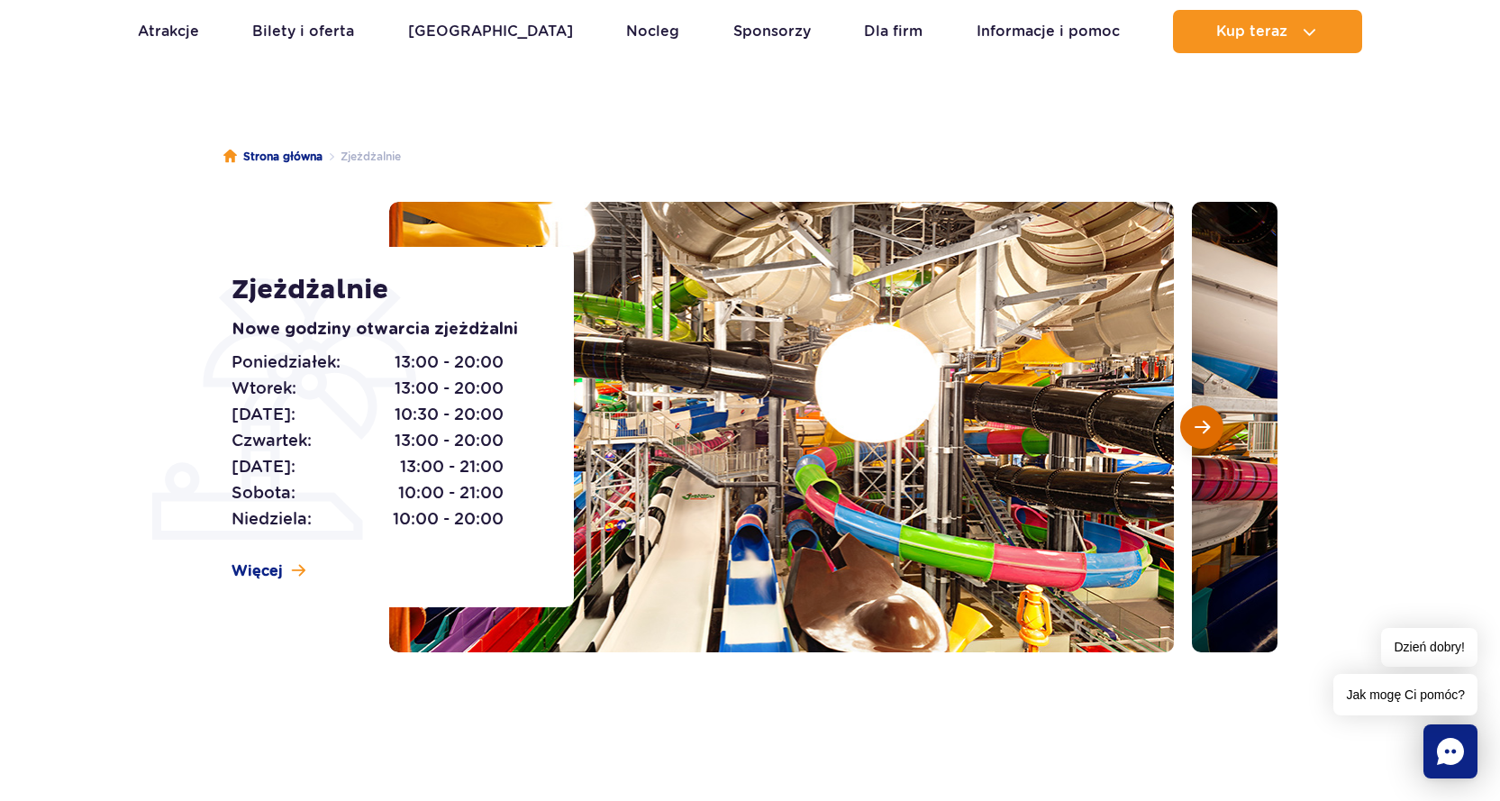
click at [1205, 415] on button "Następny slajd" at bounding box center [1201, 426] width 43 height 43
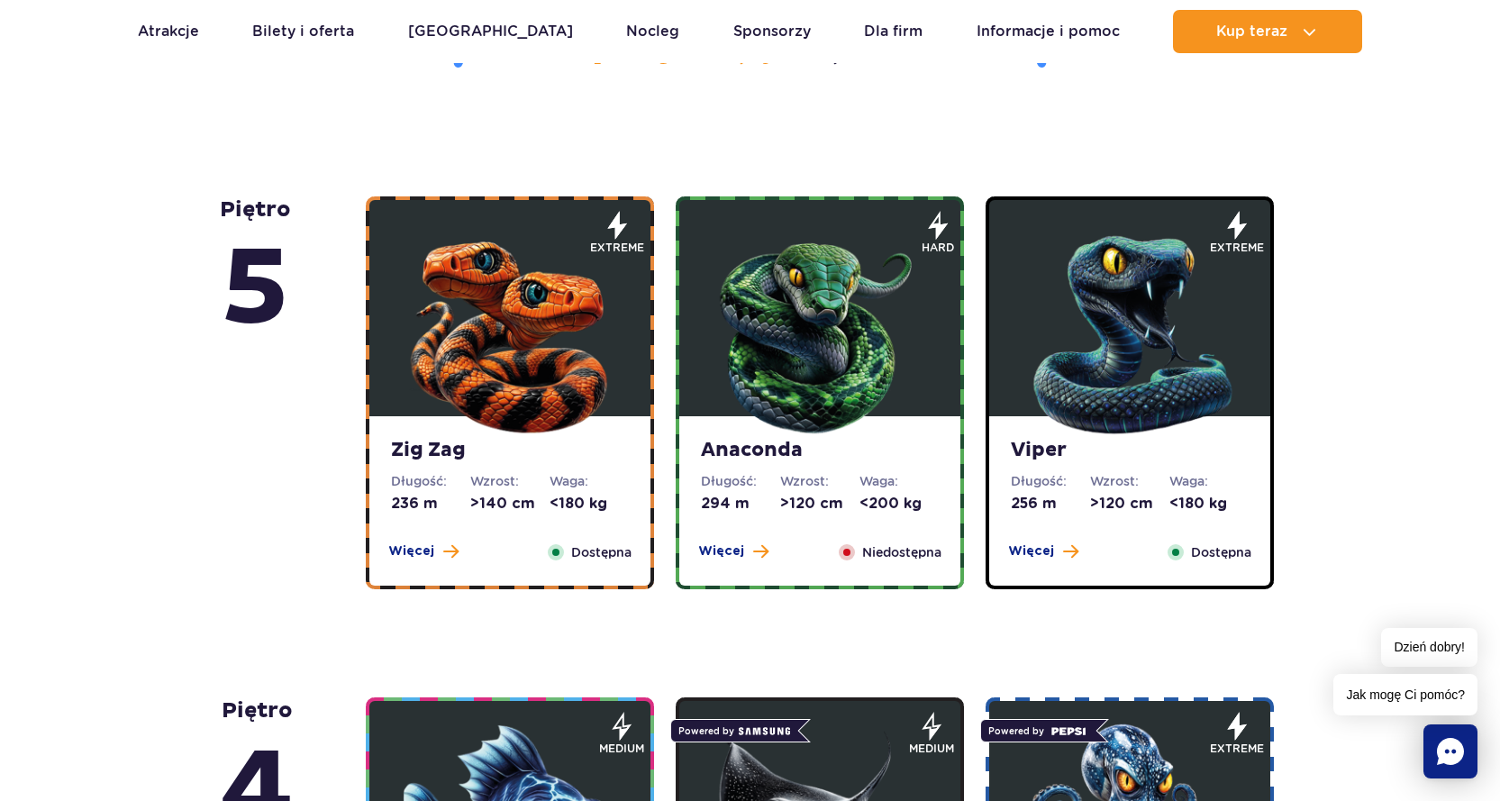
scroll to position [991, 0]
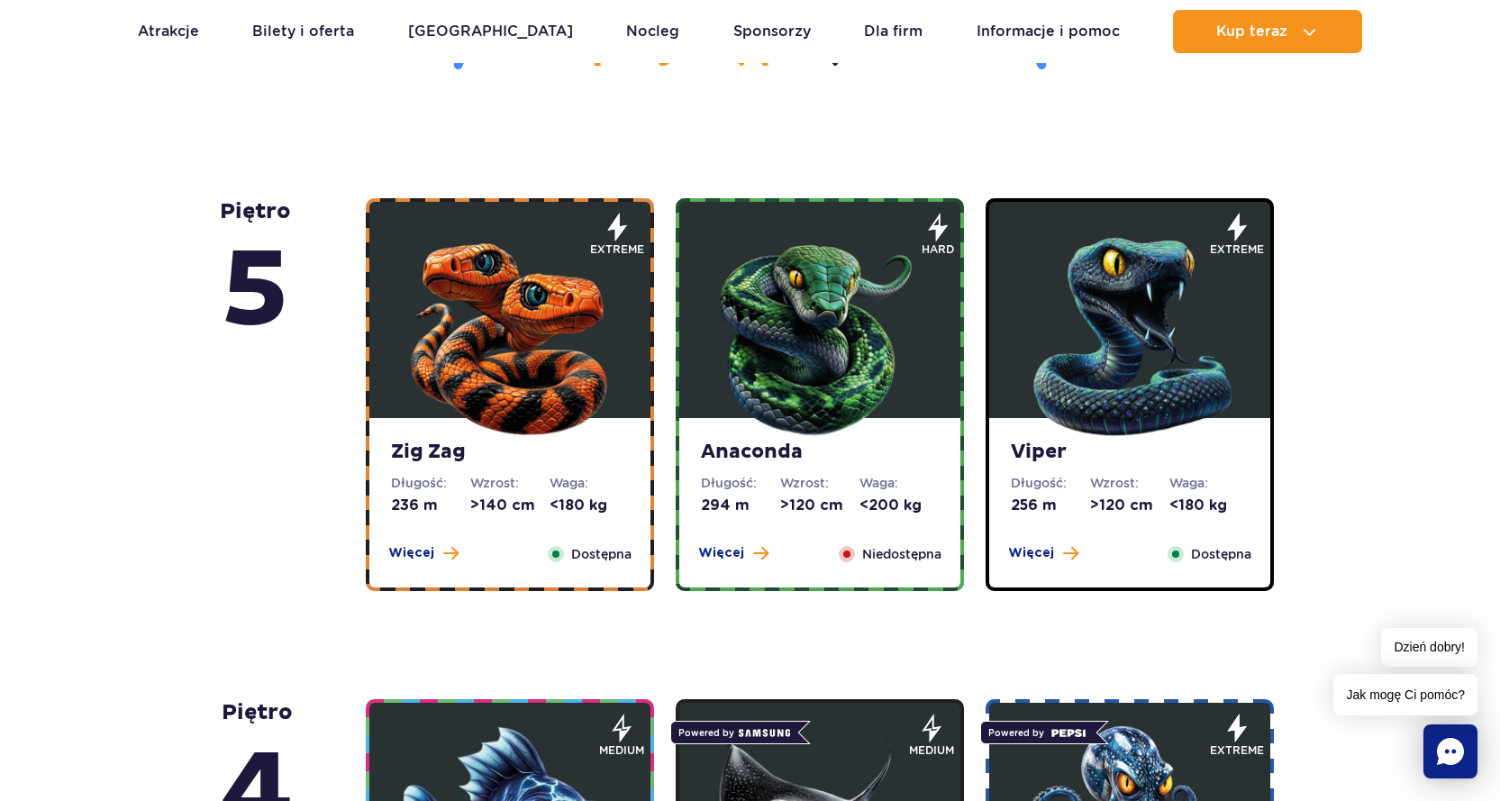
drag, startPoint x: 1156, startPoint y: 358, endPoint x: 1245, endPoint y: 594, distance: 252.3
drag, startPoint x: 1039, startPoint y: 556, endPoint x: 1453, endPoint y: 451, distance: 426.4
click at [1043, 555] on span "Więcej" at bounding box center [1031, 553] width 46 height 18
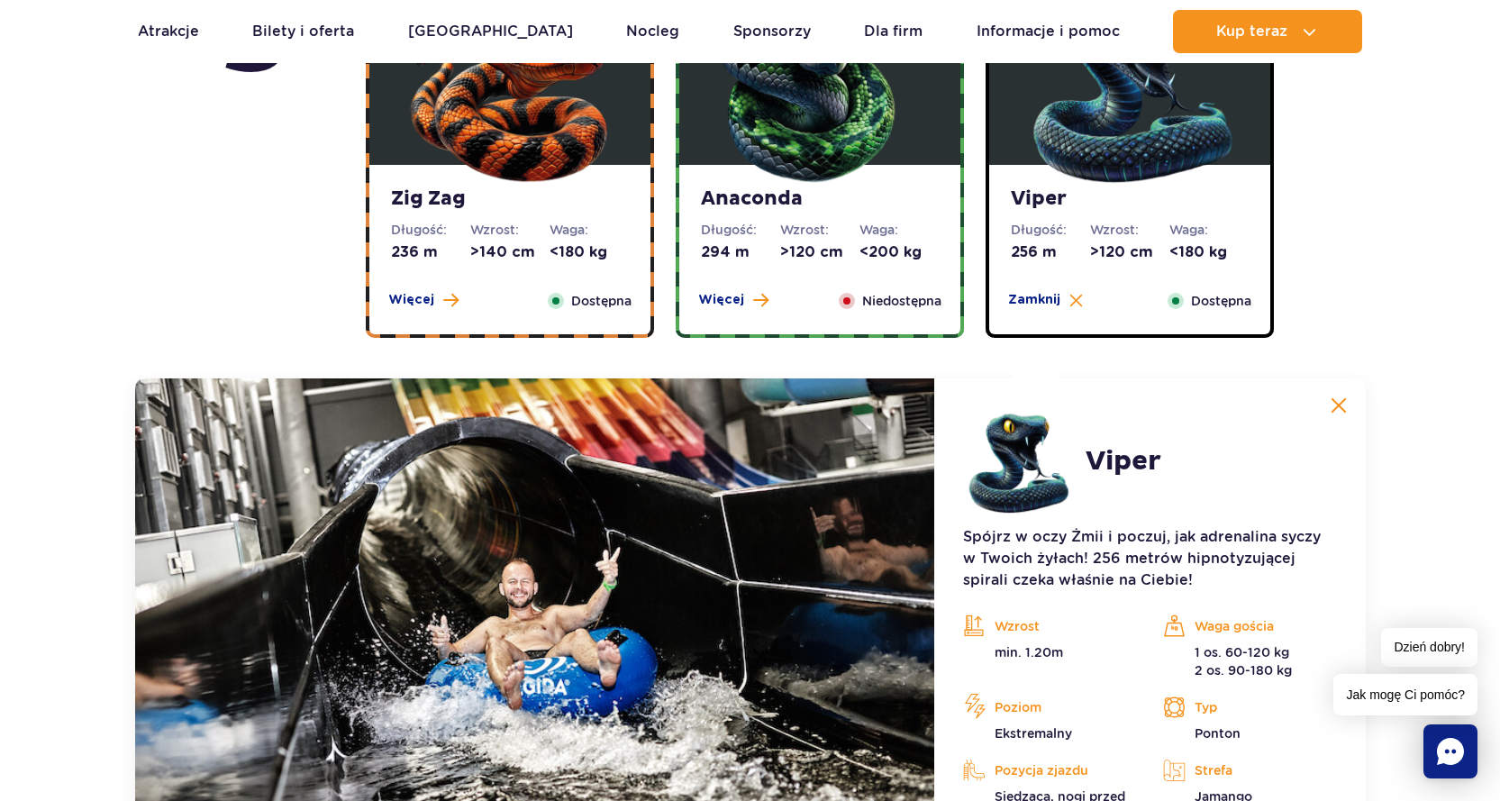
scroll to position [1424, 0]
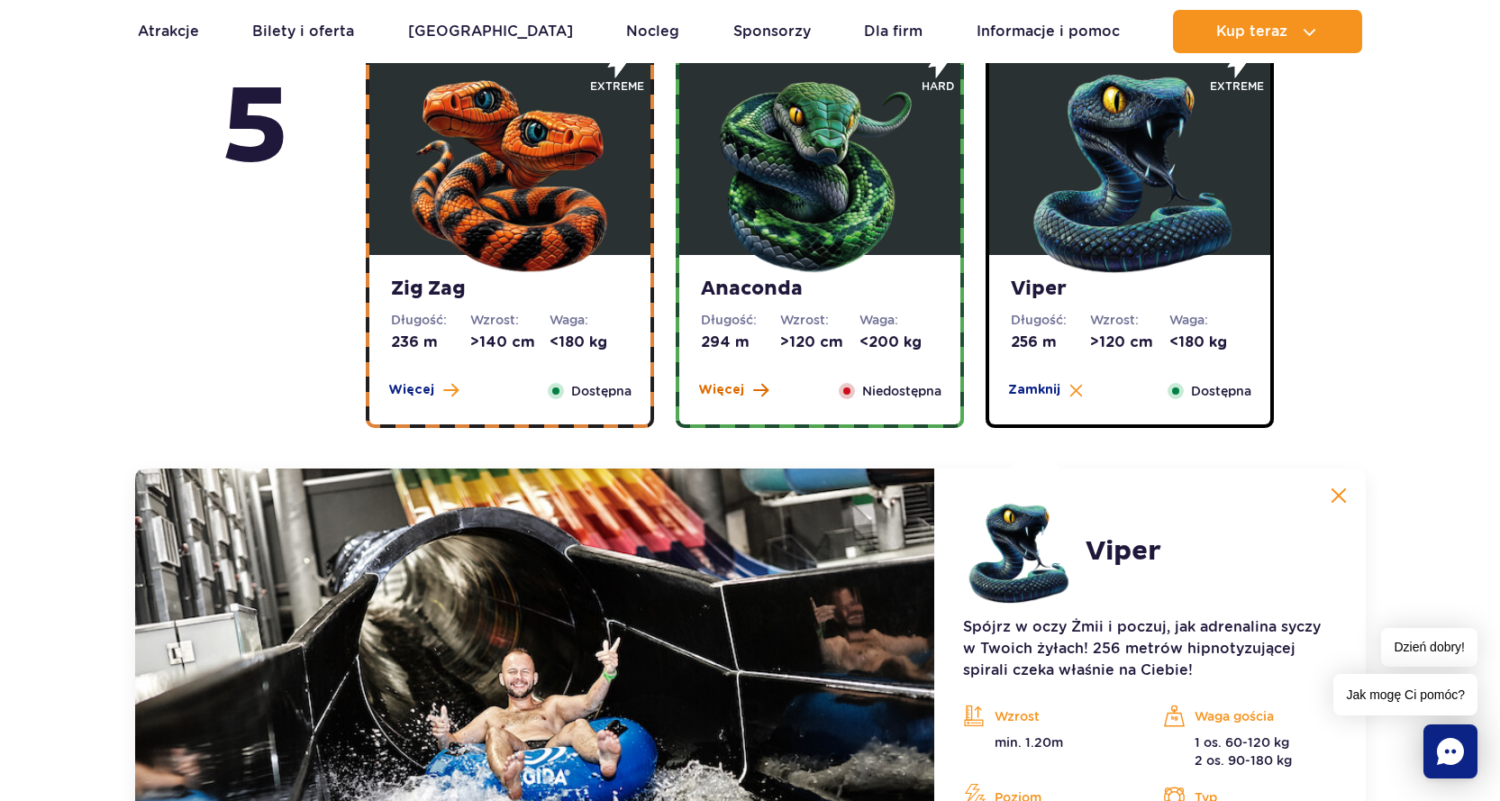
click at [730, 390] on span "Więcej" at bounding box center [721, 390] width 46 height 18
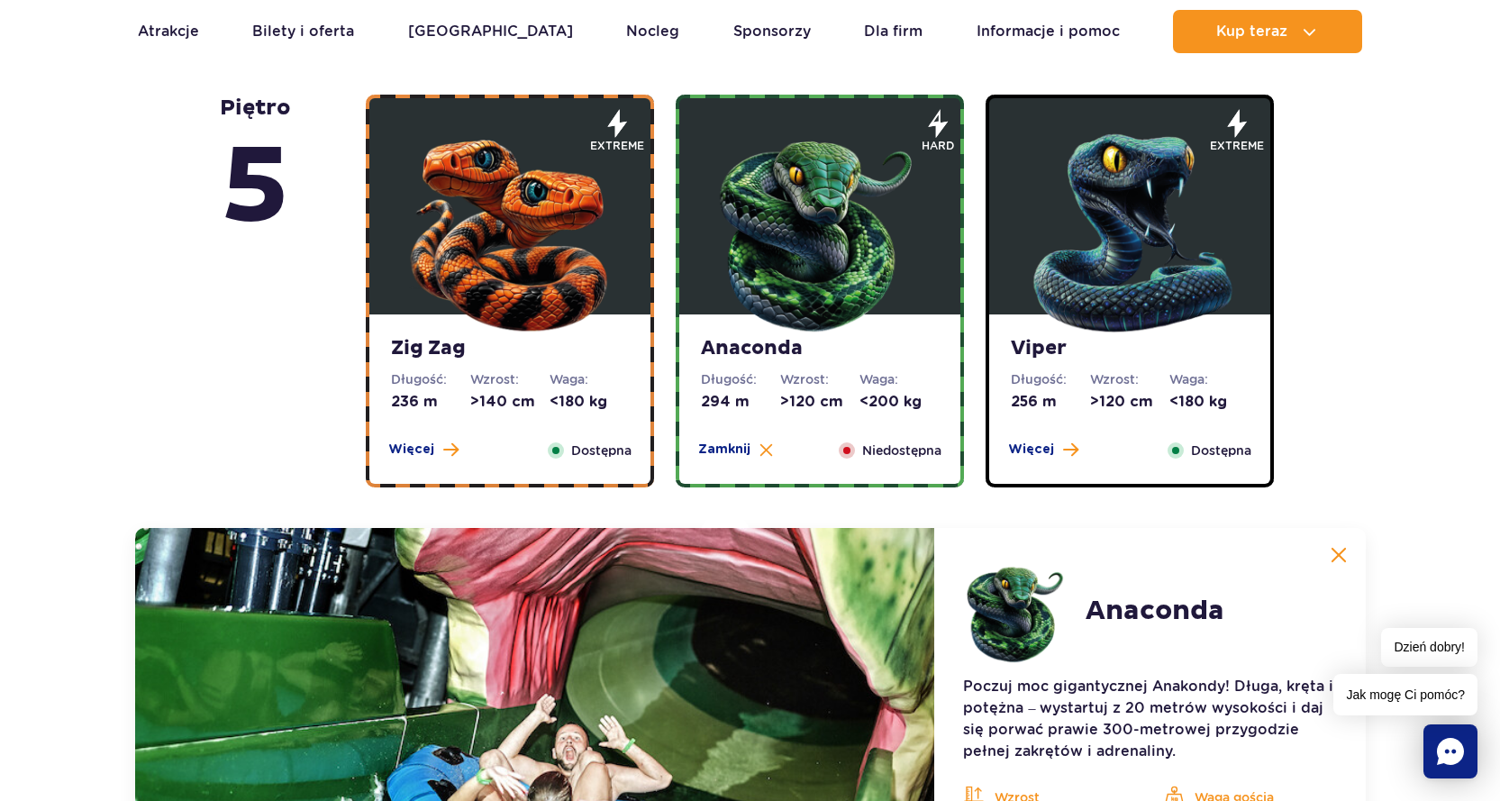
scroll to position [974, 0]
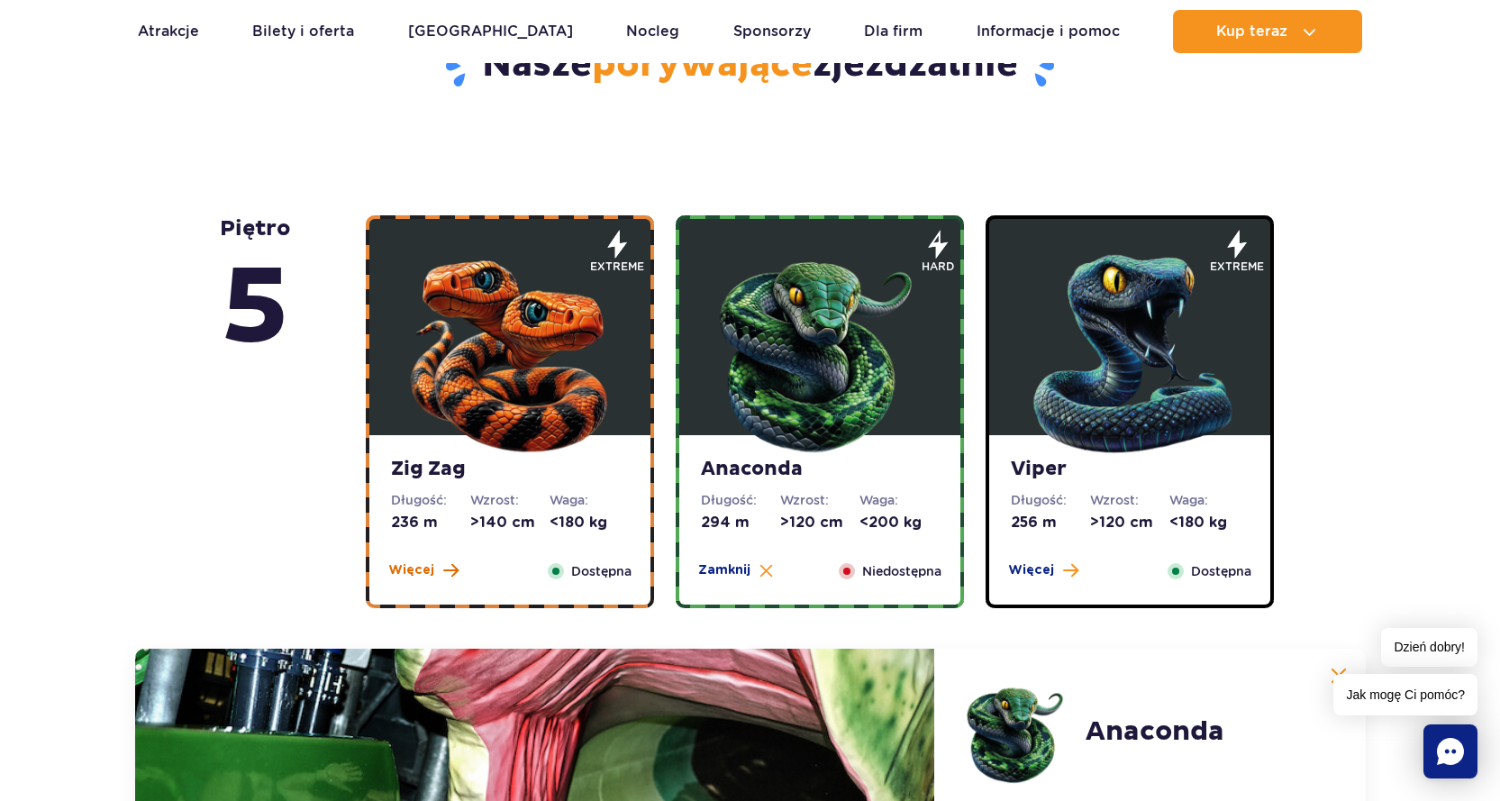
click at [415, 577] on span "Więcej" at bounding box center [411, 570] width 46 height 18
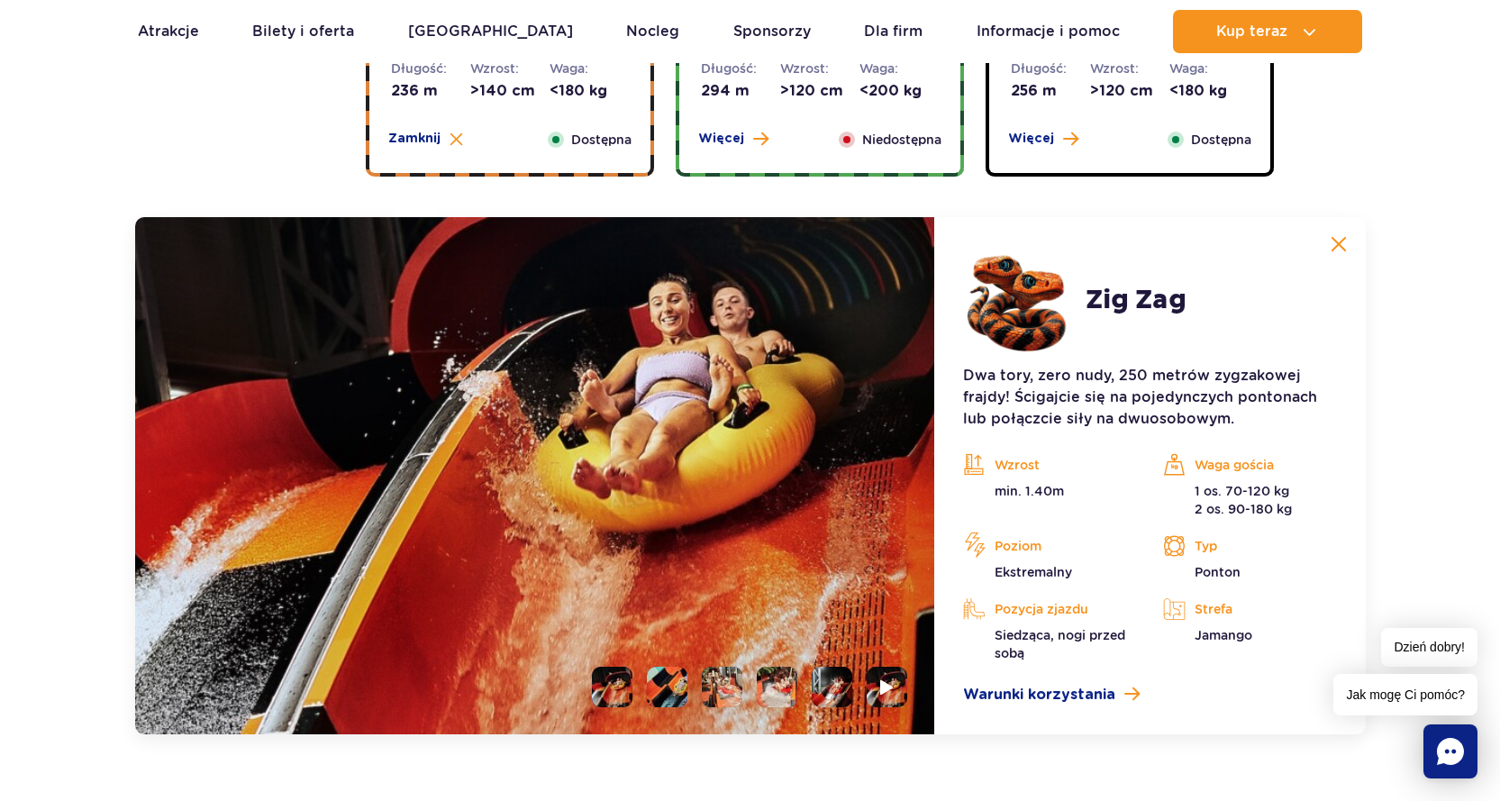
scroll to position [1424, 0]
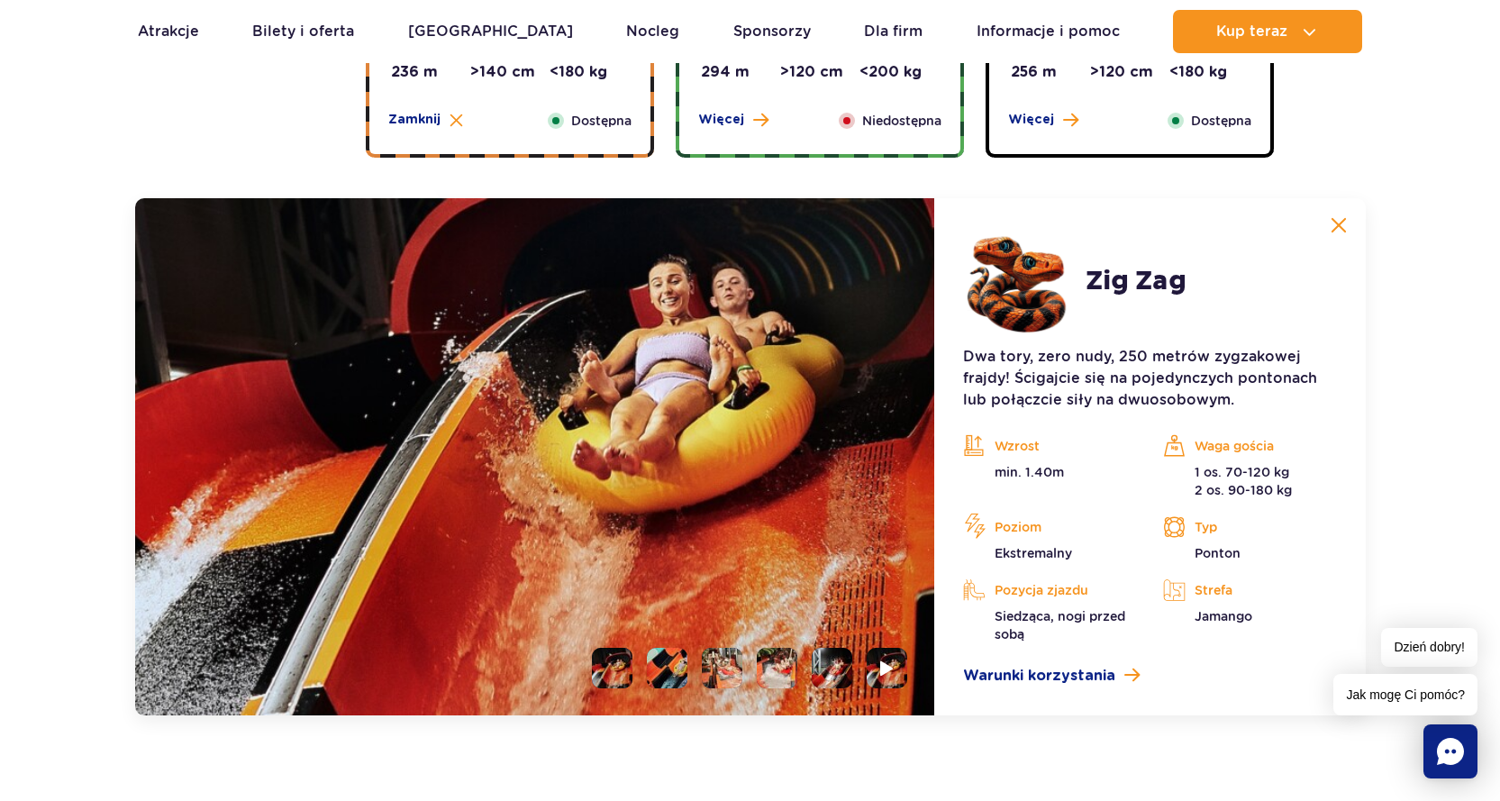
click at [663, 667] on li at bounding box center [667, 668] width 41 height 41
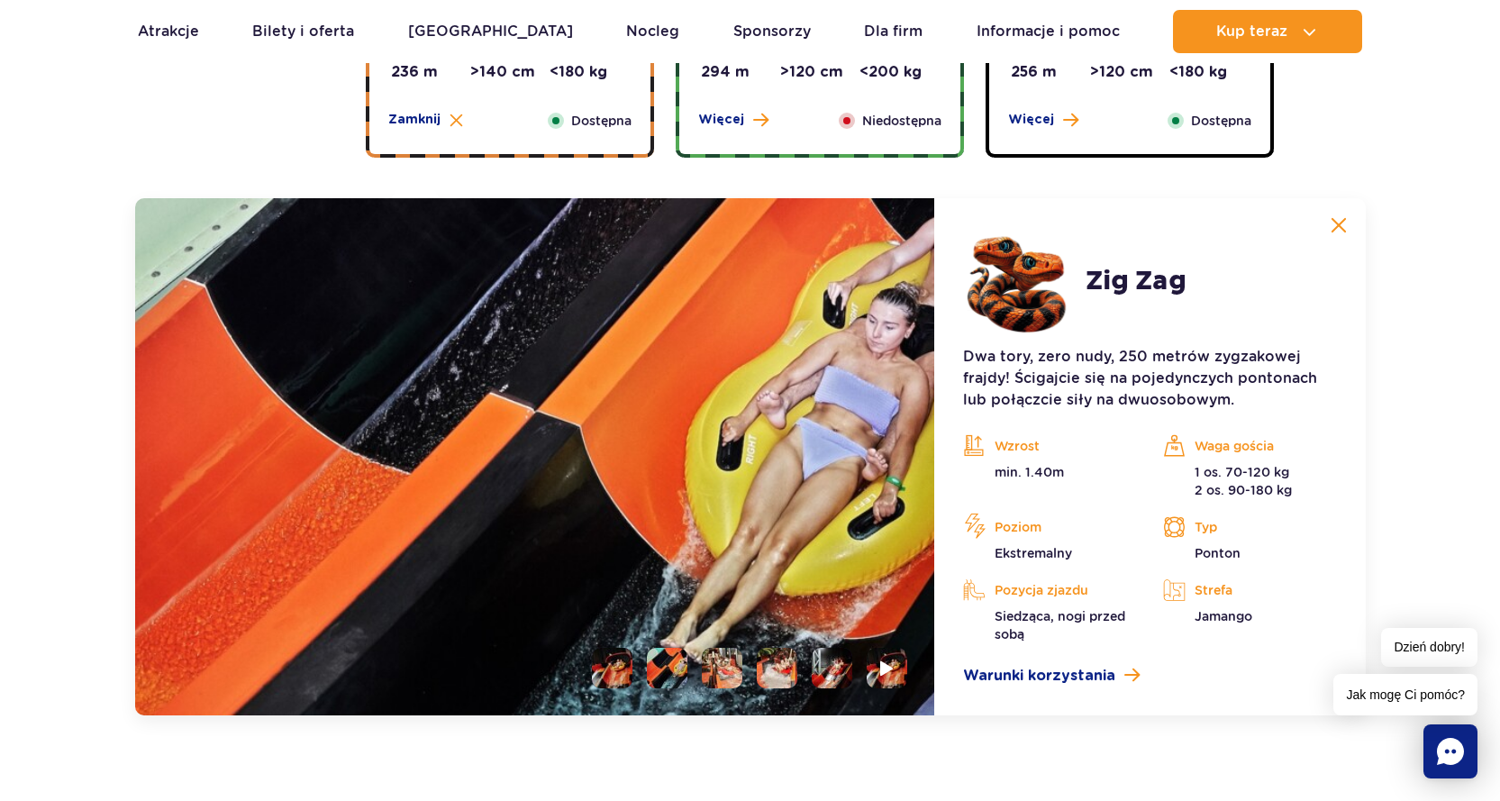
click at [725, 674] on li at bounding box center [722, 668] width 41 height 41
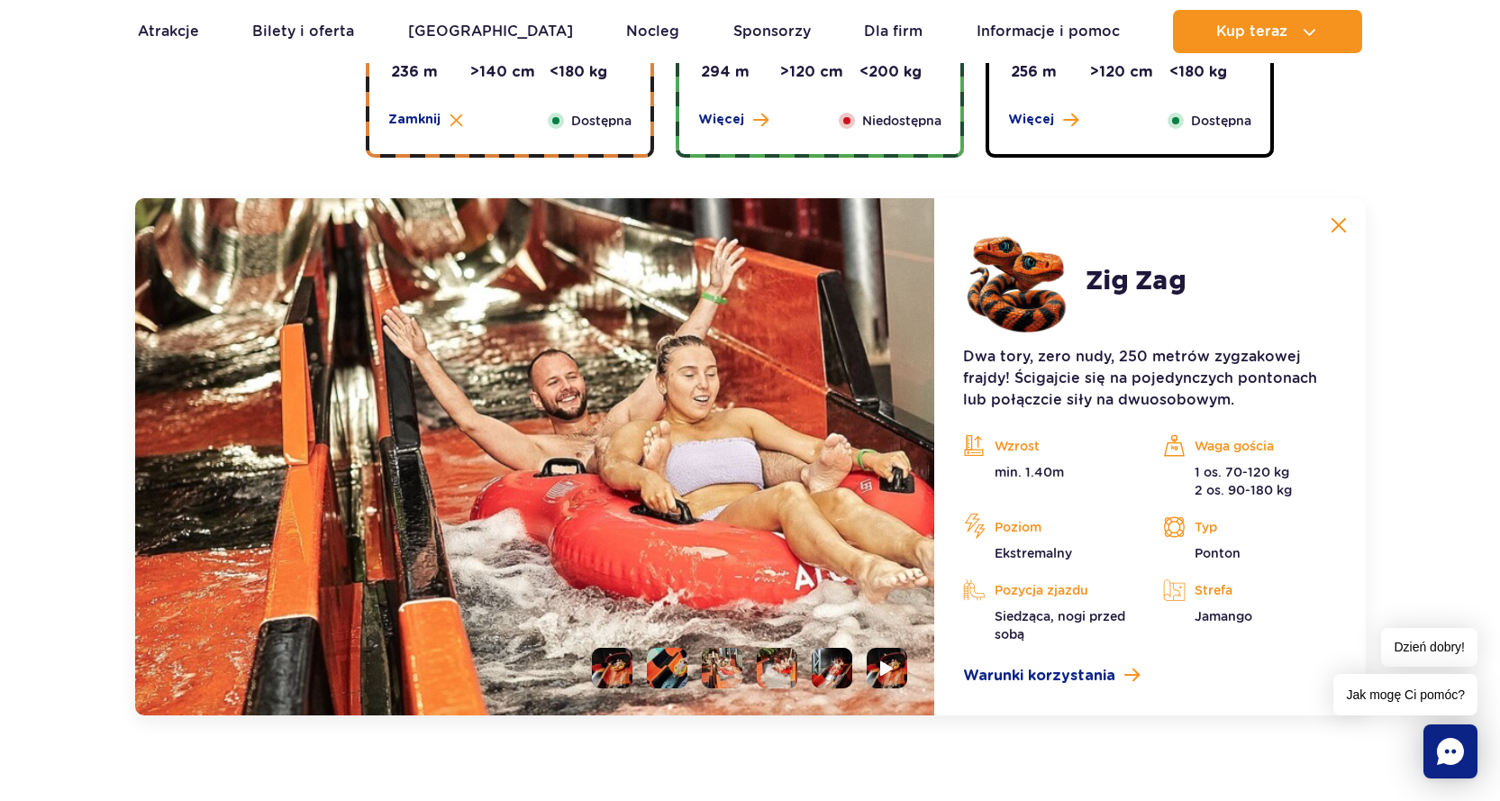
click at [772, 670] on li at bounding box center [777, 668] width 41 height 41
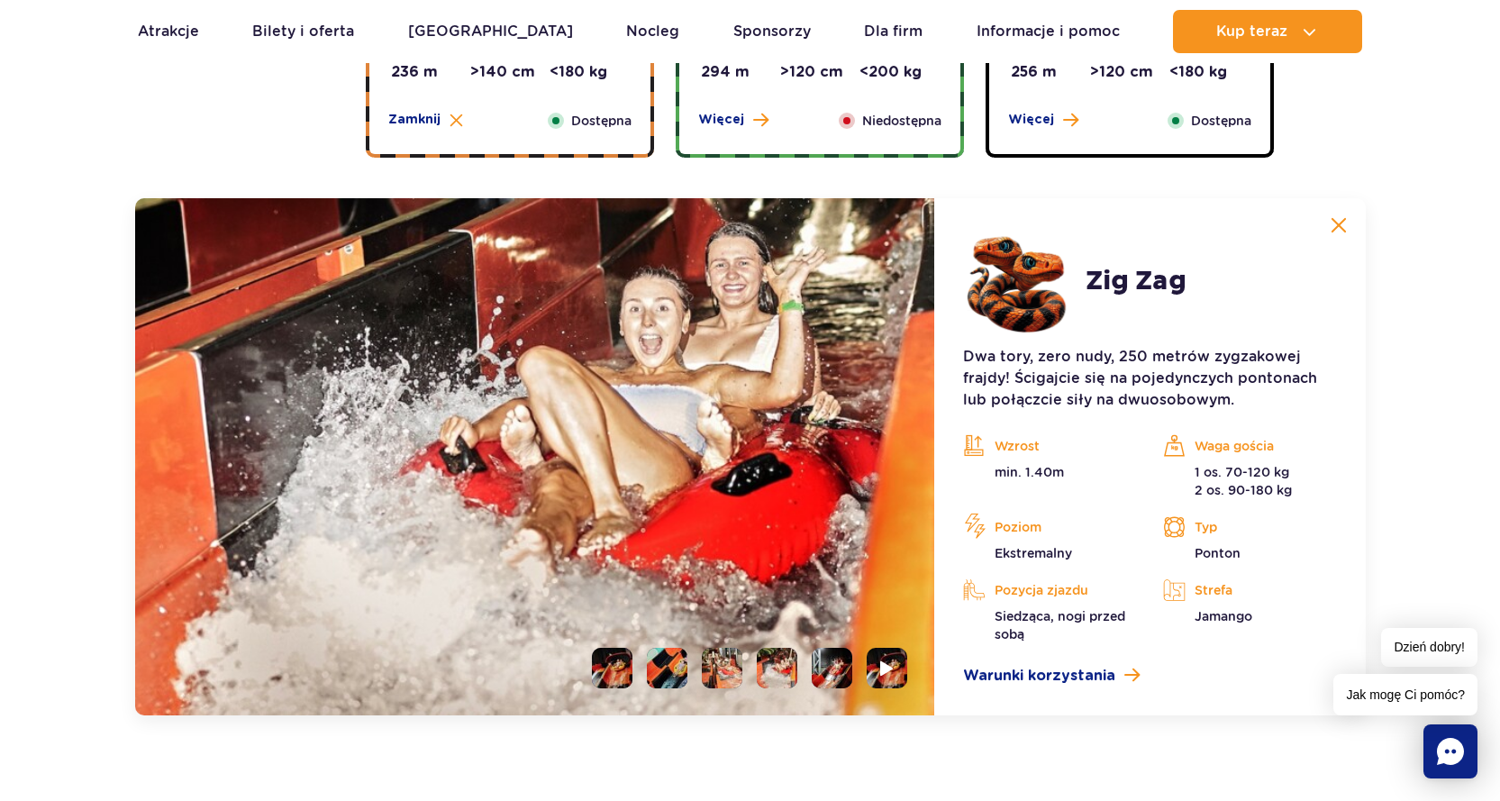
click at [844, 671] on li at bounding box center [832, 668] width 41 height 41
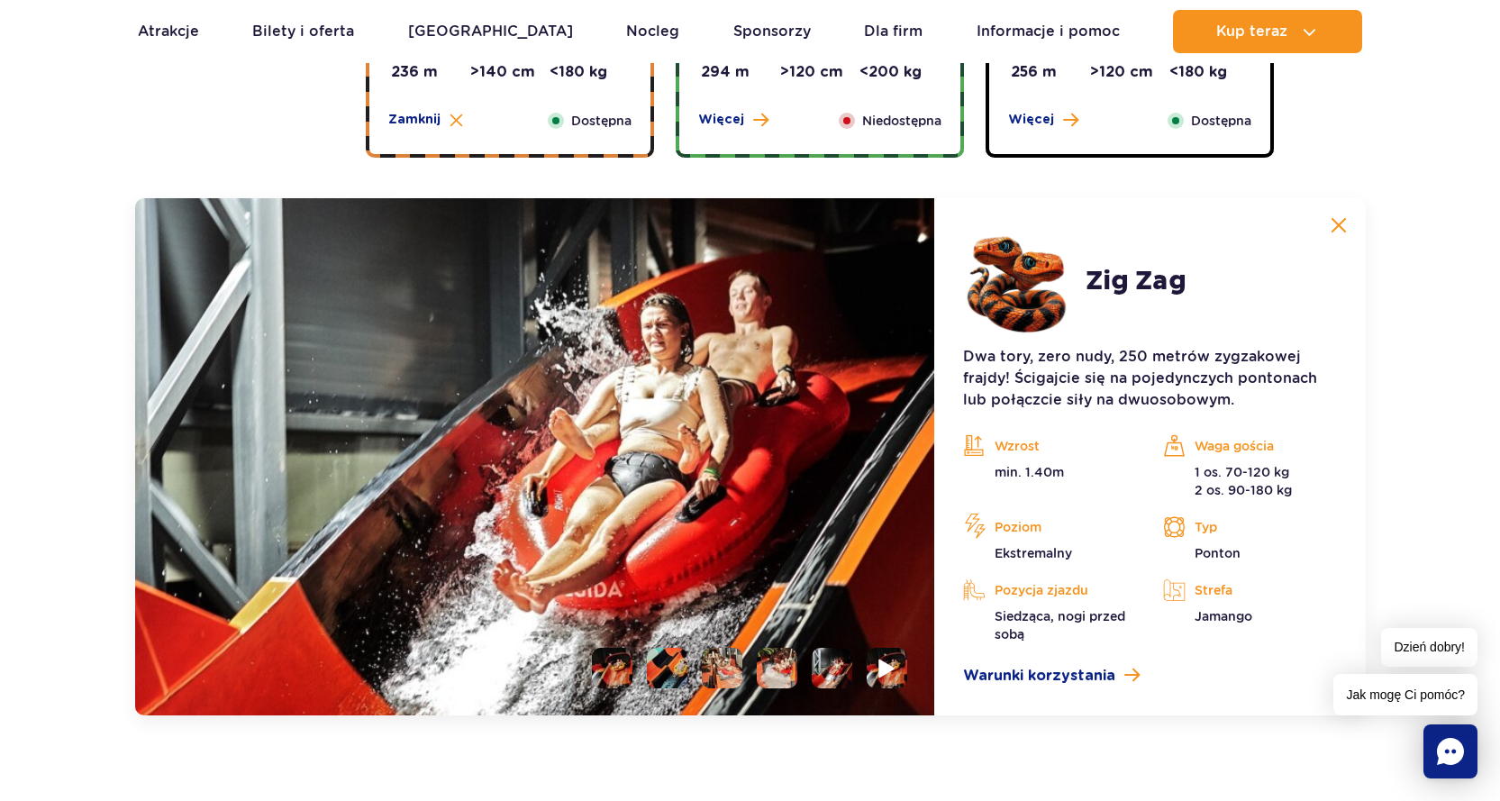
click at [879, 666] on img at bounding box center [887, 668] width 17 height 21
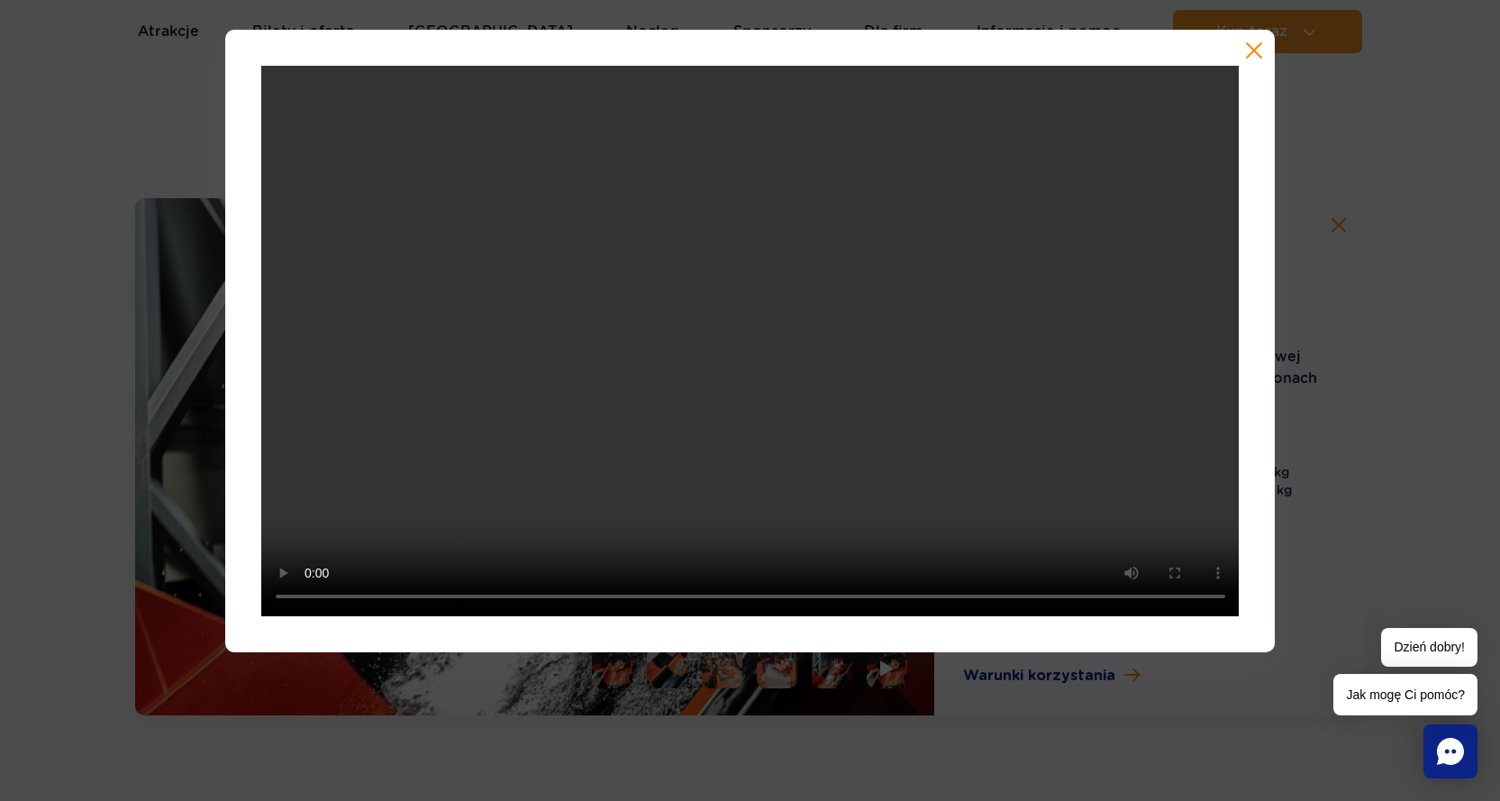
click at [1250, 47] on button "button" at bounding box center [1254, 50] width 18 height 18
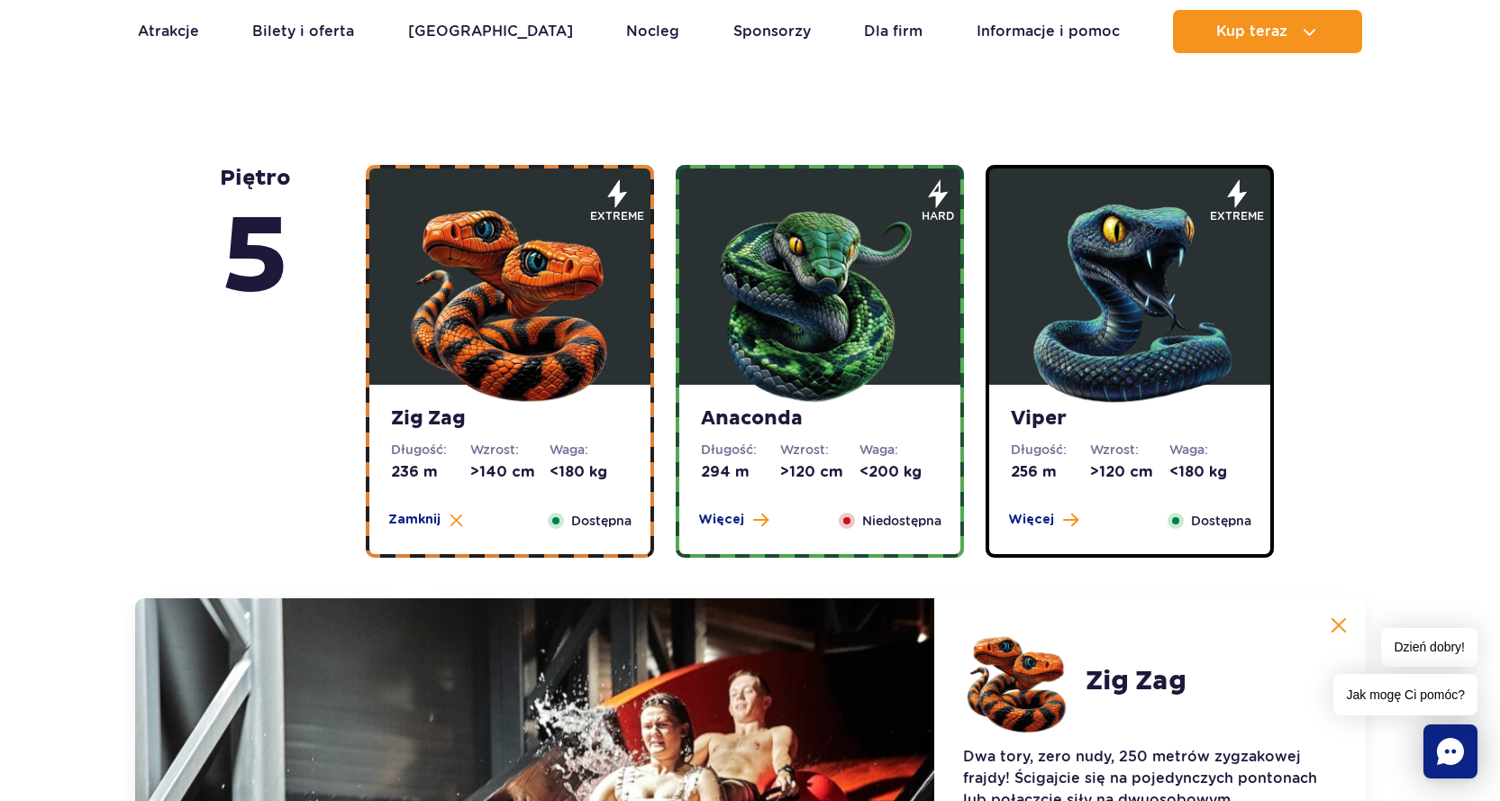
scroll to position [974, 0]
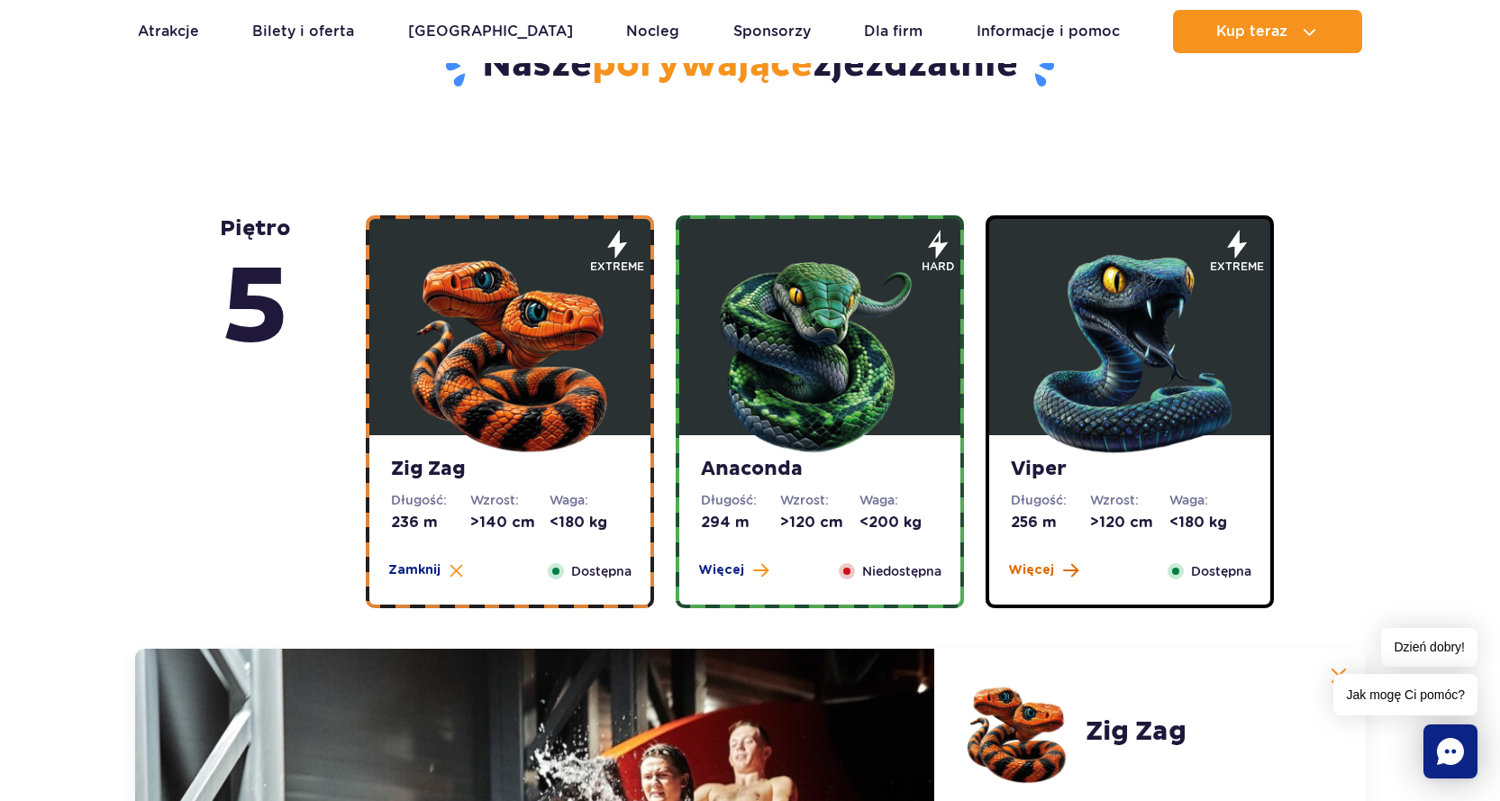
click at [1043, 576] on span "Więcej" at bounding box center [1031, 570] width 46 height 18
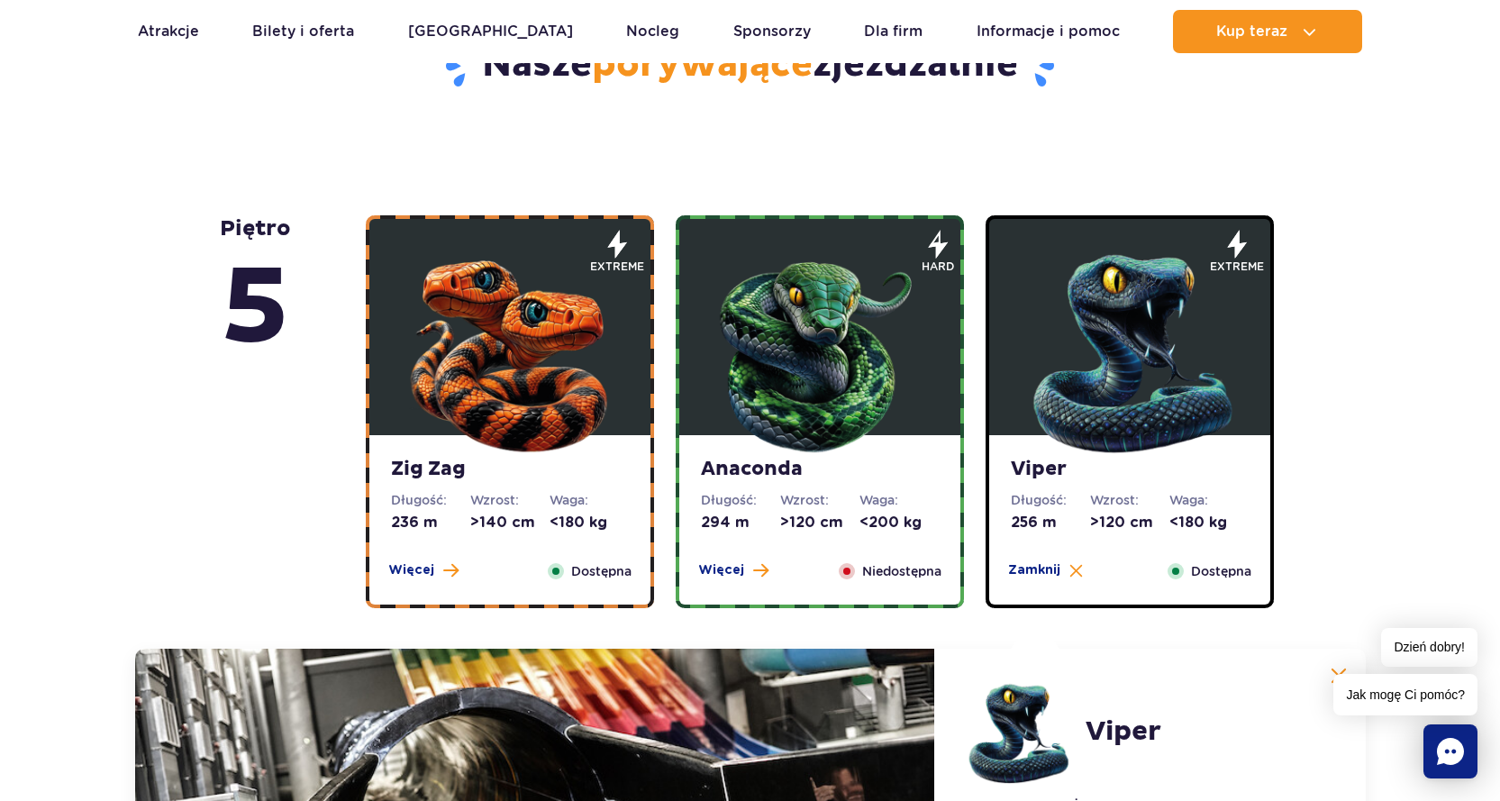
scroll to position [973, 0]
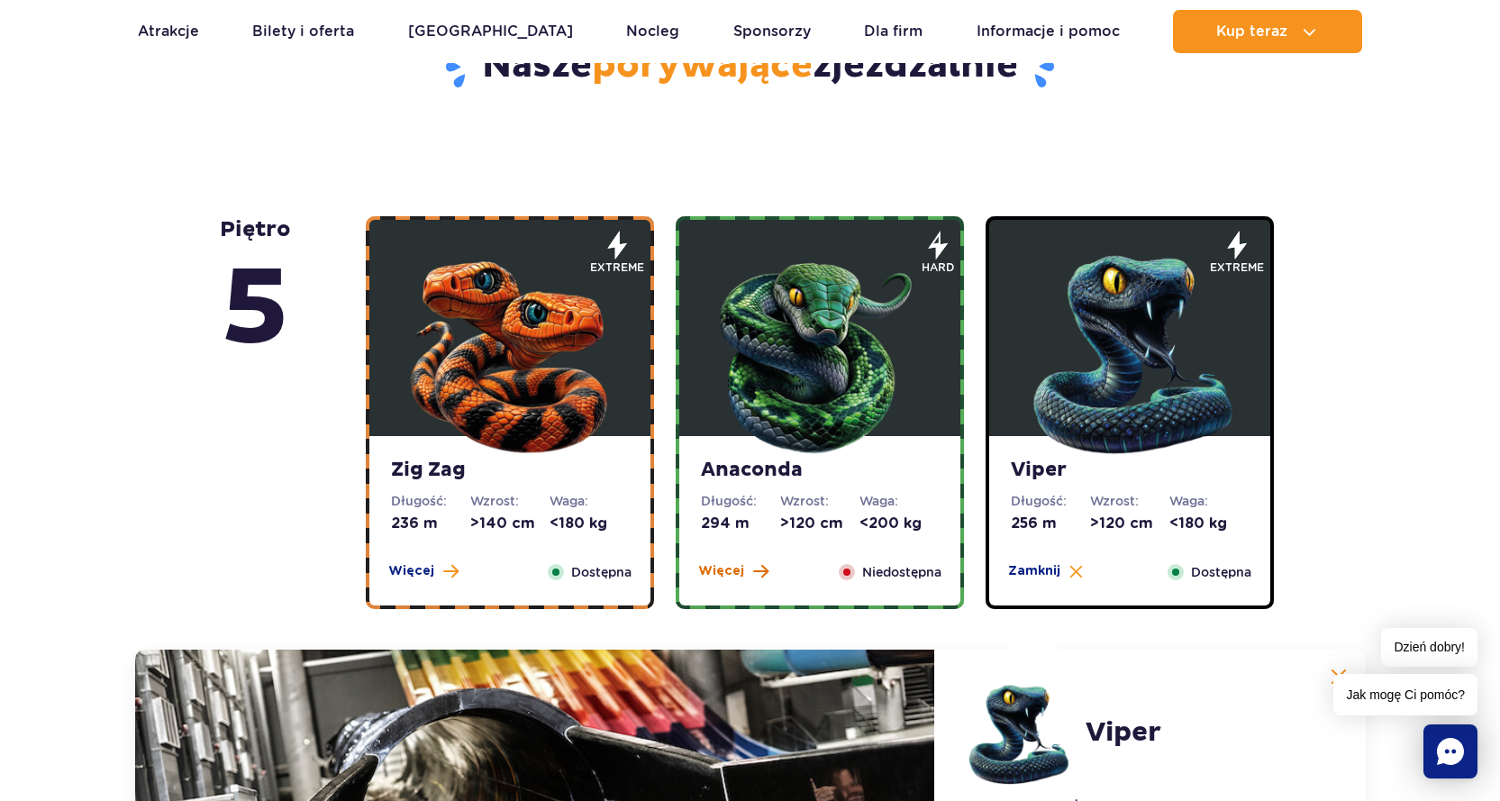
click at [733, 576] on span "Więcej" at bounding box center [721, 571] width 46 height 18
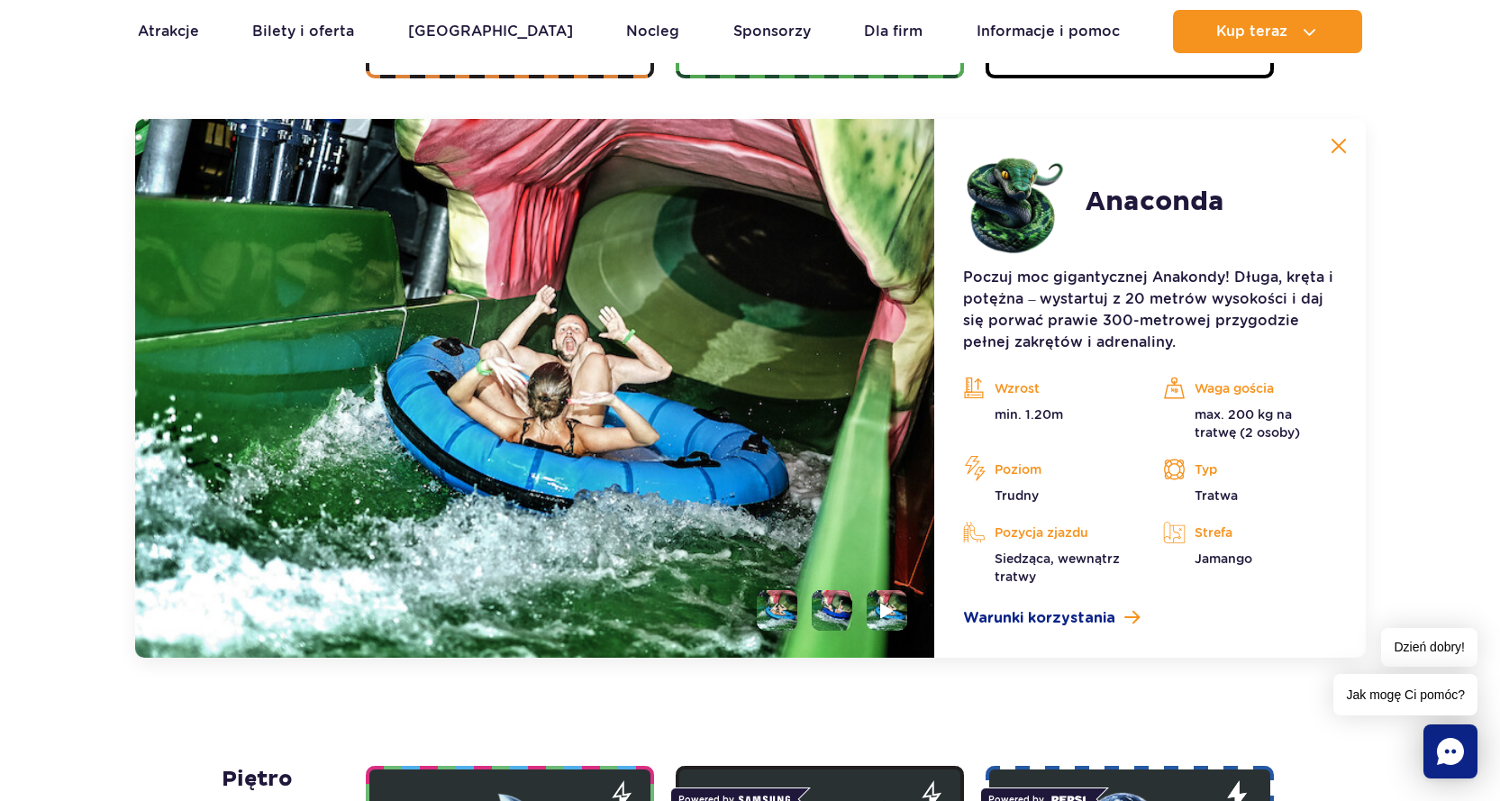
scroll to position [1514, 0]
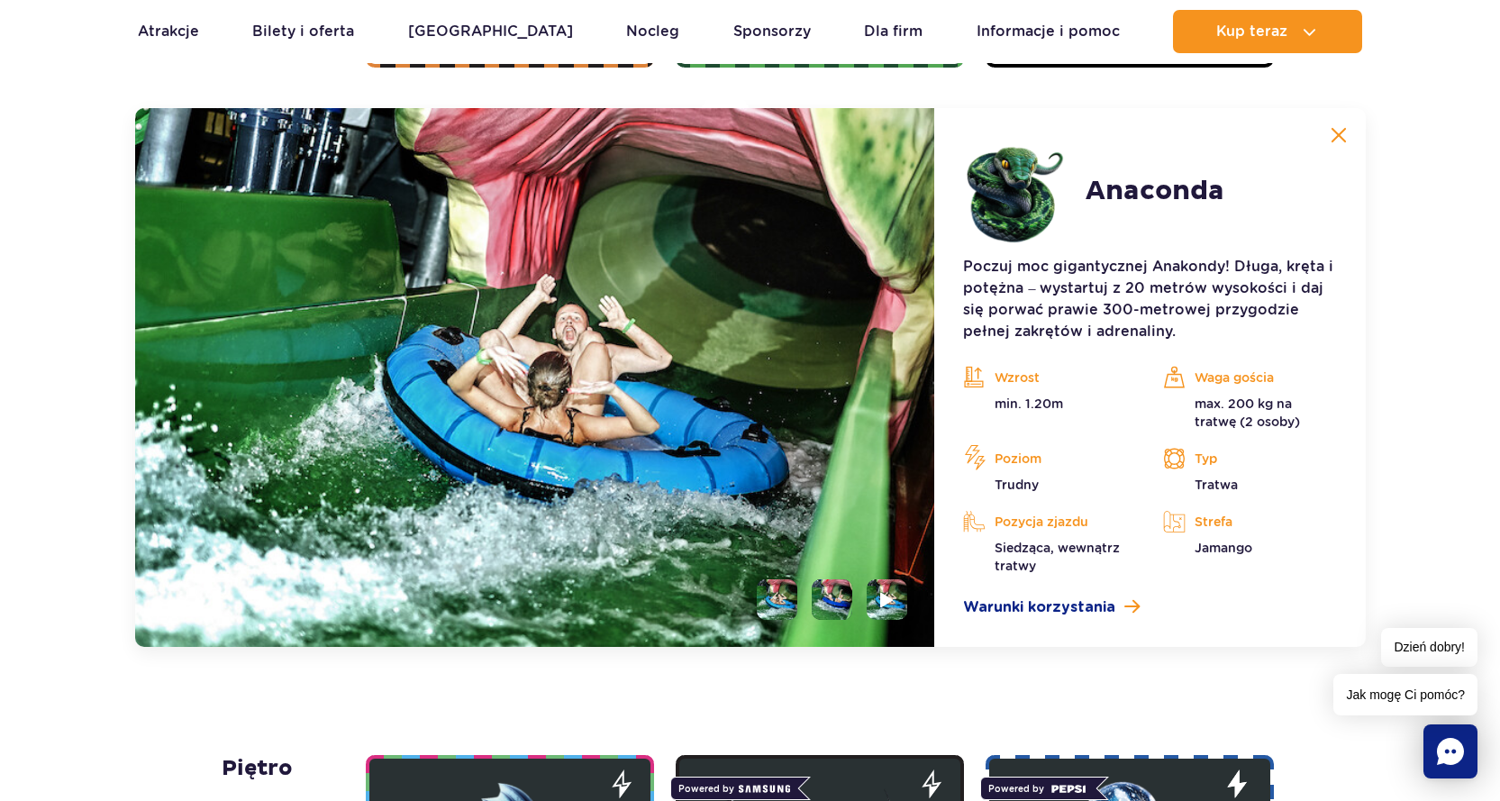
click at [830, 596] on li at bounding box center [832, 599] width 41 height 41
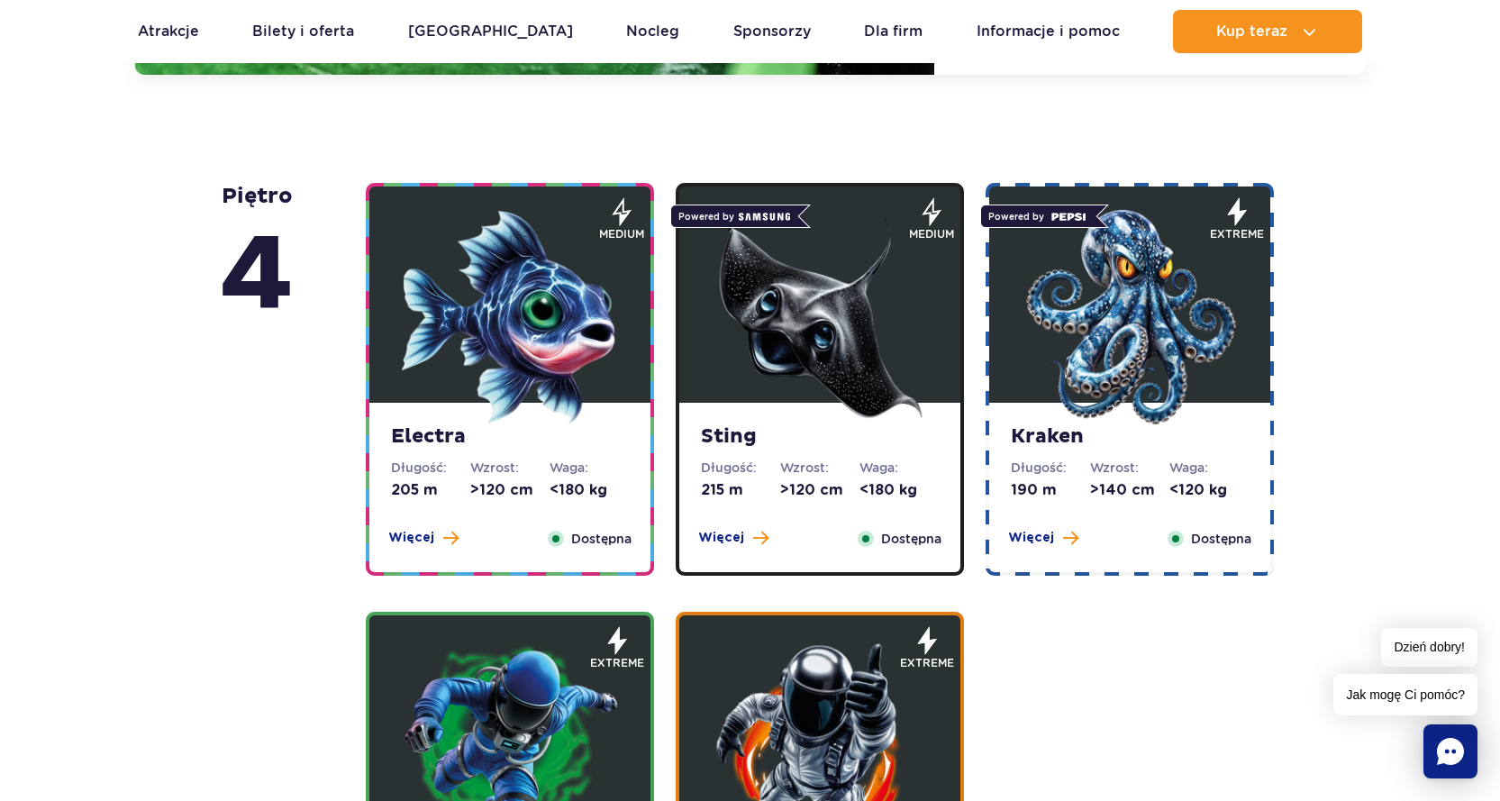
scroll to position [2054, 0]
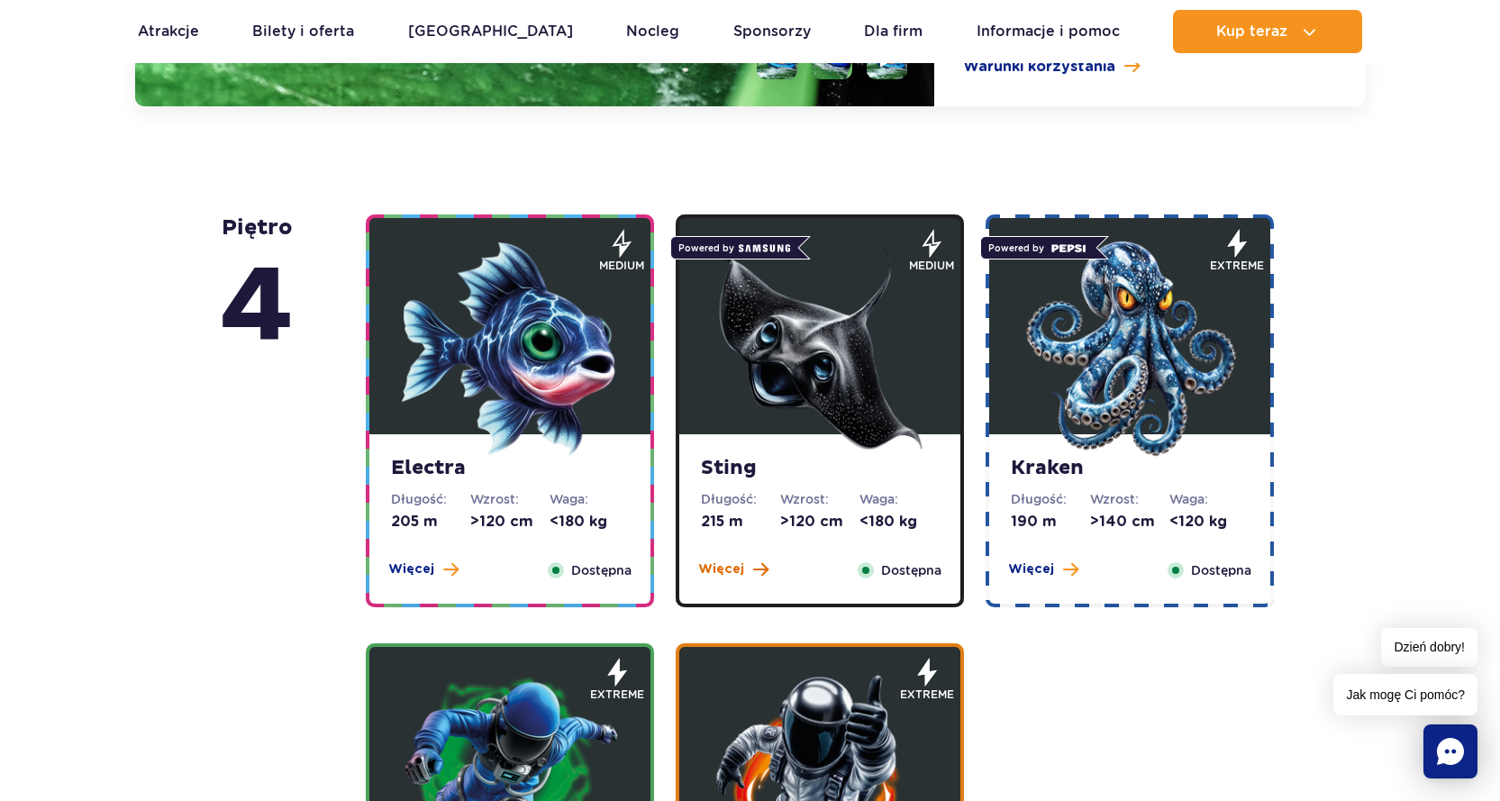
click at [703, 566] on span "Więcej" at bounding box center [721, 569] width 46 height 18
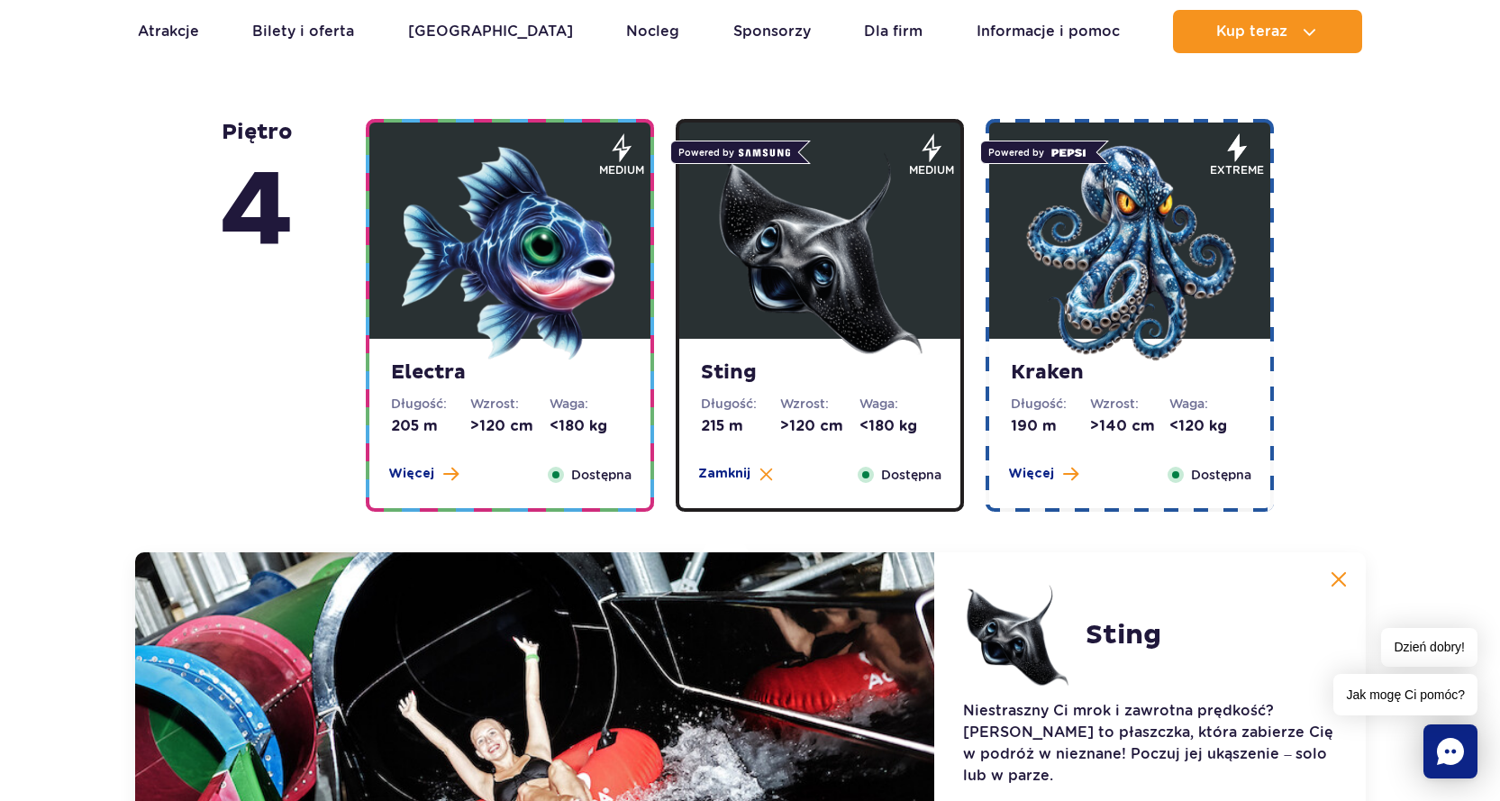
scroll to position [1564, 0]
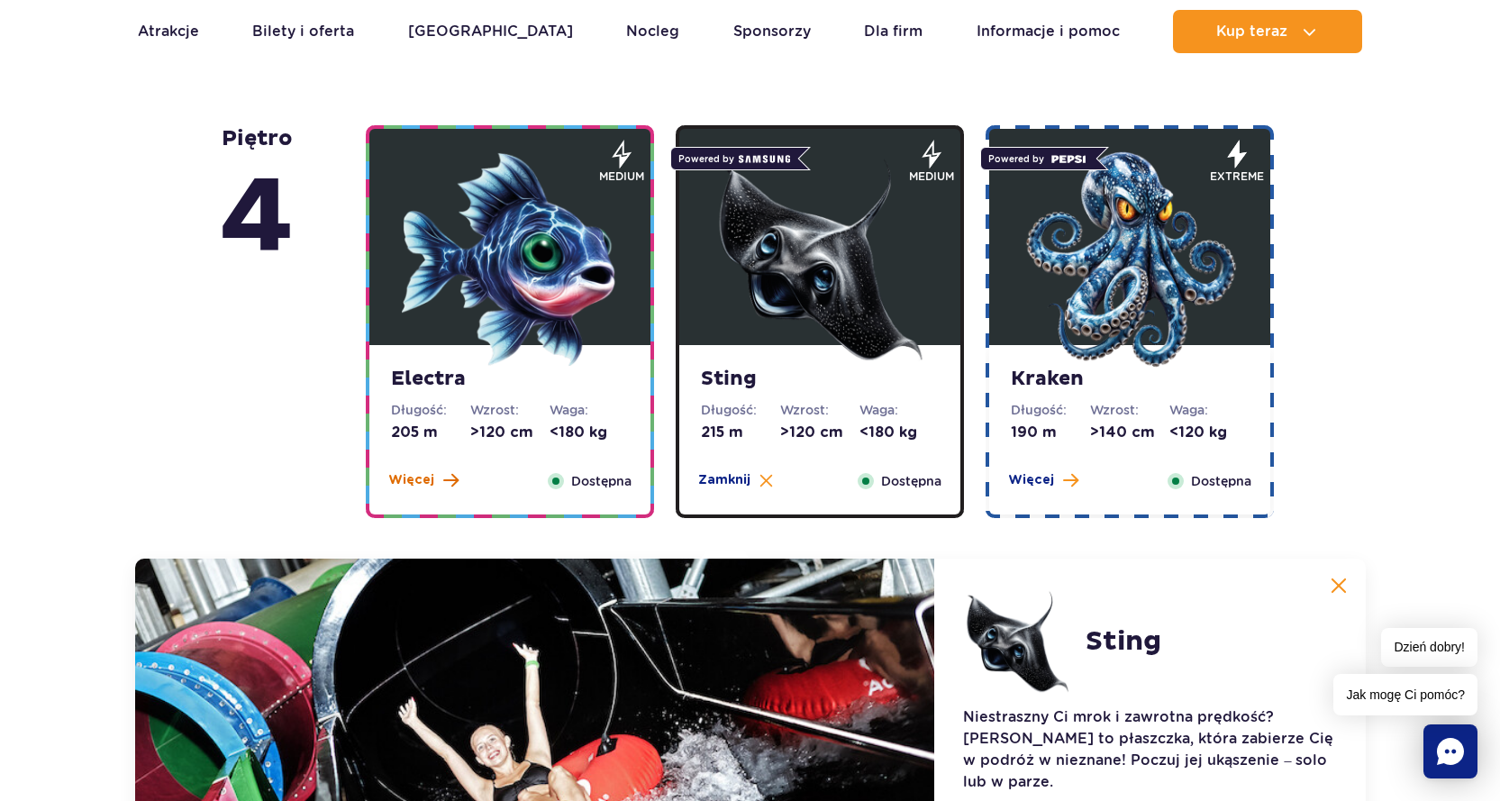
click at [417, 478] on span "Więcej" at bounding box center [411, 480] width 46 height 18
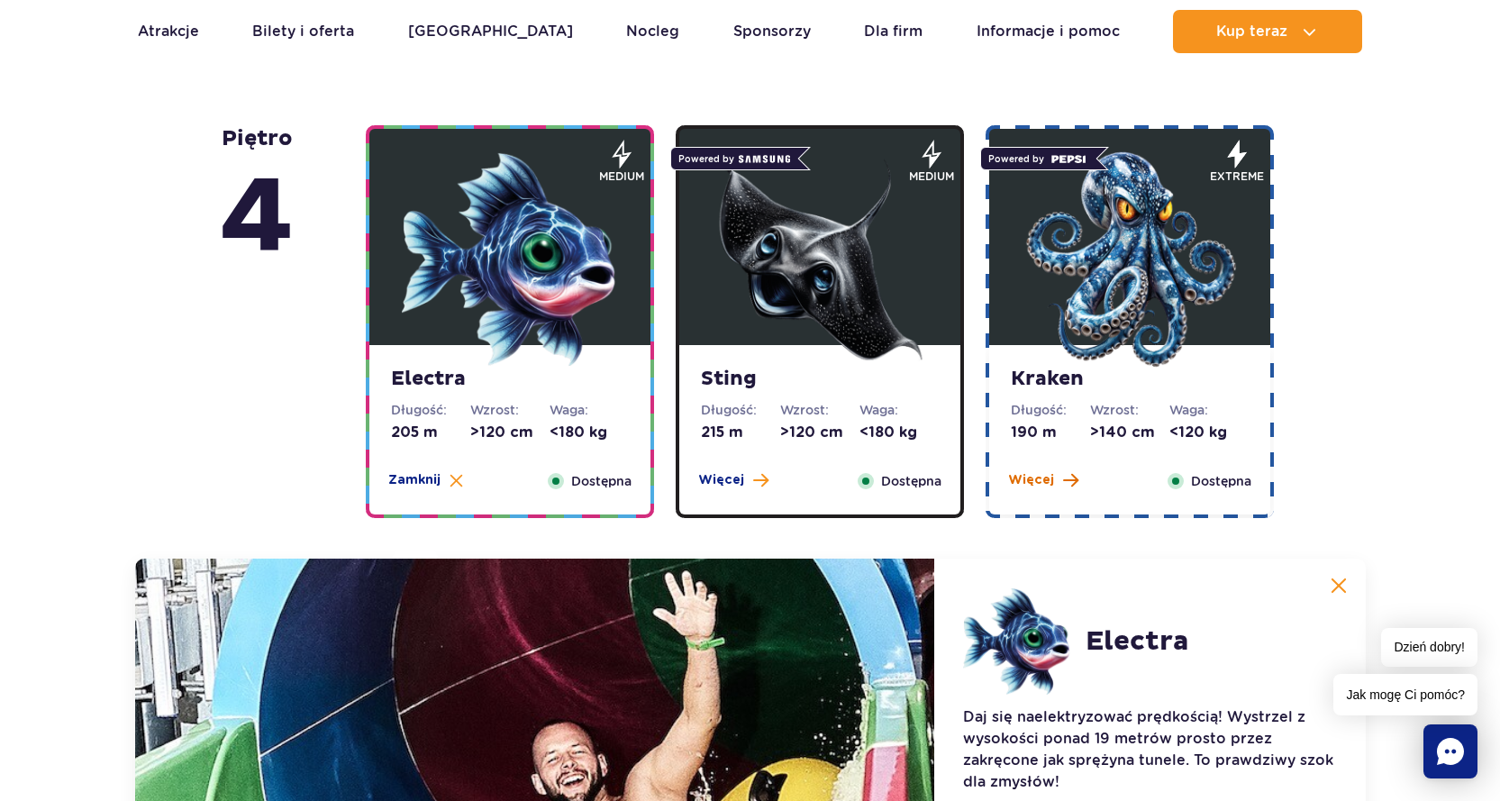
click at [1020, 478] on span "Więcej" at bounding box center [1031, 480] width 46 height 18
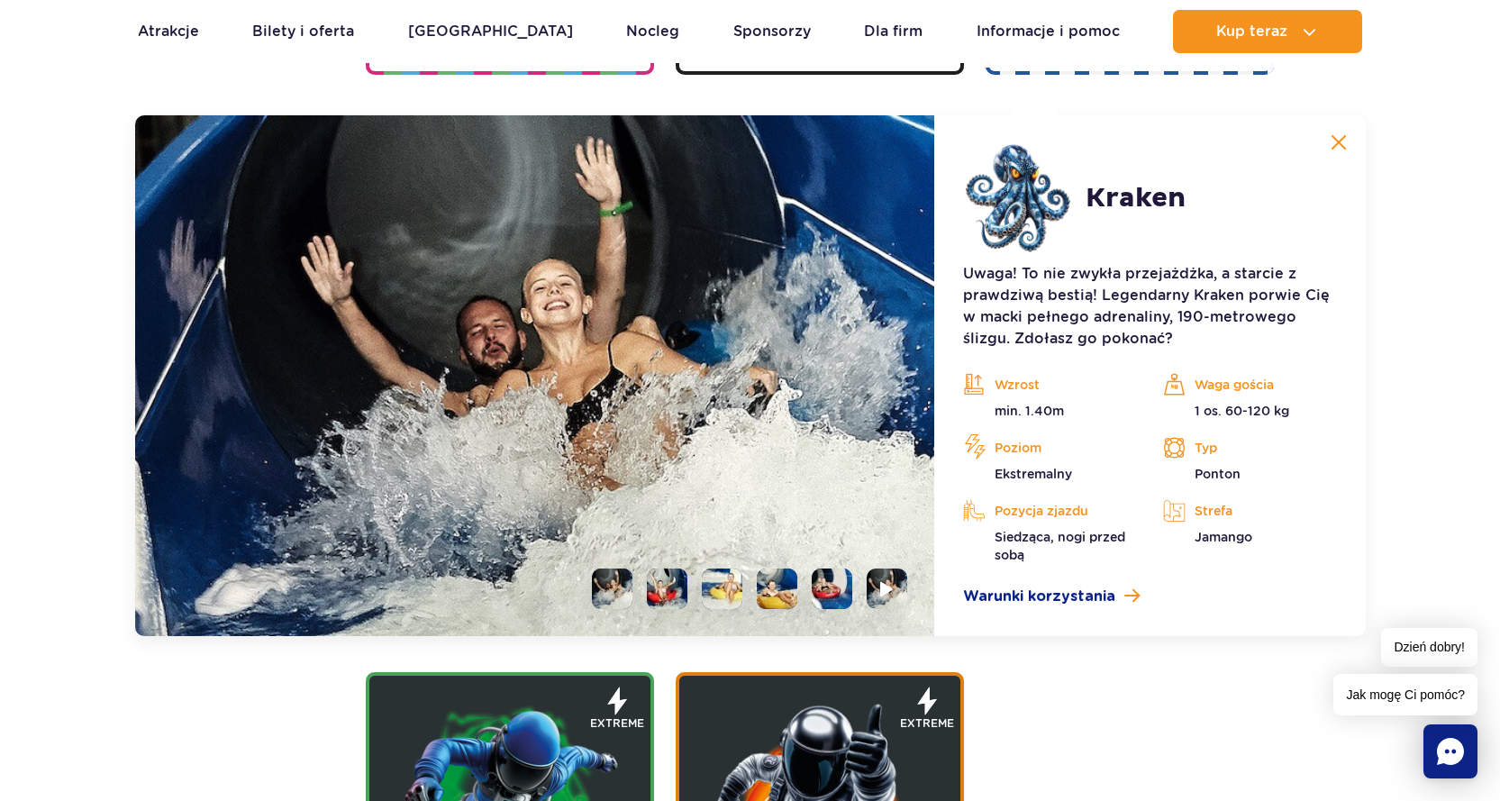
scroll to position [1976, 0]
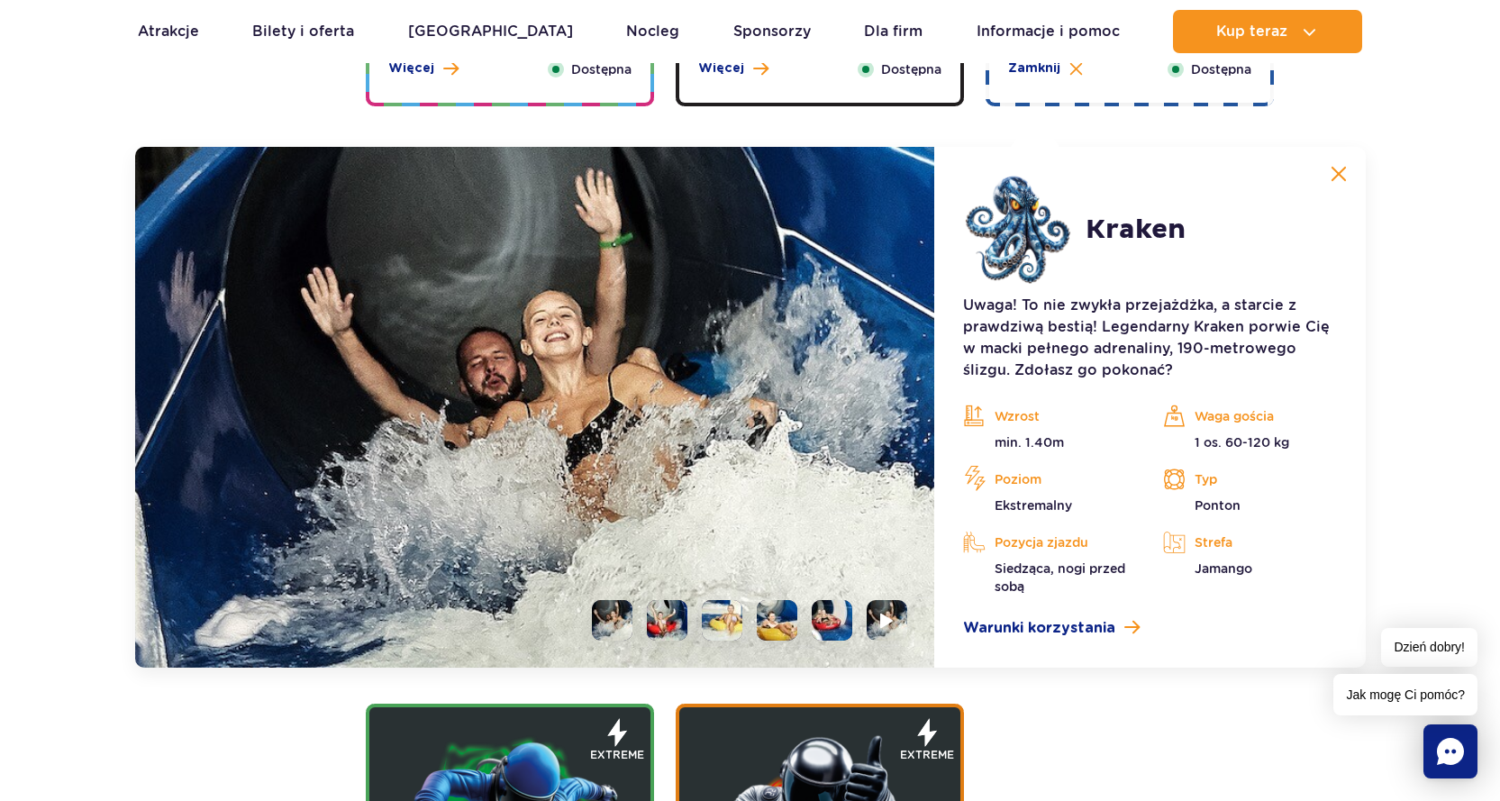
click at [612, 623] on li at bounding box center [612, 620] width 41 height 41
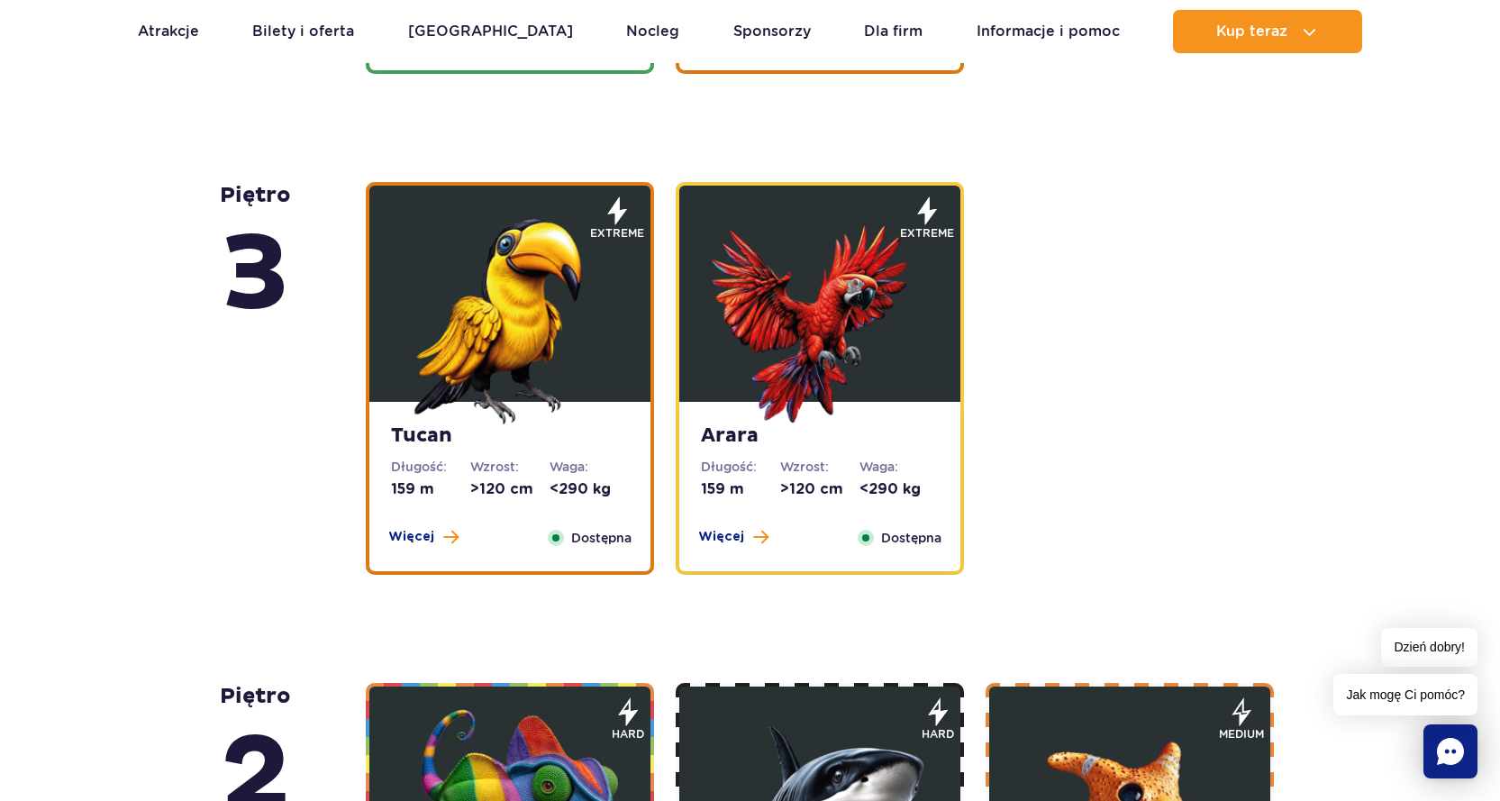
scroll to position [2967, 0]
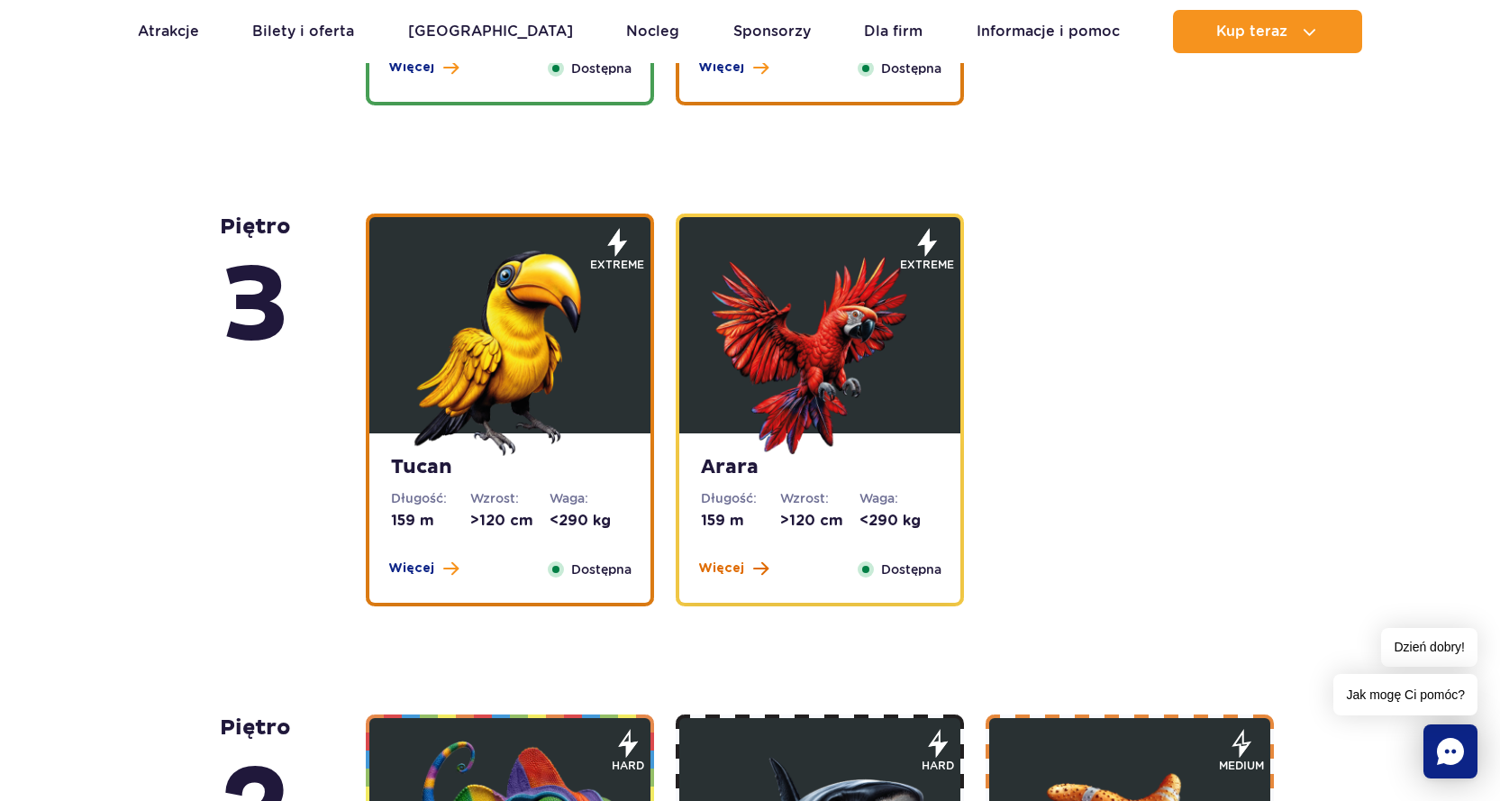
click at [728, 576] on span "Więcej" at bounding box center [721, 568] width 46 height 18
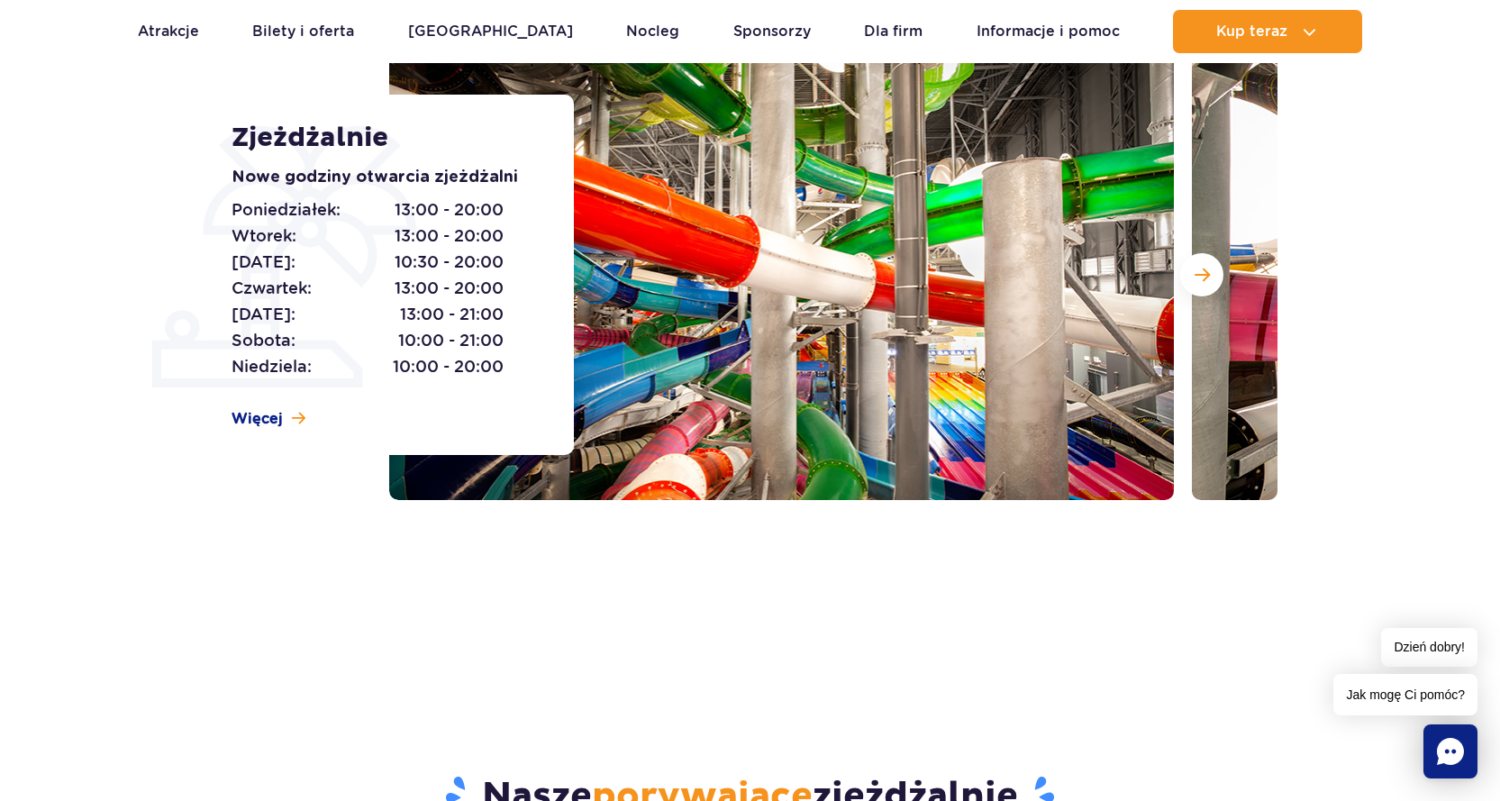
scroll to position [0, 0]
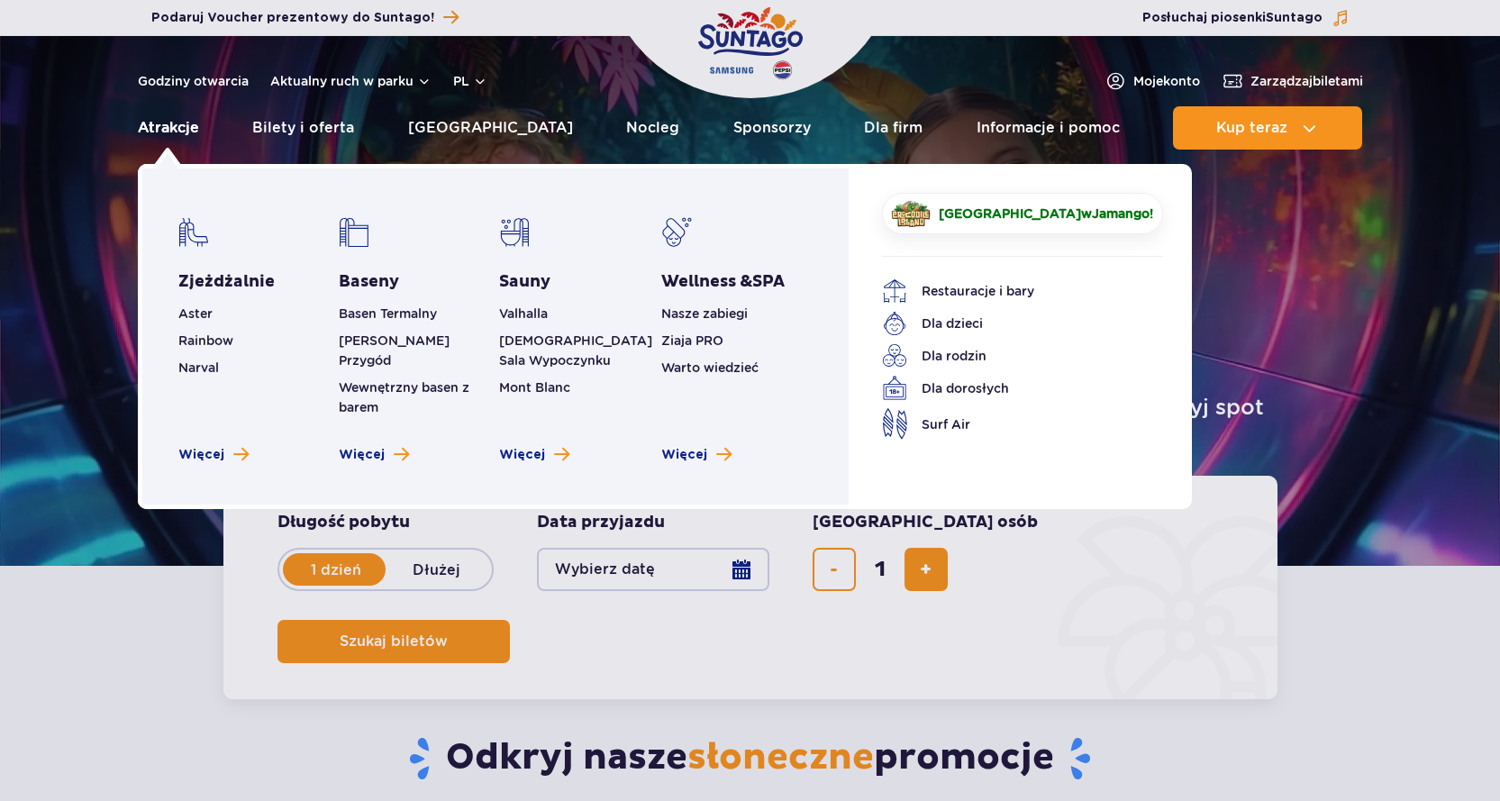
click at [178, 122] on link "Atrakcje" at bounding box center [168, 127] width 61 height 43
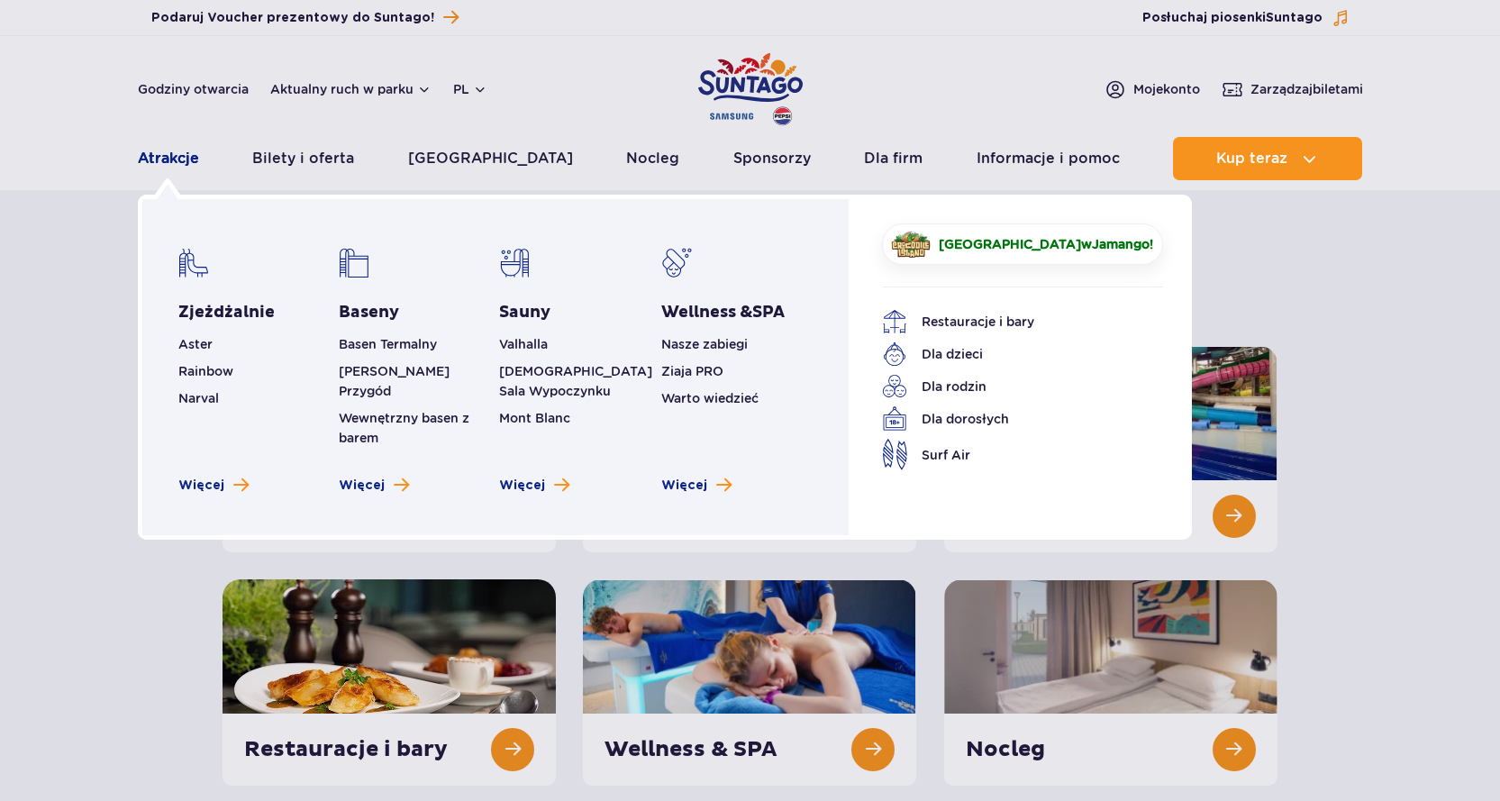
click at [183, 162] on link "Atrakcje" at bounding box center [168, 158] width 61 height 43
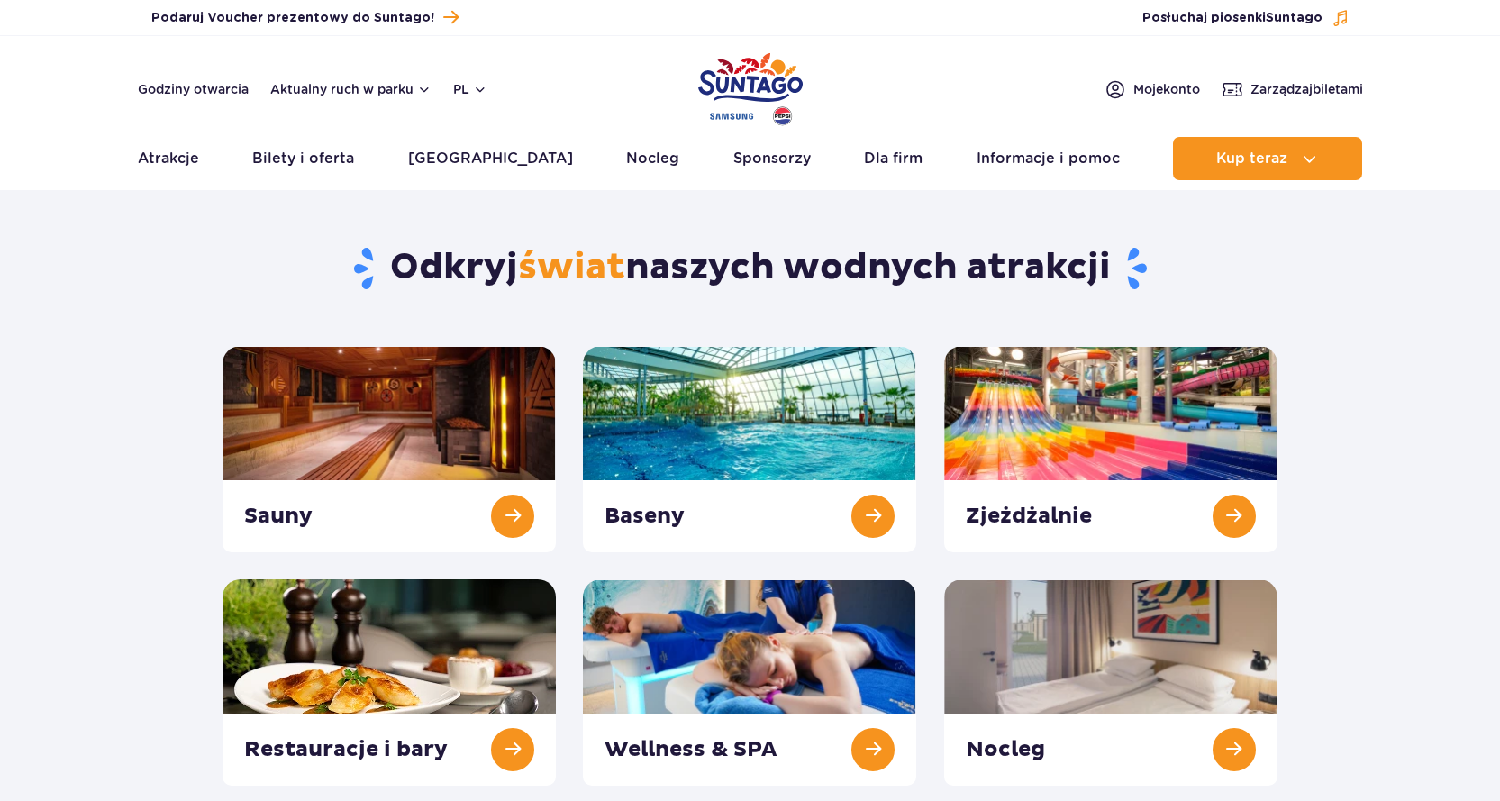
click at [183, 162] on link "Atrakcje" at bounding box center [168, 158] width 61 height 43
click at [182, 161] on link "Atrakcje" at bounding box center [168, 158] width 61 height 43
click at [194, 160] on link "Atrakcje" at bounding box center [168, 158] width 61 height 43
click at [1246, 517] on link at bounding box center [1110, 449] width 333 height 206
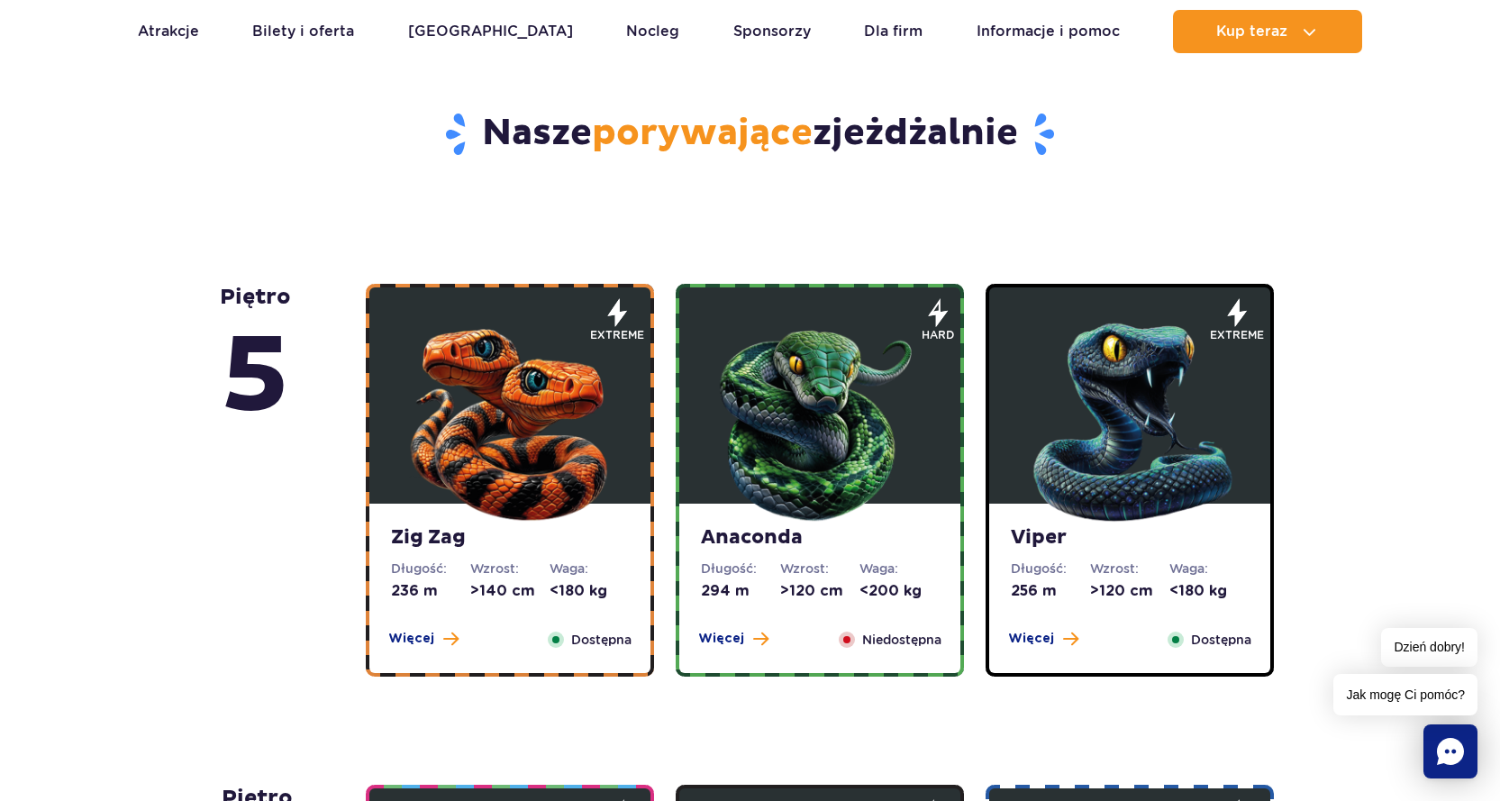
scroll to position [1081, 0]
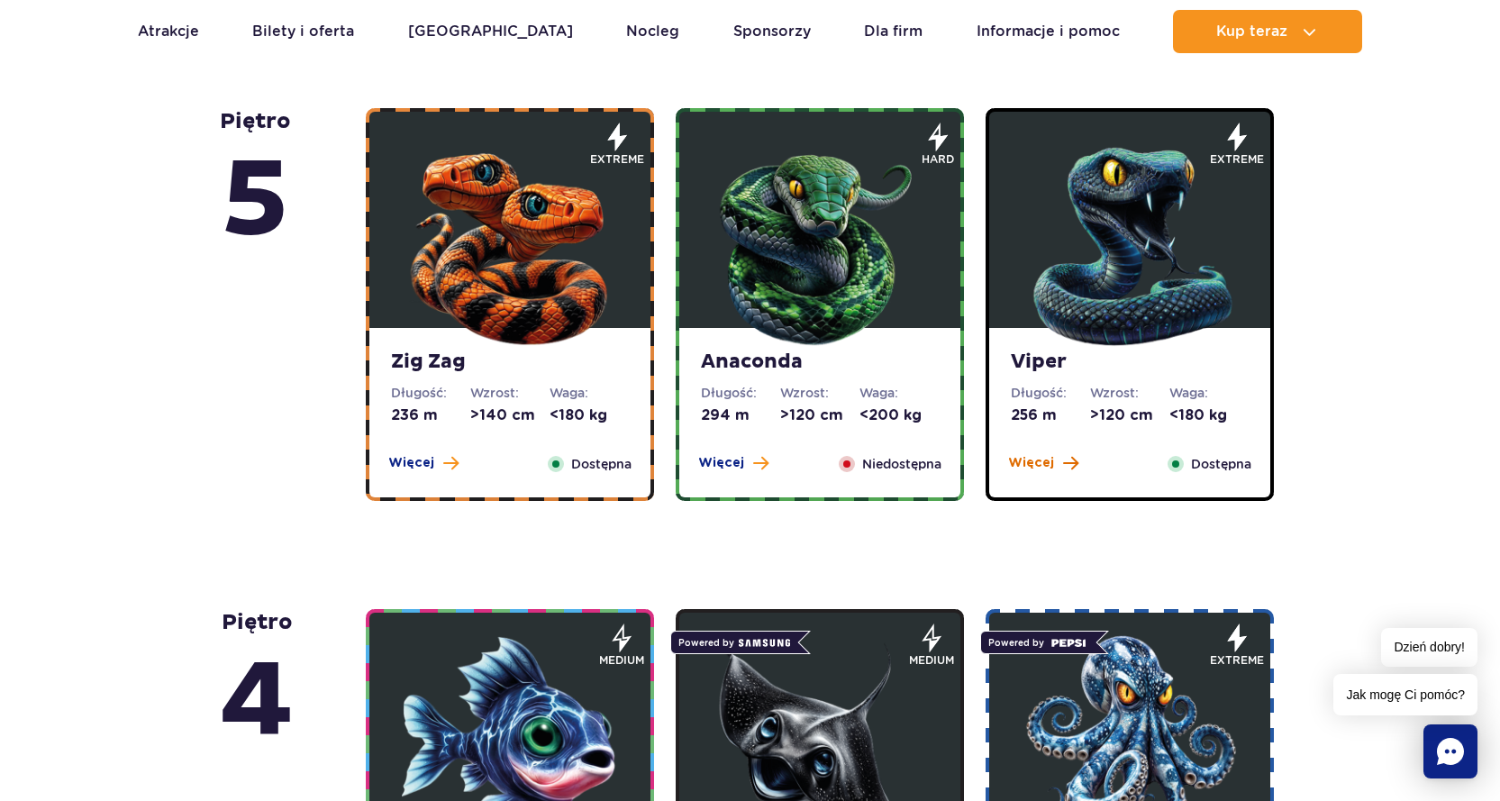
click at [1041, 466] on span "Więcej" at bounding box center [1031, 463] width 46 height 18
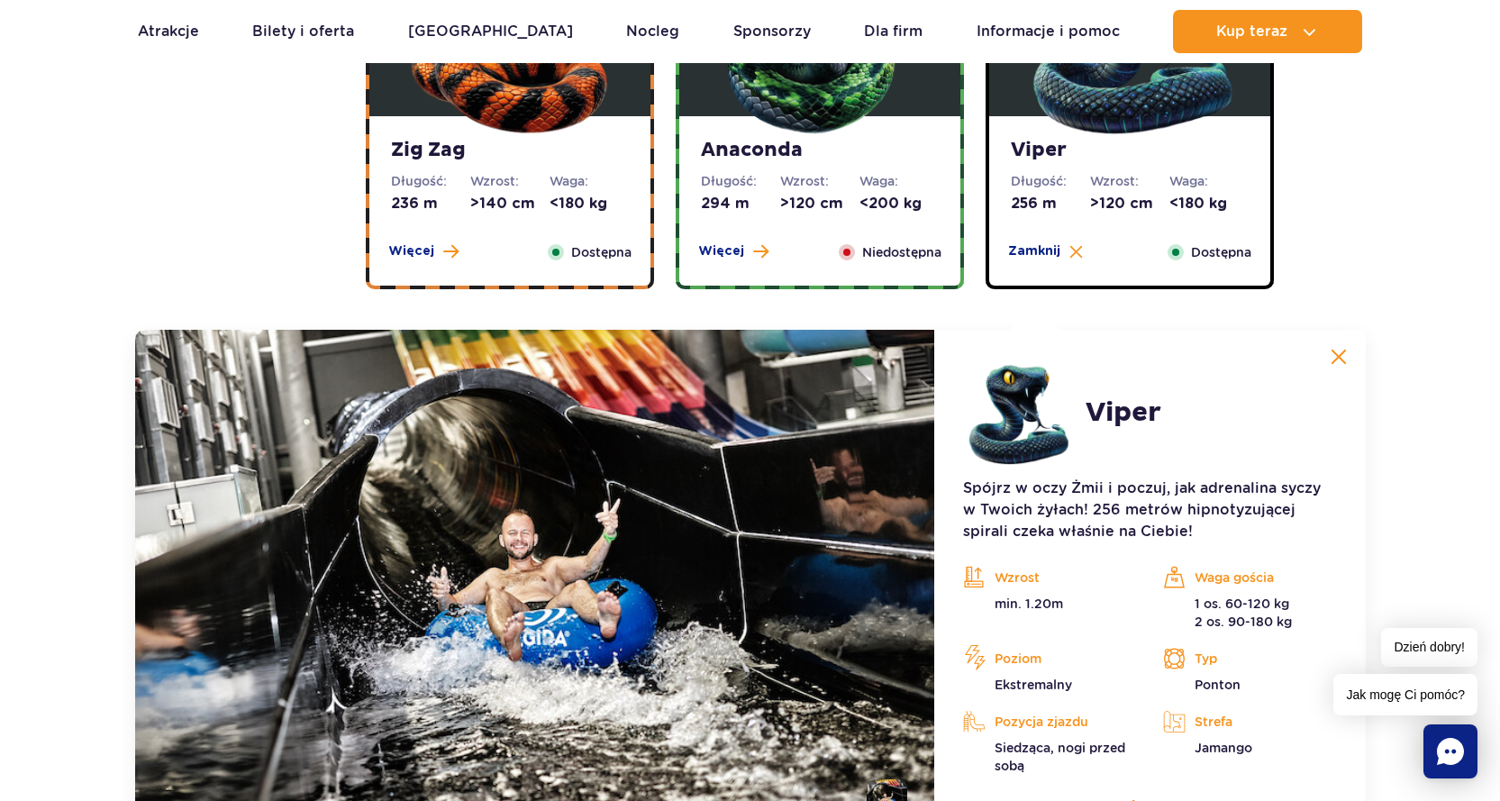
scroll to position [1334, 0]
